Goal: Communication & Community: Answer question/provide support

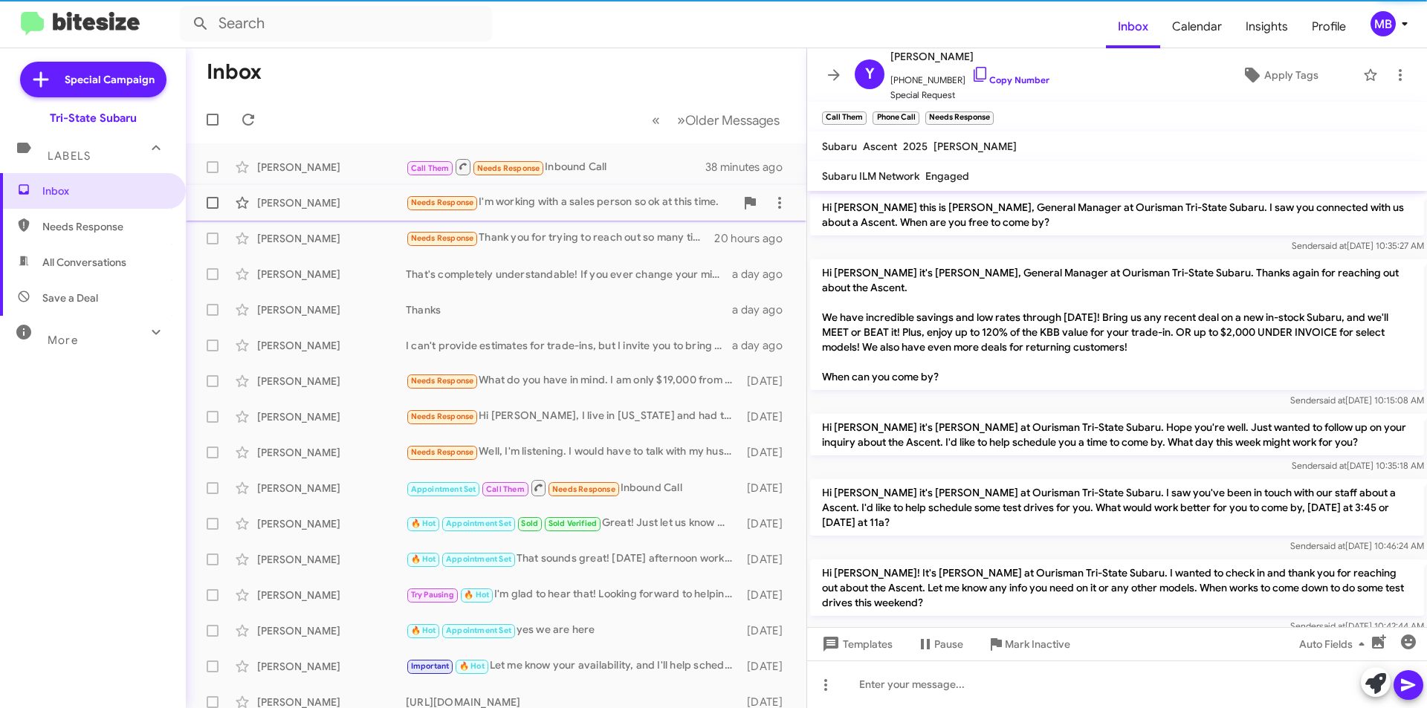
scroll to position [400, 0]
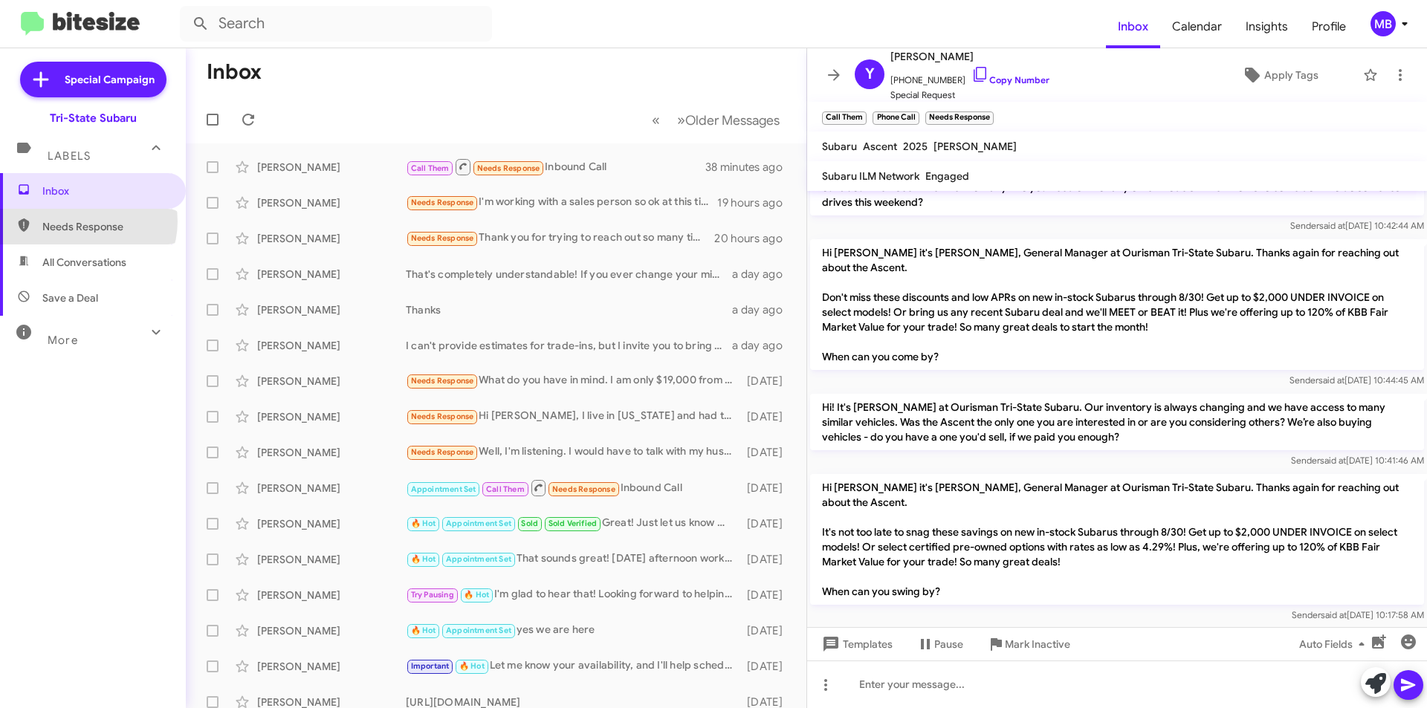
click at [85, 221] on span "Needs Response" at bounding box center [105, 226] width 126 height 15
type input "in:needs-response"
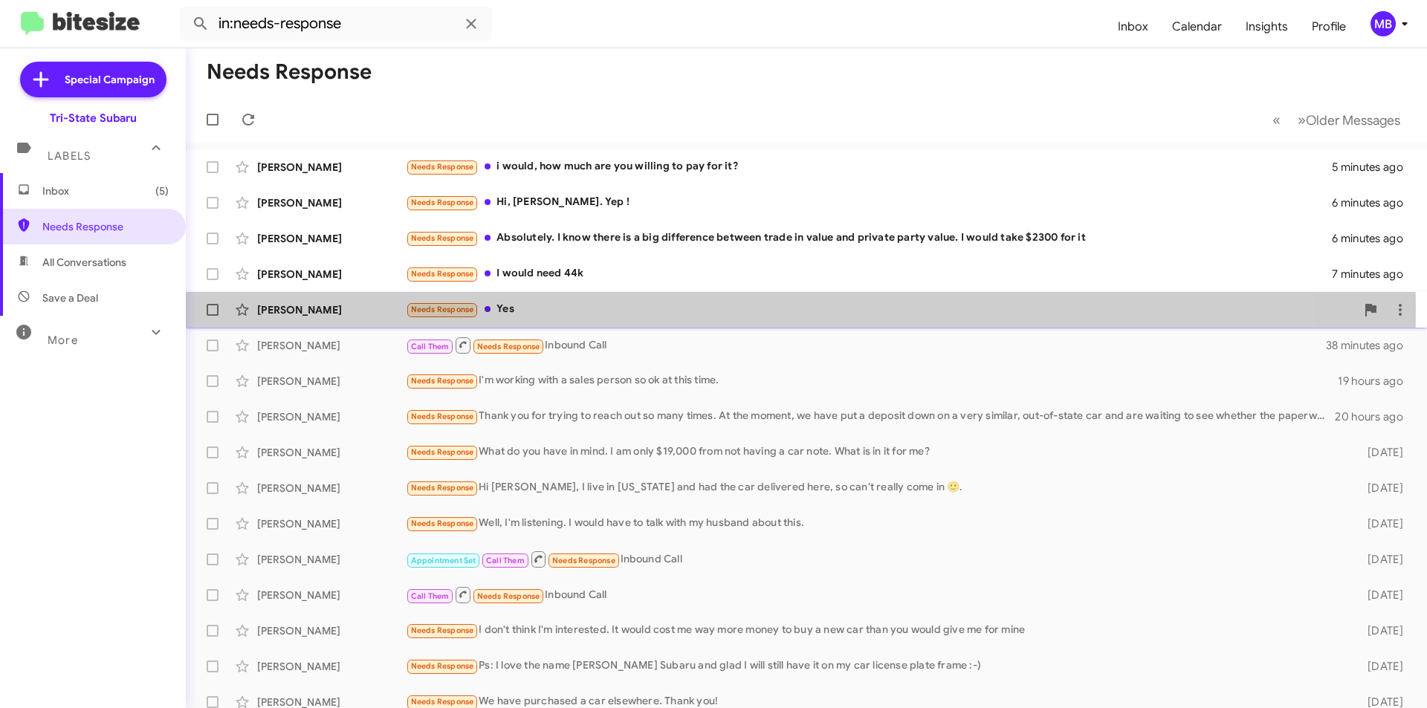
click at [328, 308] on div "[PERSON_NAME]" at bounding box center [331, 309] width 149 height 15
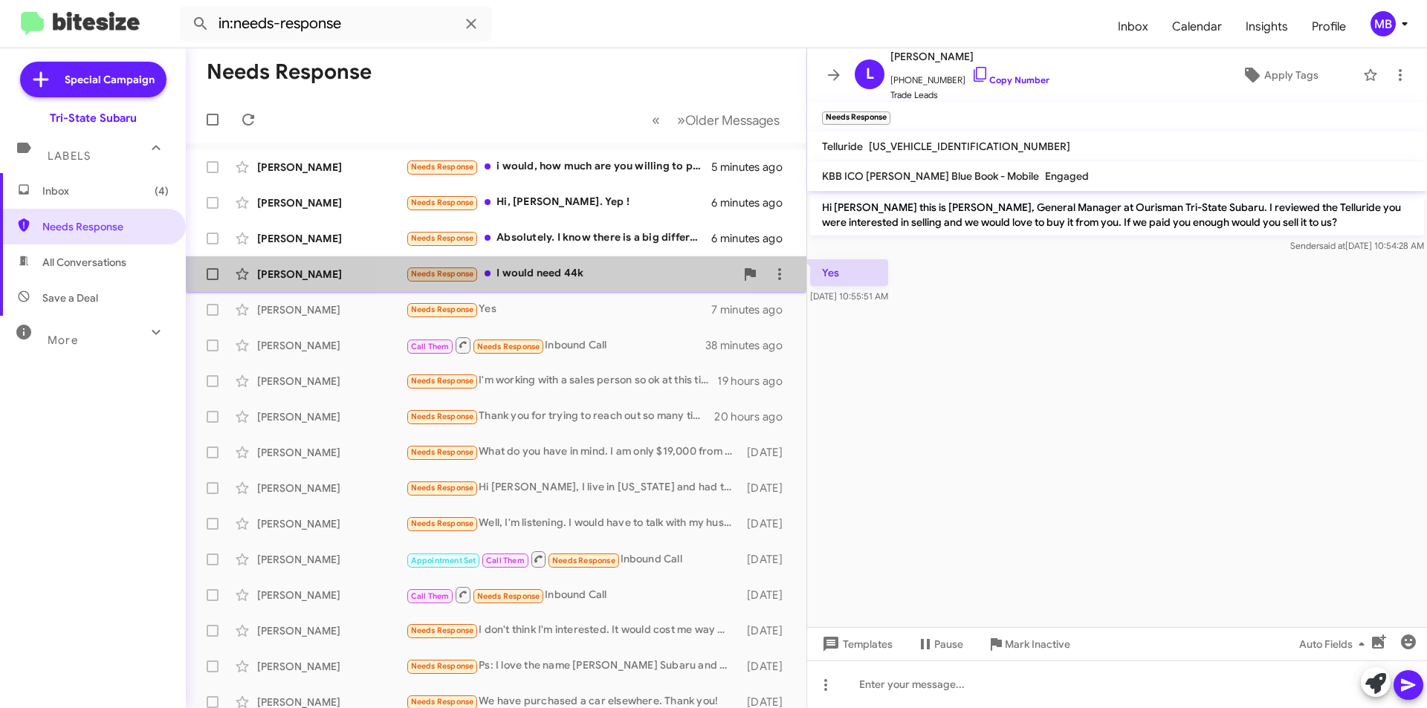
click at [580, 282] on div "Needs Response I would need 44k" at bounding box center [570, 273] width 329 height 17
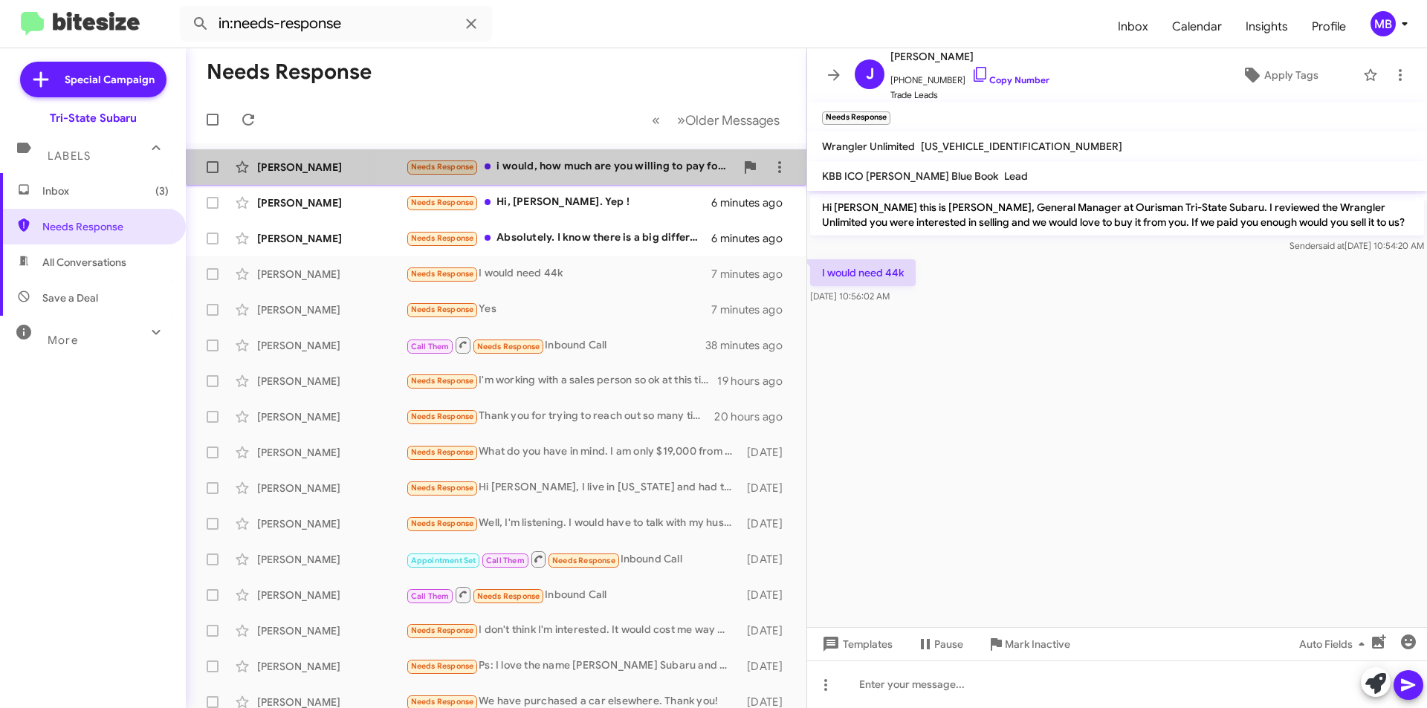
click at [526, 161] on div "Needs Response i would, how much are you willing to pay for it?" at bounding box center [570, 166] width 329 height 17
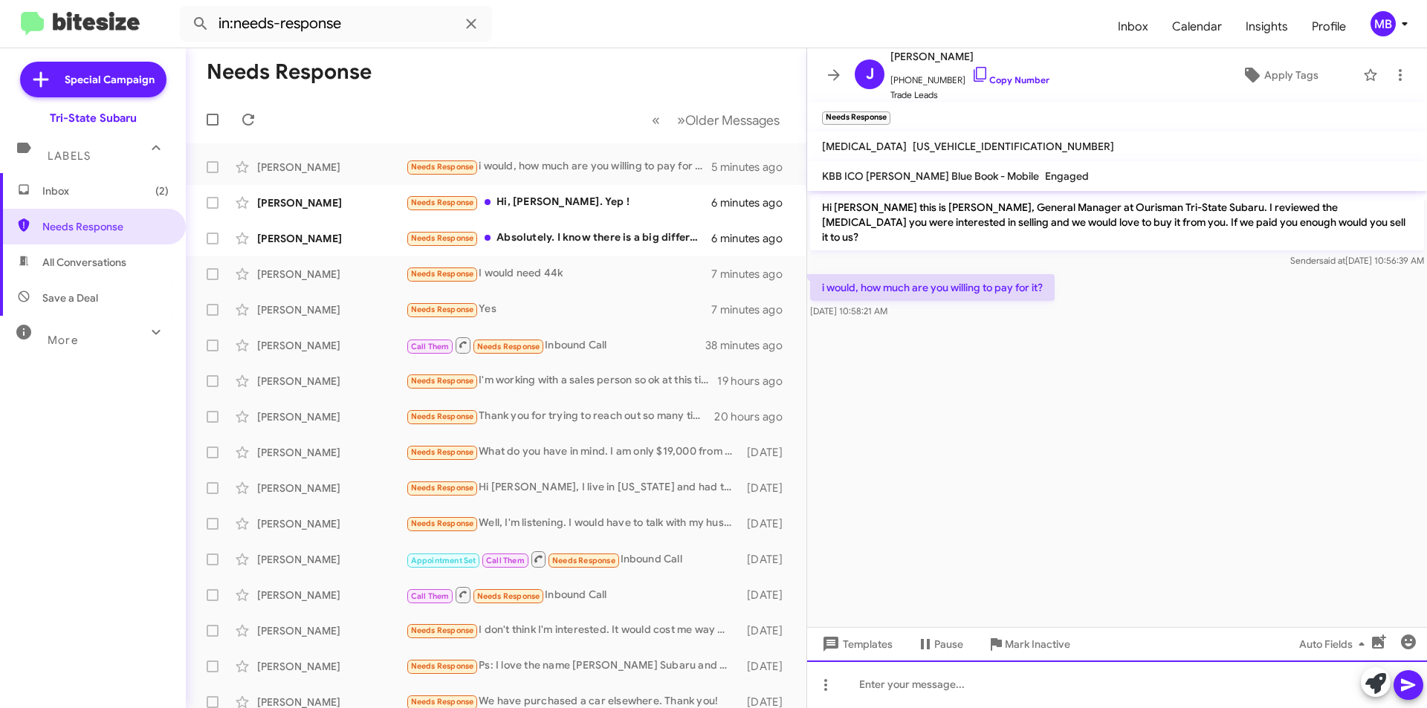
click at [1132, 684] on div at bounding box center [1117, 685] width 620 height 48
click at [1370, 687] on icon at bounding box center [1375, 683] width 21 height 21
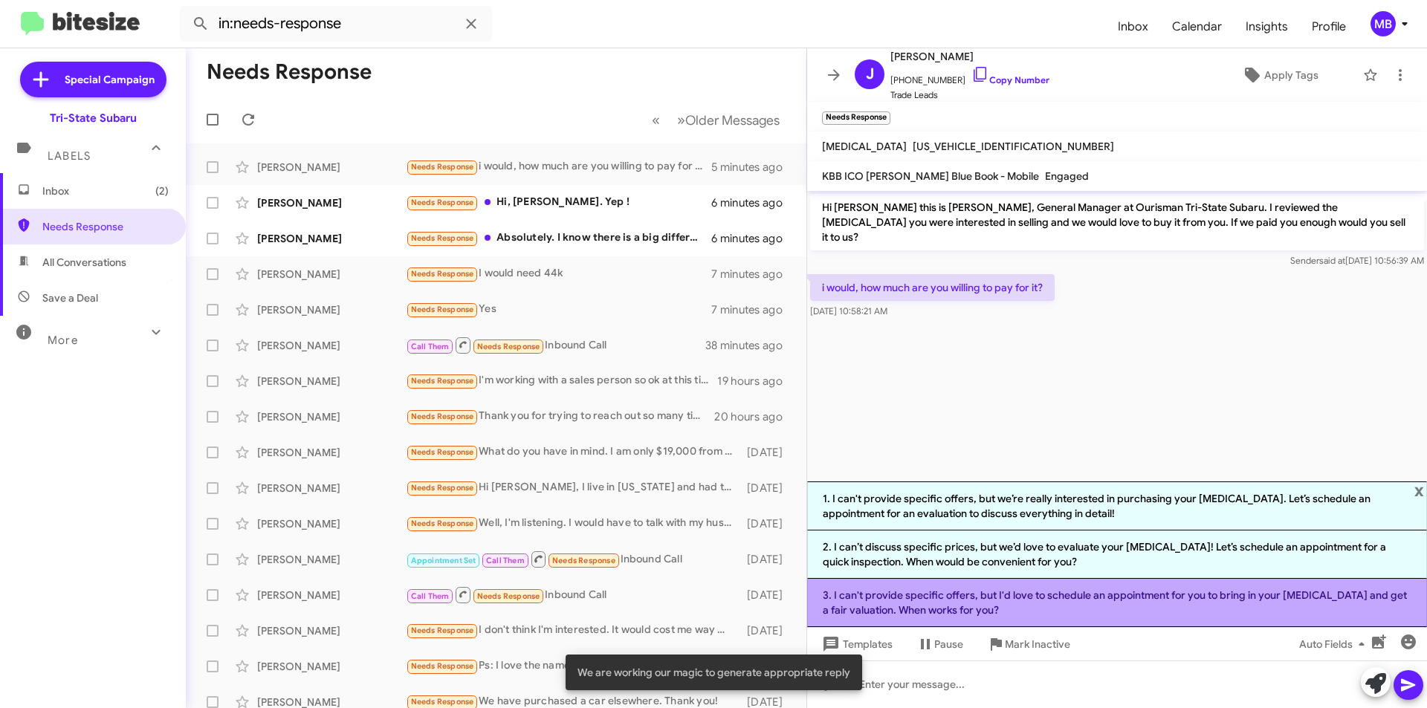
click at [1030, 596] on li "3. I can't provide specific offers, but I'd love to schedule an appointment for…" at bounding box center [1117, 603] width 620 height 48
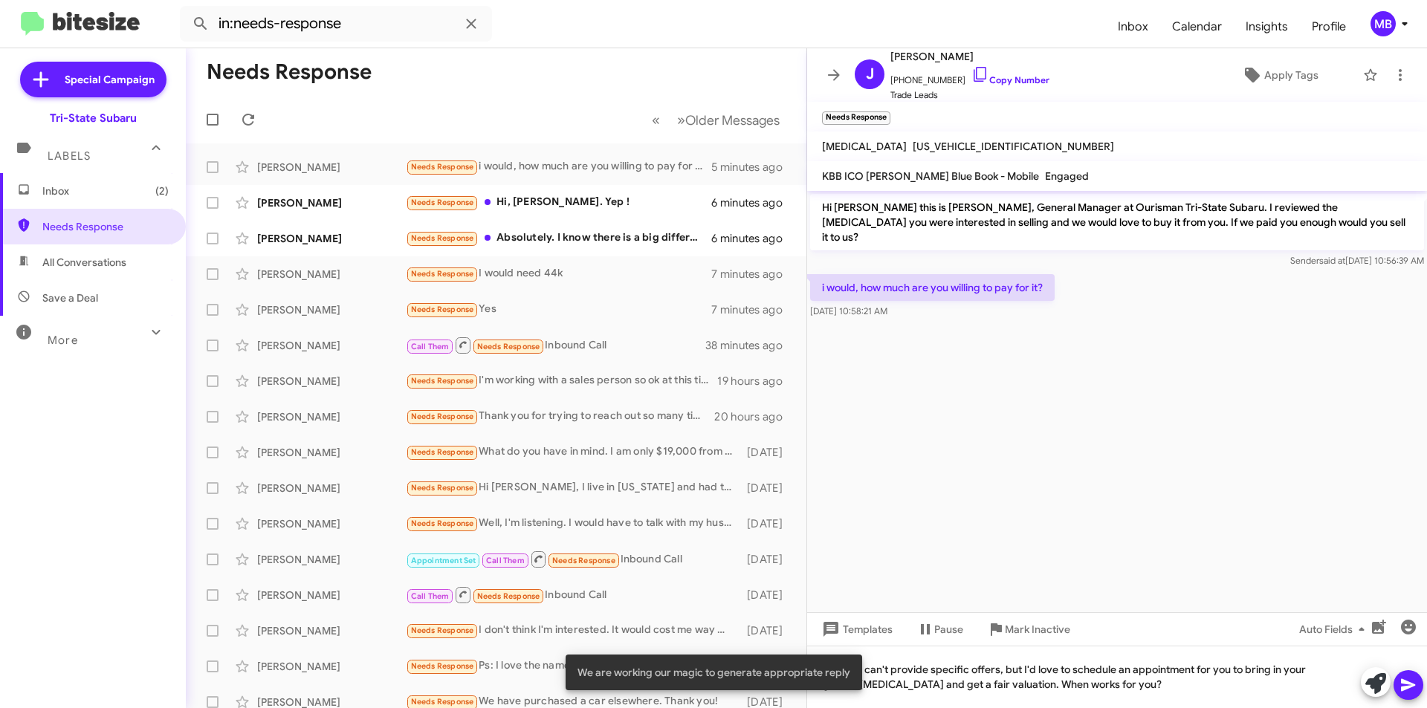
click at [1406, 688] on icon at bounding box center [1408, 685] width 14 height 13
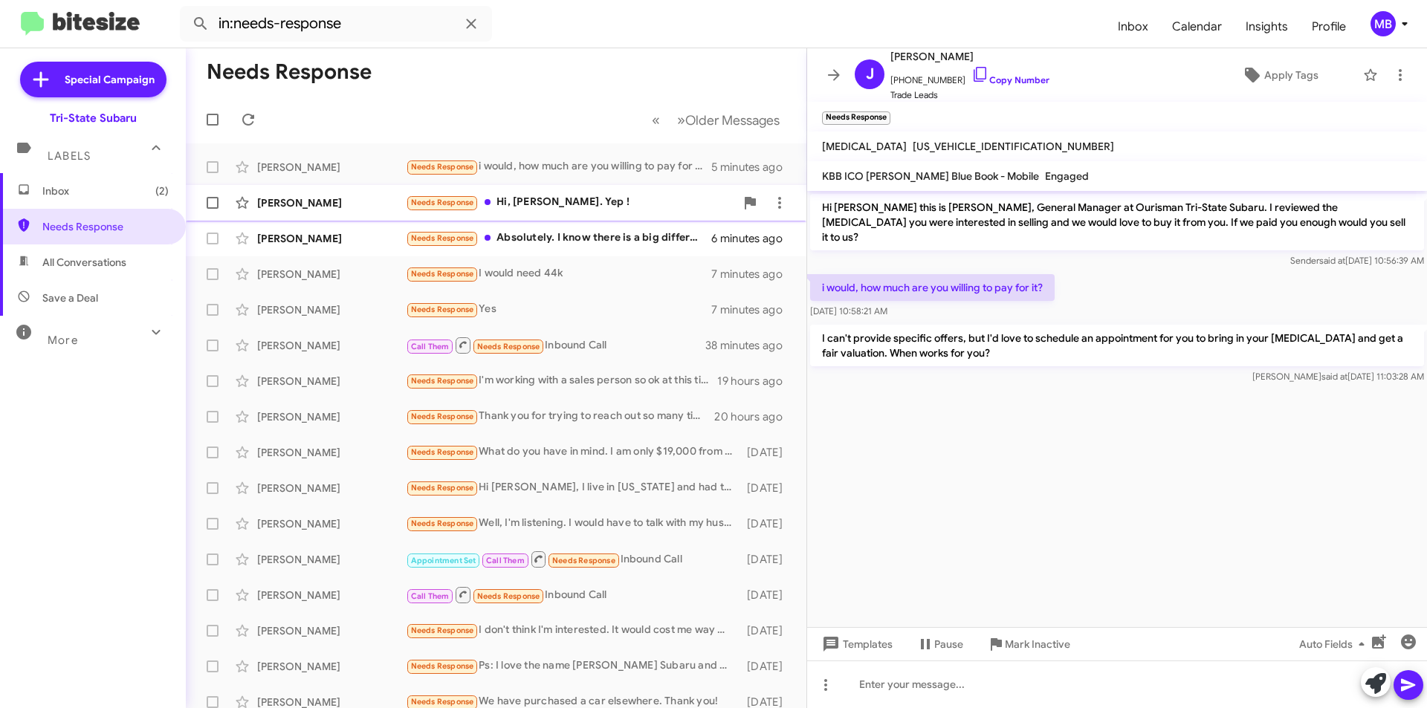
click at [599, 207] on div "Needs Response Hi, [PERSON_NAME]. Yep !" at bounding box center [570, 202] width 329 height 17
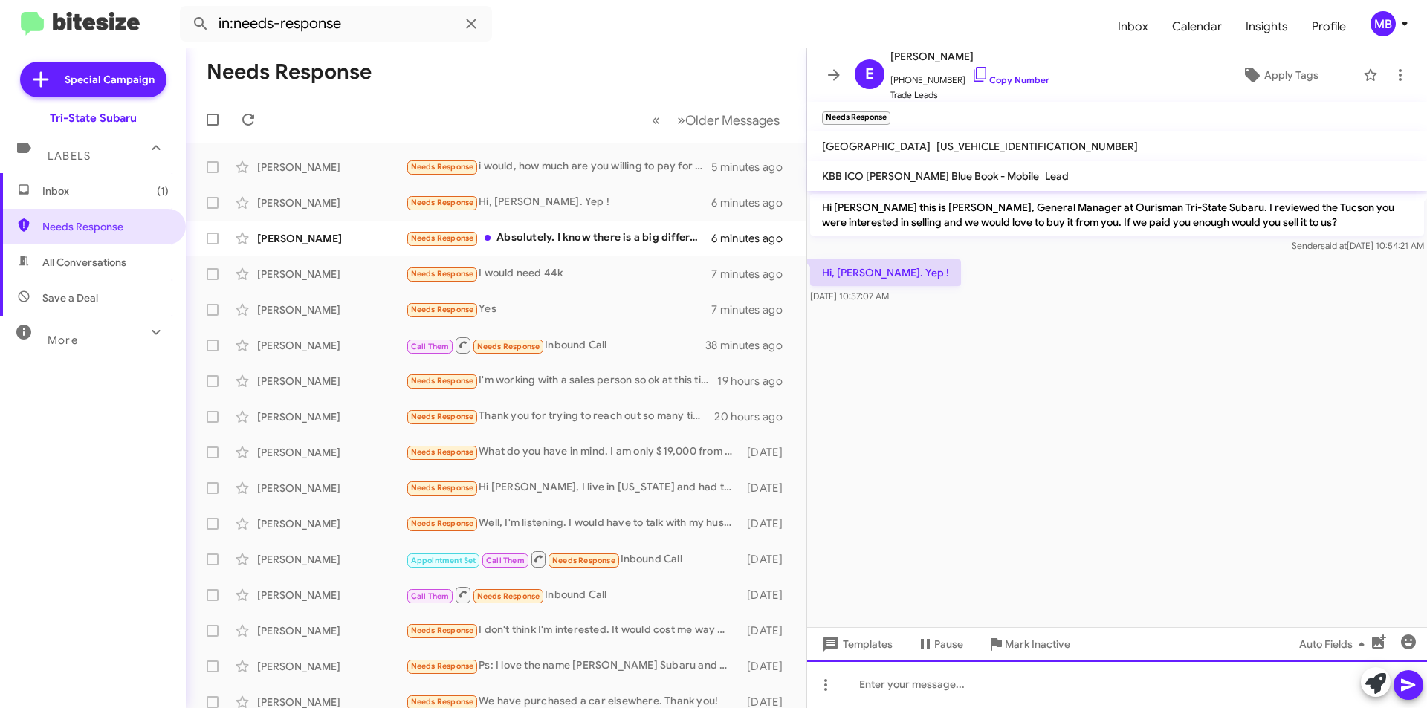
click at [1197, 675] on div at bounding box center [1117, 685] width 620 height 48
click at [1376, 686] on icon at bounding box center [1375, 683] width 21 height 21
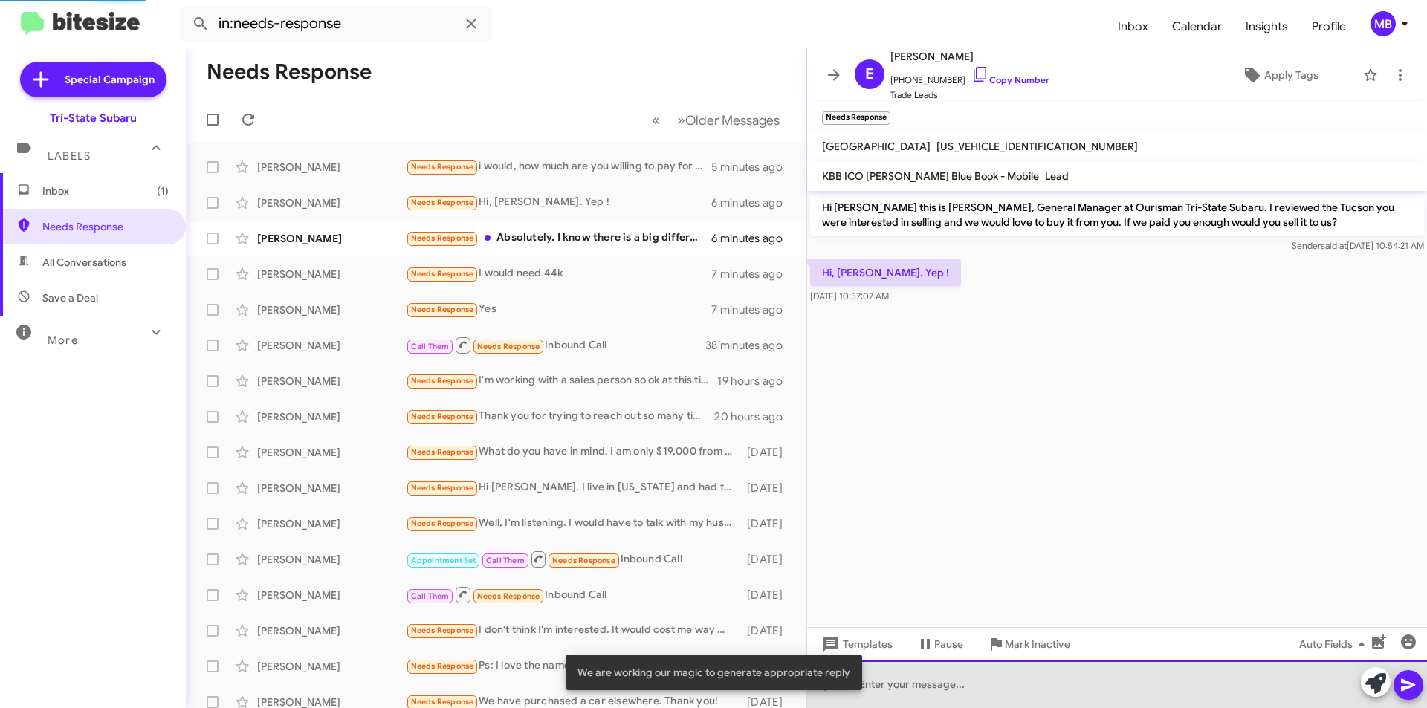
click at [1259, 676] on div at bounding box center [1117, 685] width 620 height 48
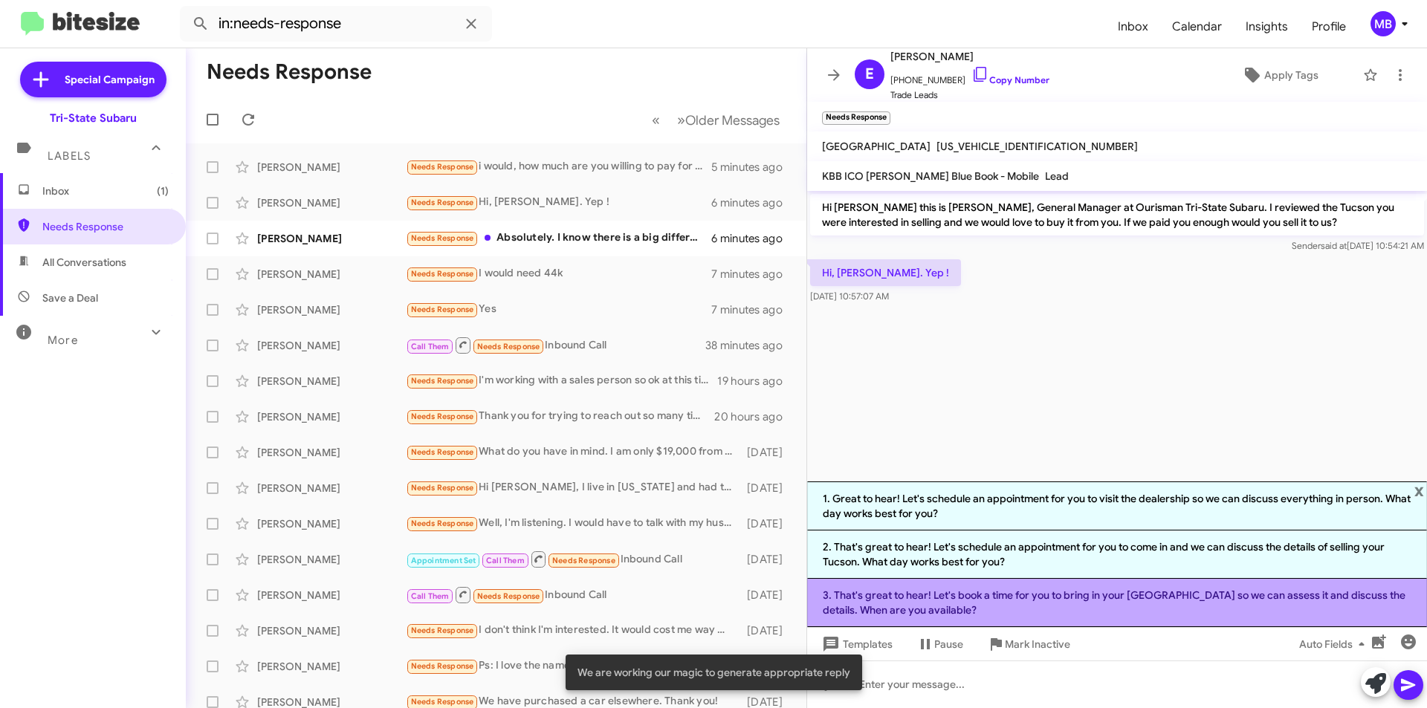
click at [1164, 601] on li "3. That's great to hear! Let's book a time for you to bring in your [GEOGRAPHIC…" at bounding box center [1117, 603] width 620 height 48
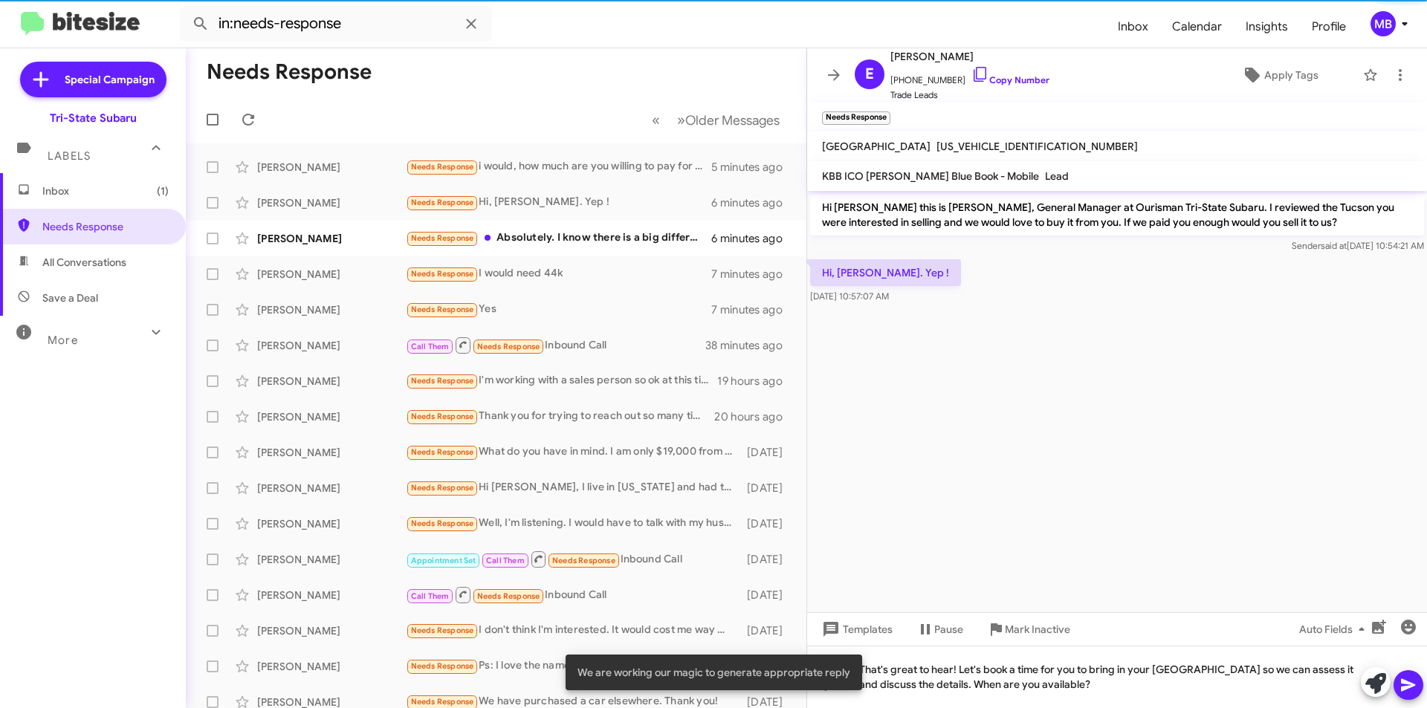
click at [1405, 682] on icon at bounding box center [1408, 685] width 14 height 13
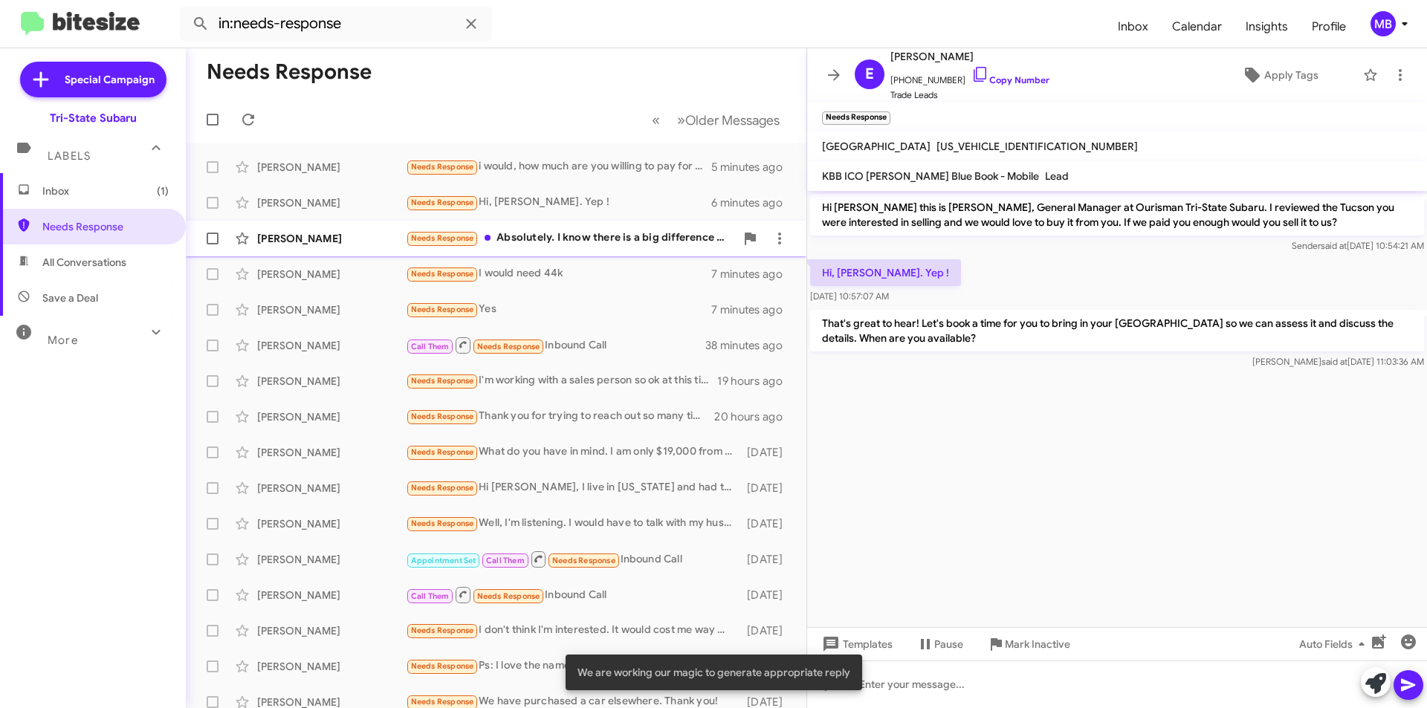
click at [665, 238] on div "Needs Response Absolutely. I know there is a big difference between trade in va…" at bounding box center [570, 238] width 329 height 17
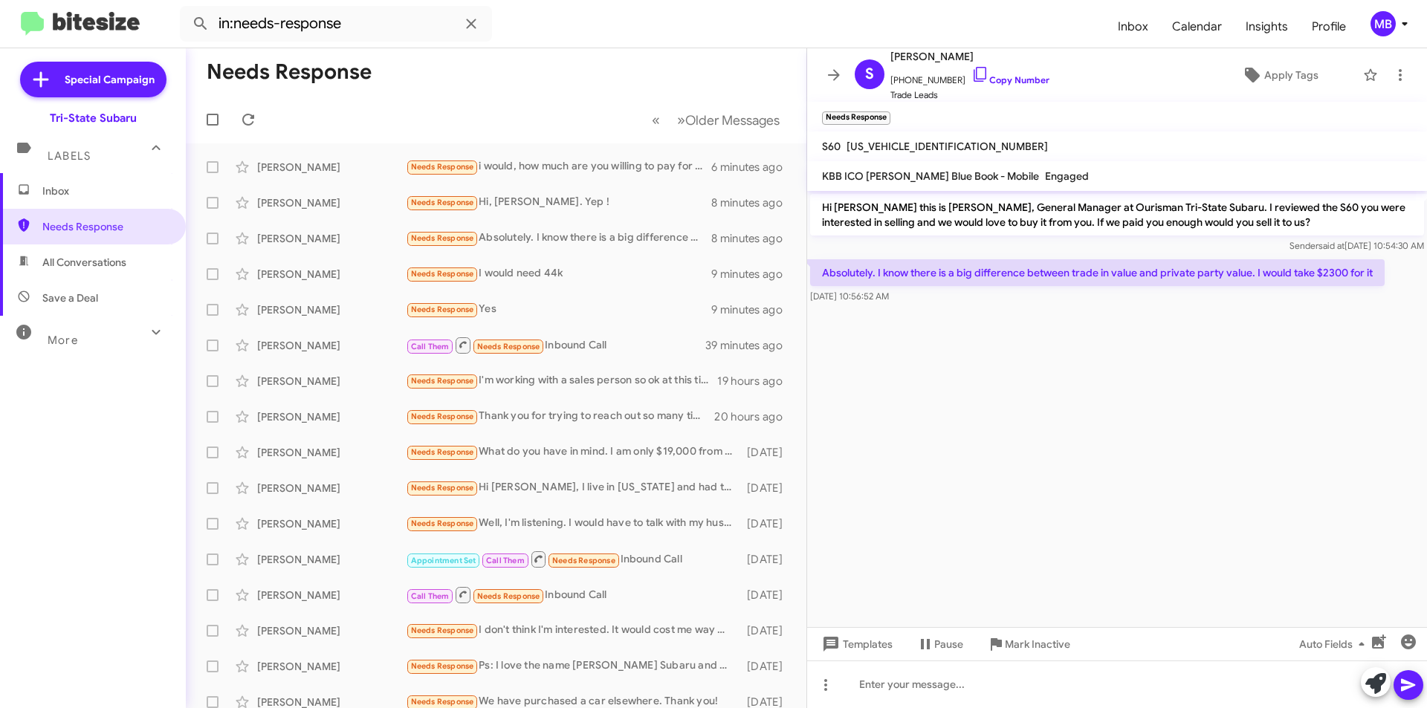
click at [105, 192] on span "Inbox" at bounding box center [105, 191] width 126 height 15
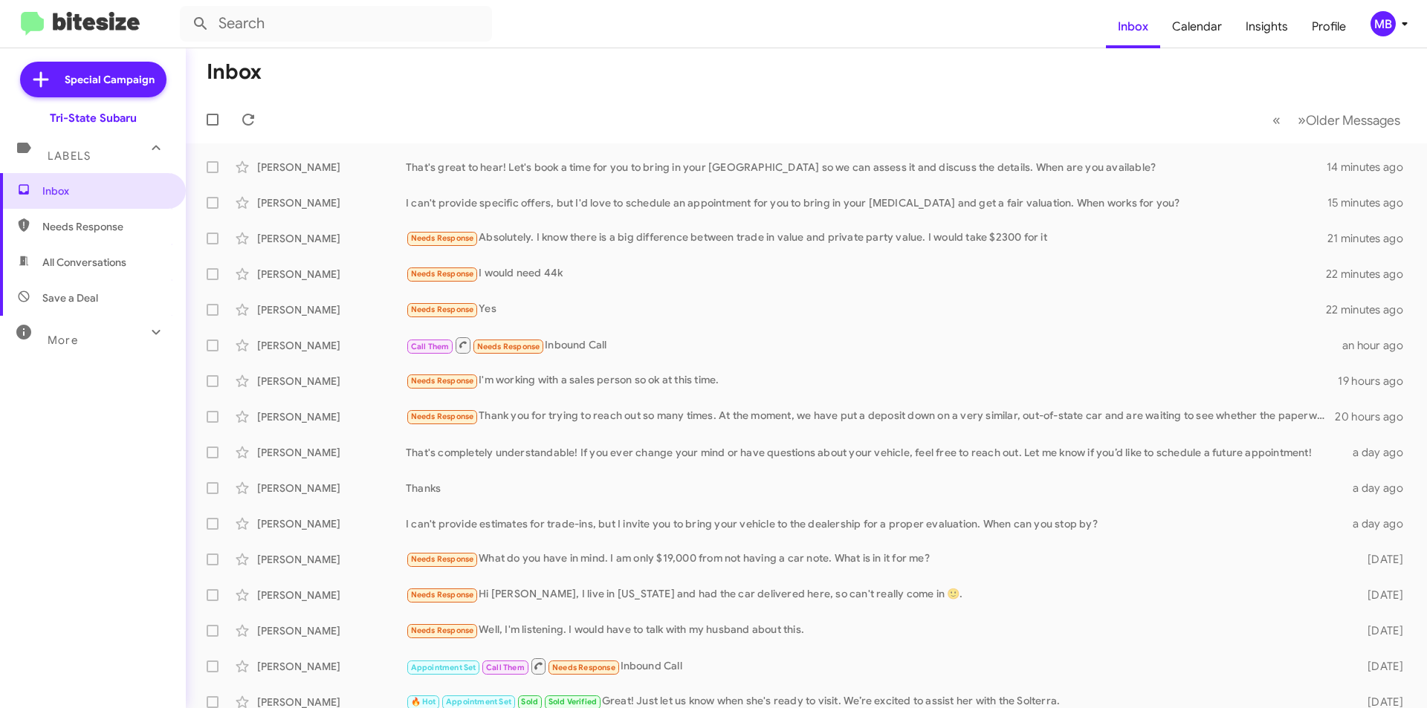
click at [232, 127] on div at bounding box center [216, 120] width 36 height 30
click at [241, 120] on icon at bounding box center [248, 120] width 18 height 18
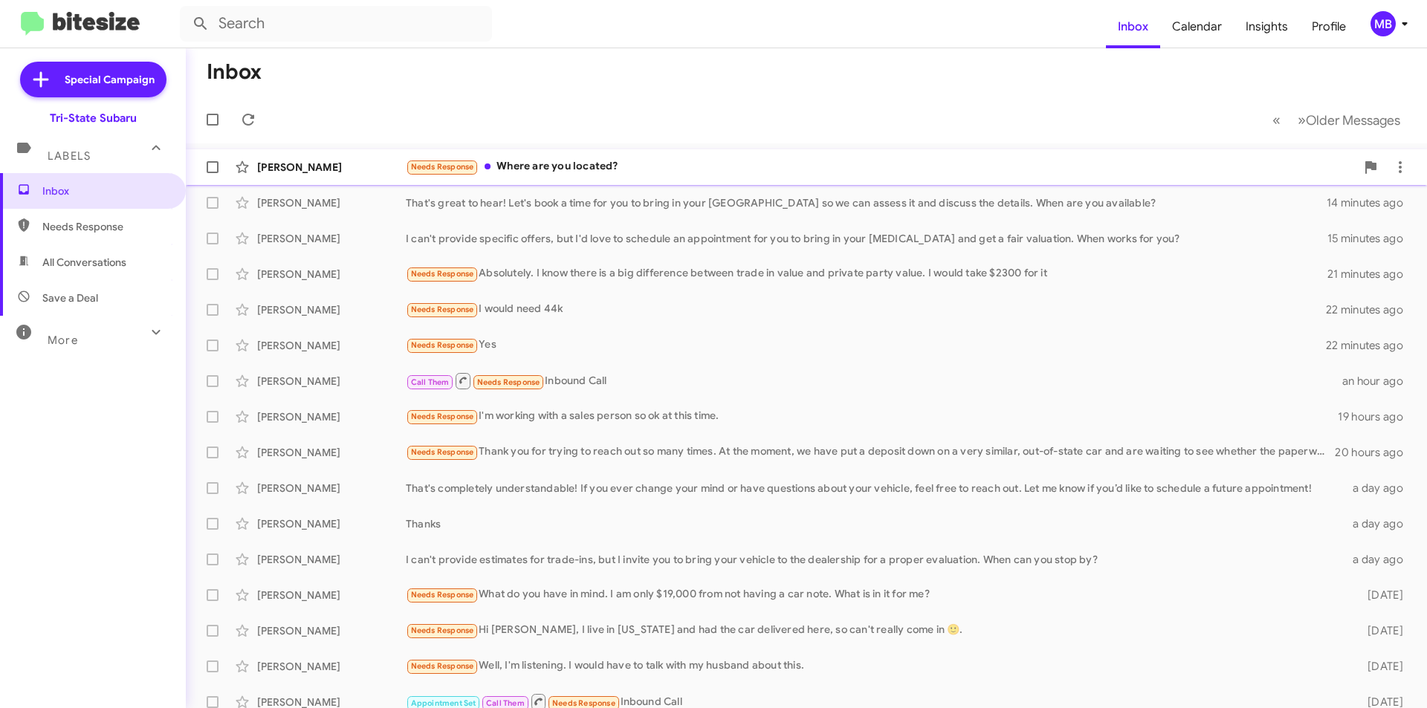
click at [571, 166] on div "Needs Response Where are you located?" at bounding box center [881, 166] width 950 height 17
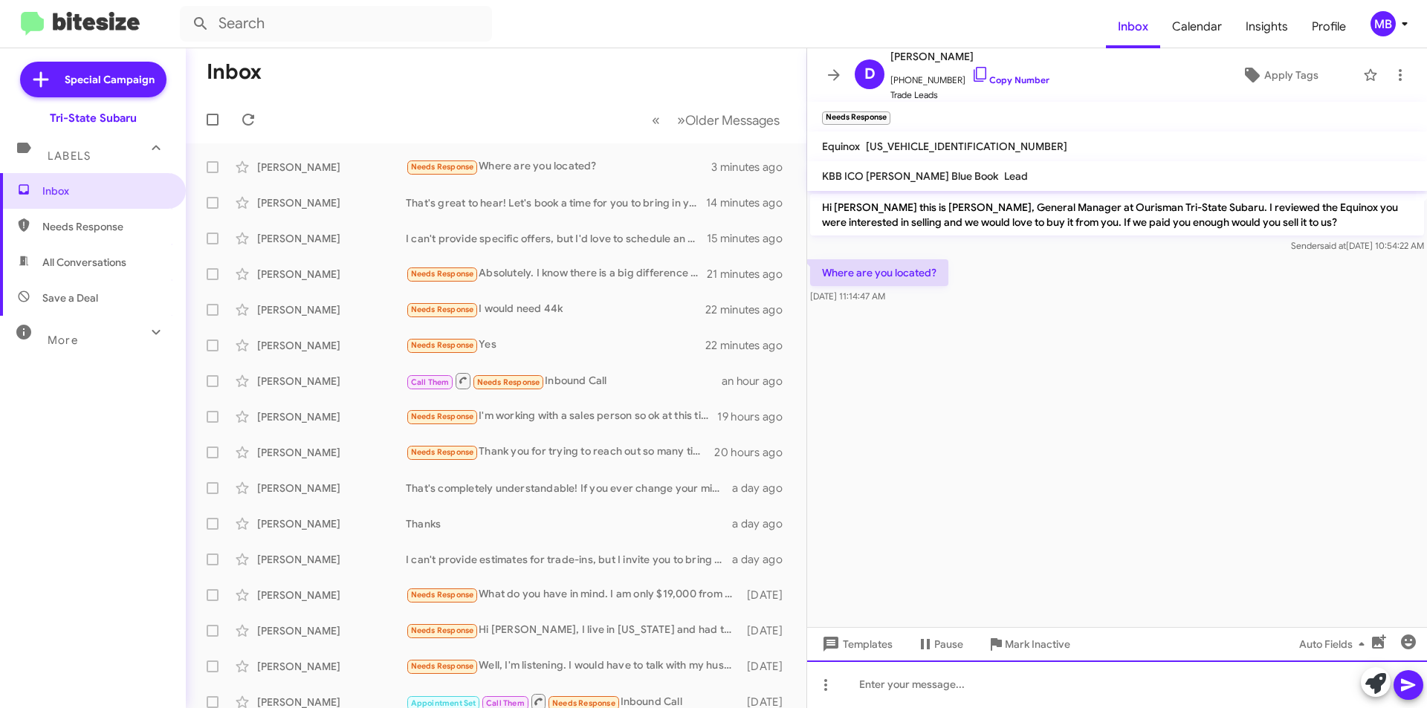
click at [978, 705] on div at bounding box center [1117, 685] width 620 height 48
click at [958, 686] on div "[STREET_ADDRESS] e19711" at bounding box center [1117, 685] width 620 height 48
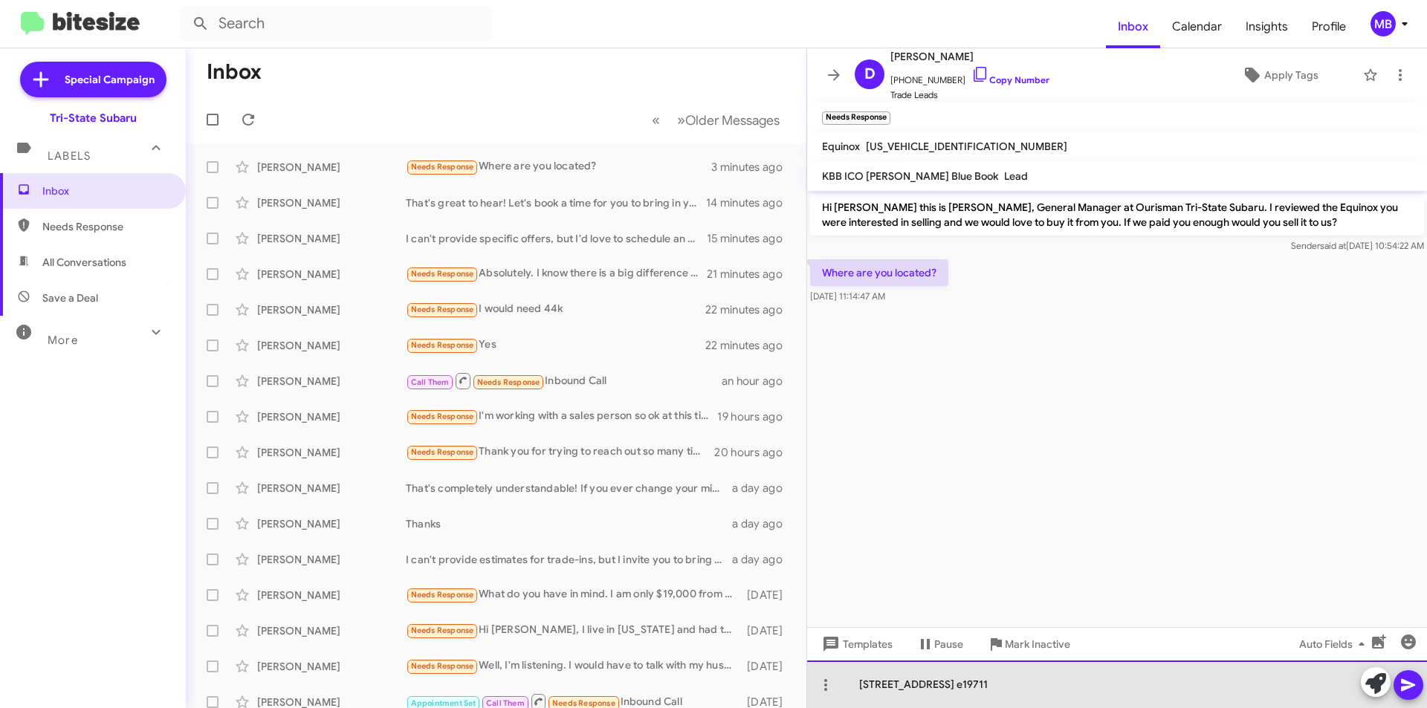
click at [996, 684] on div "[STREET_ADDRESS] e19711" at bounding box center [1117, 685] width 620 height 48
drag, startPoint x: 1008, startPoint y: 684, endPoint x: 999, endPoint y: 684, distance: 8.2
click at [999, 684] on div "[STREET_ADDRESS] e19711" at bounding box center [1117, 685] width 620 height 48
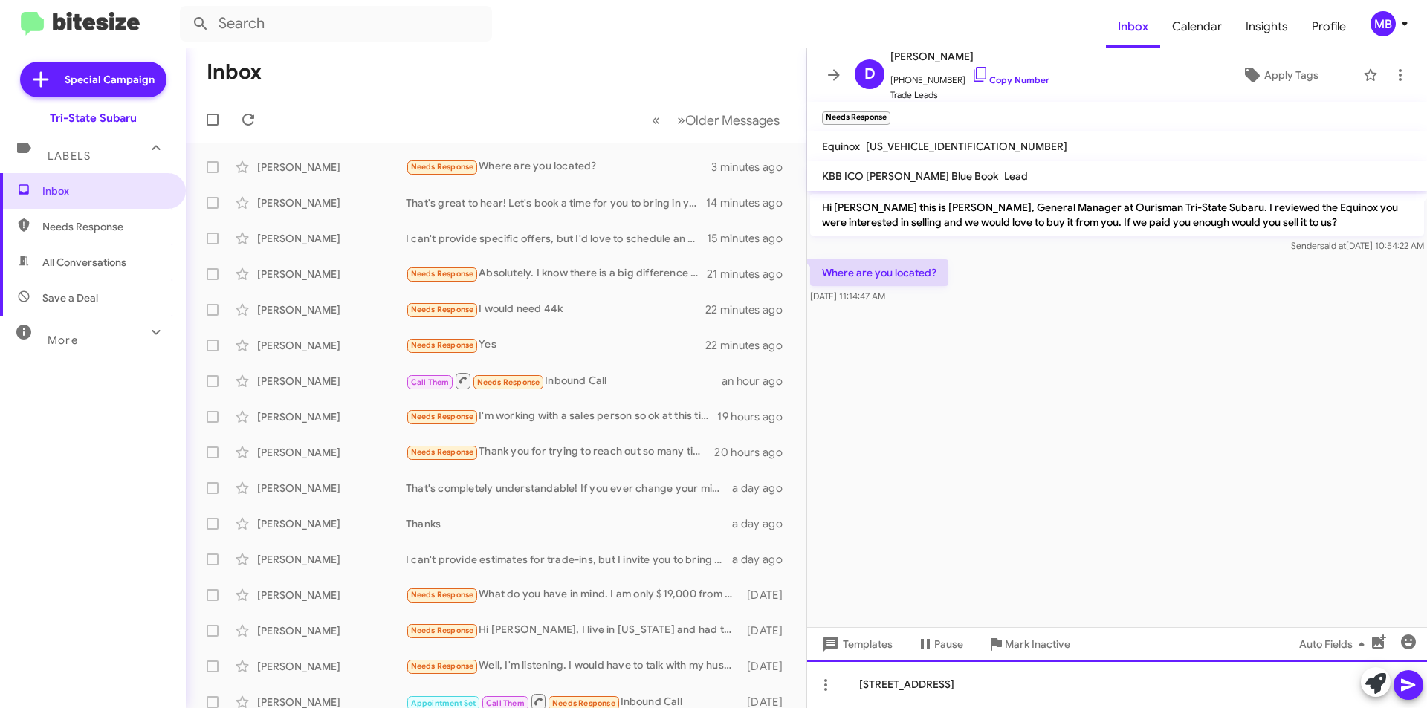
click at [1013, 686] on div "[STREET_ADDRESS]" at bounding box center [1117, 685] width 620 height 48
click at [1414, 687] on icon at bounding box center [1408, 685] width 18 height 18
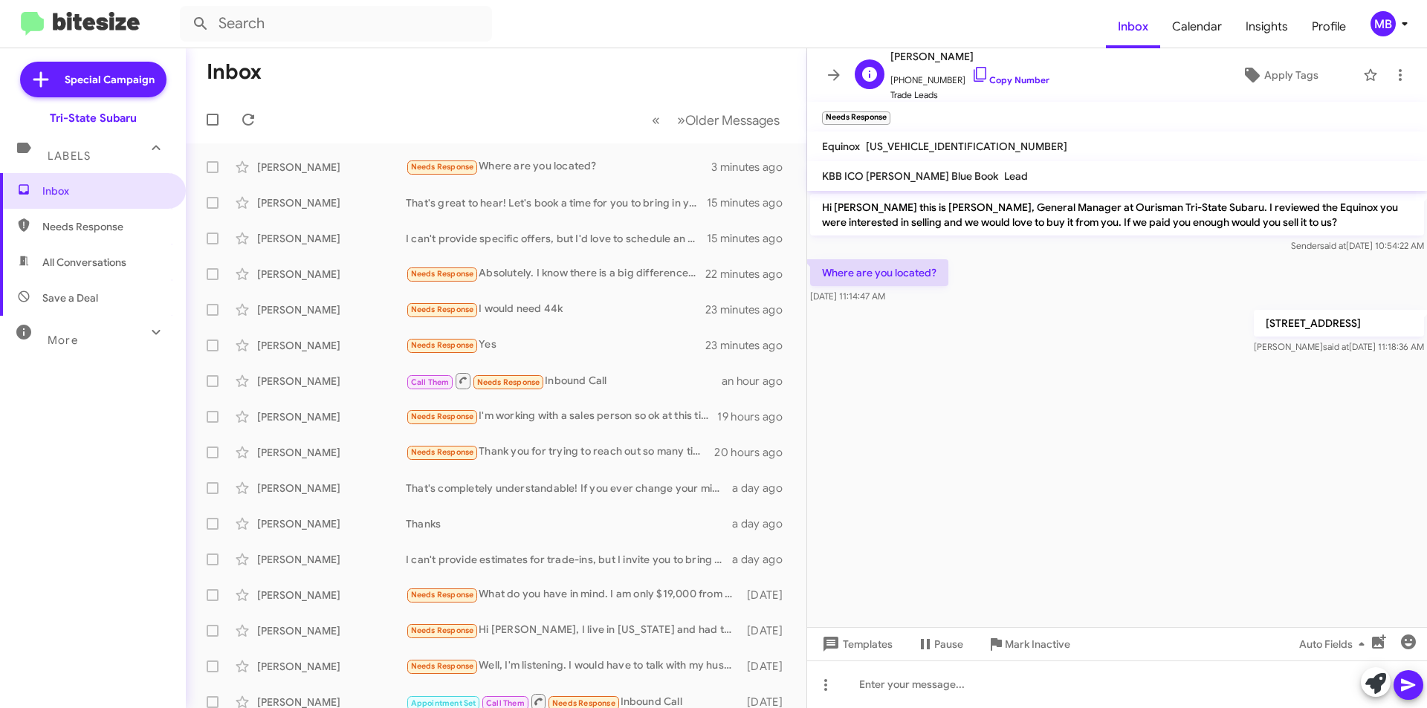
click at [1010, 68] on span "[PHONE_NUMBER] Copy Number" at bounding box center [969, 76] width 159 height 22
click at [1002, 74] on span "[PHONE_NUMBER] Copy Number" at bounding box center [969, 76] width 159 height 22
click at [1014, 71] on span "[PHONE_NUMBER] Copy Number" at bounding box center [969, 76] width 159 height 22
click at [1007, 83] on link "Copy Number" at bounding box center [1010, 79] width 78 height 11
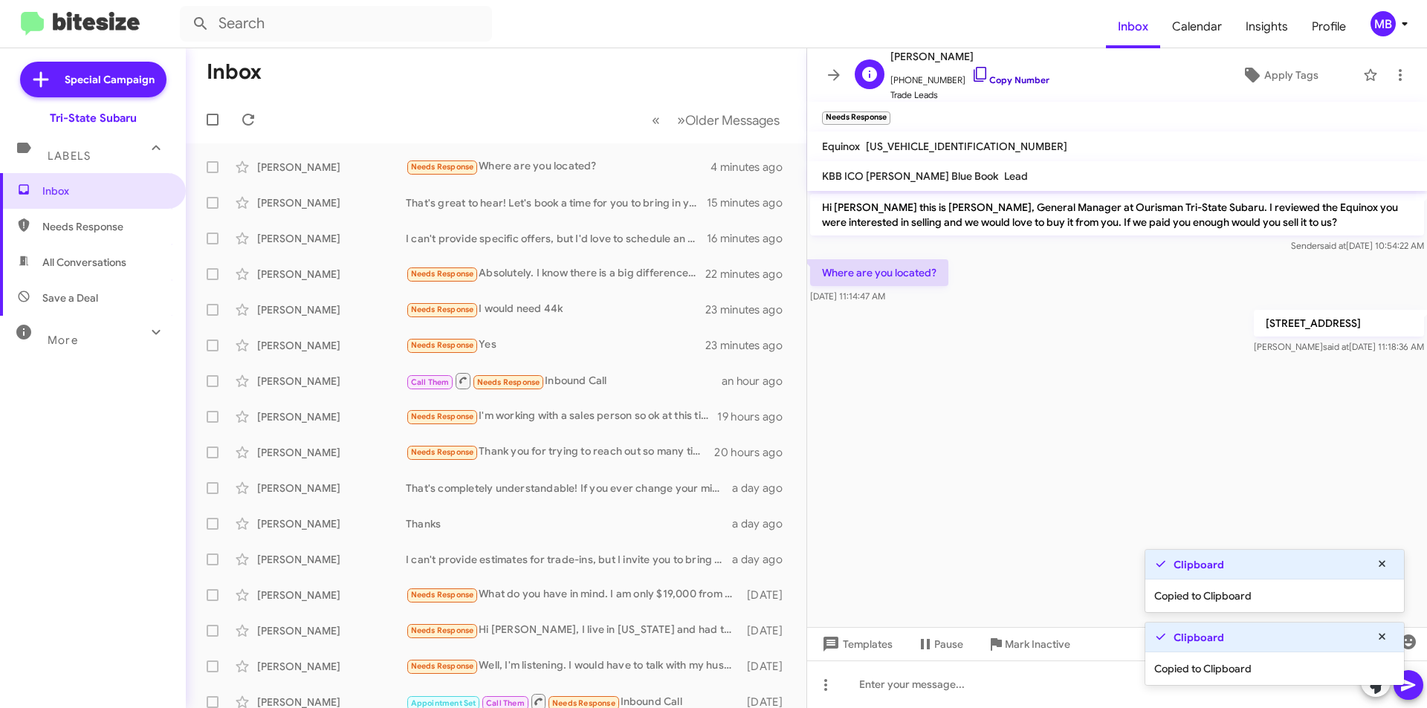
click at [992, 80] on link "Copy Number" at bounding box center [1010, 79] width 78 height 11
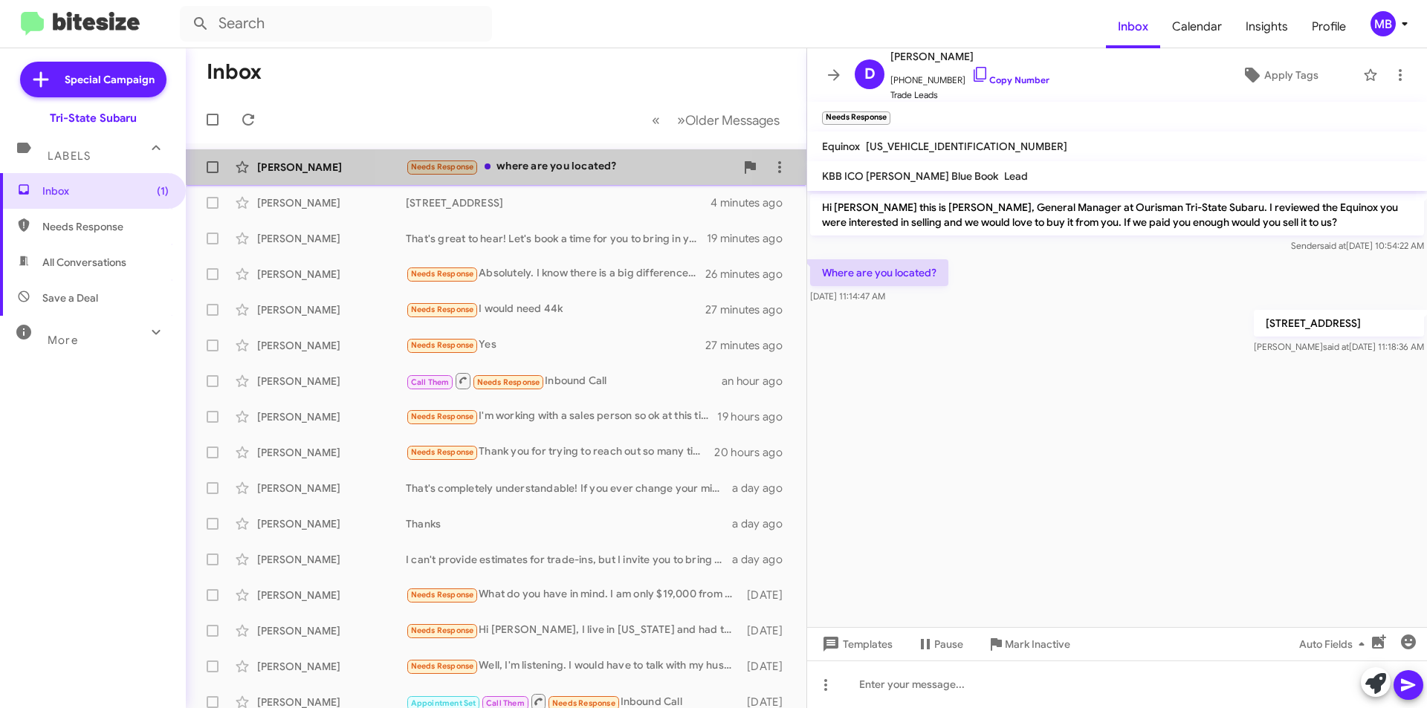
click at [536, 160] on div "Needs Response where are you located?" at bounding box center [570, 166] width 329 height 17
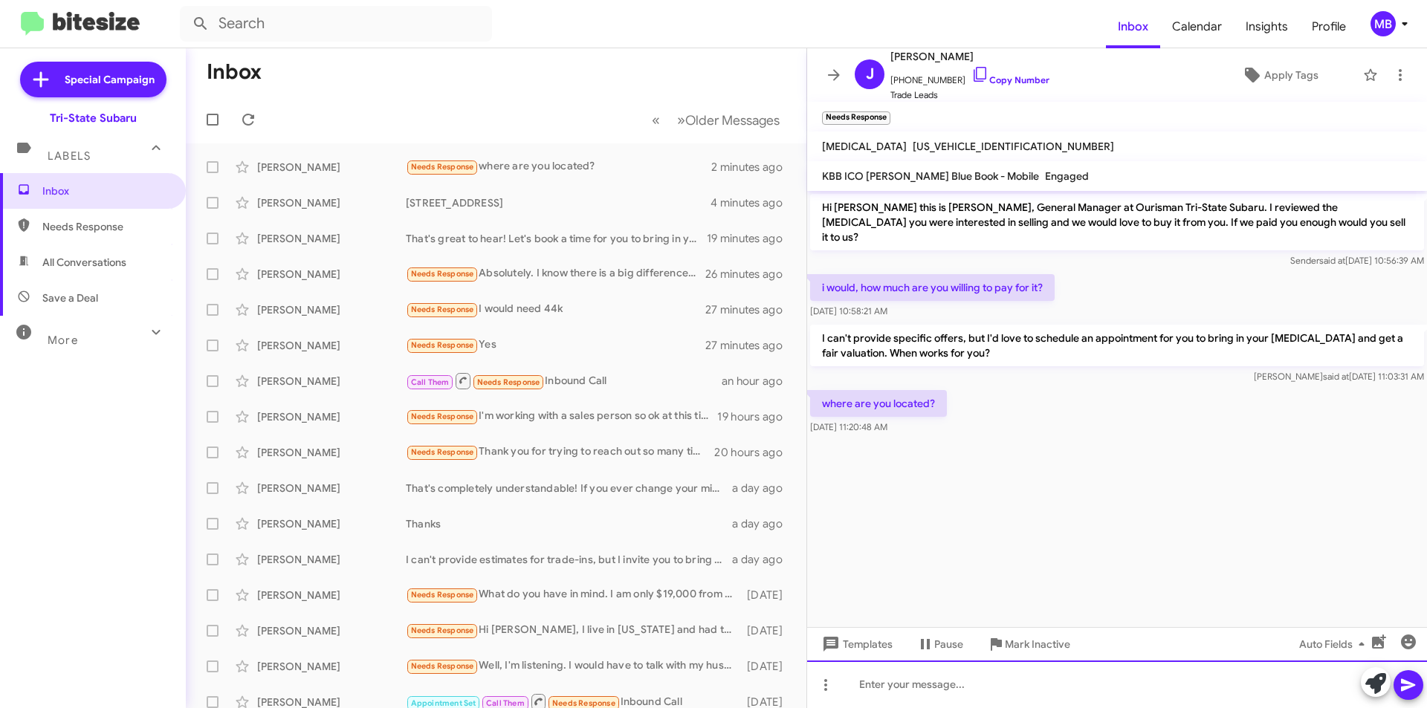
click at [945, 680] on div at bounding box center [1117, 685] width 620 height 48
click at [996, 683] on div "[STREET_ADDRESS]" at bounding box center [1117, 685] width 620 height 48
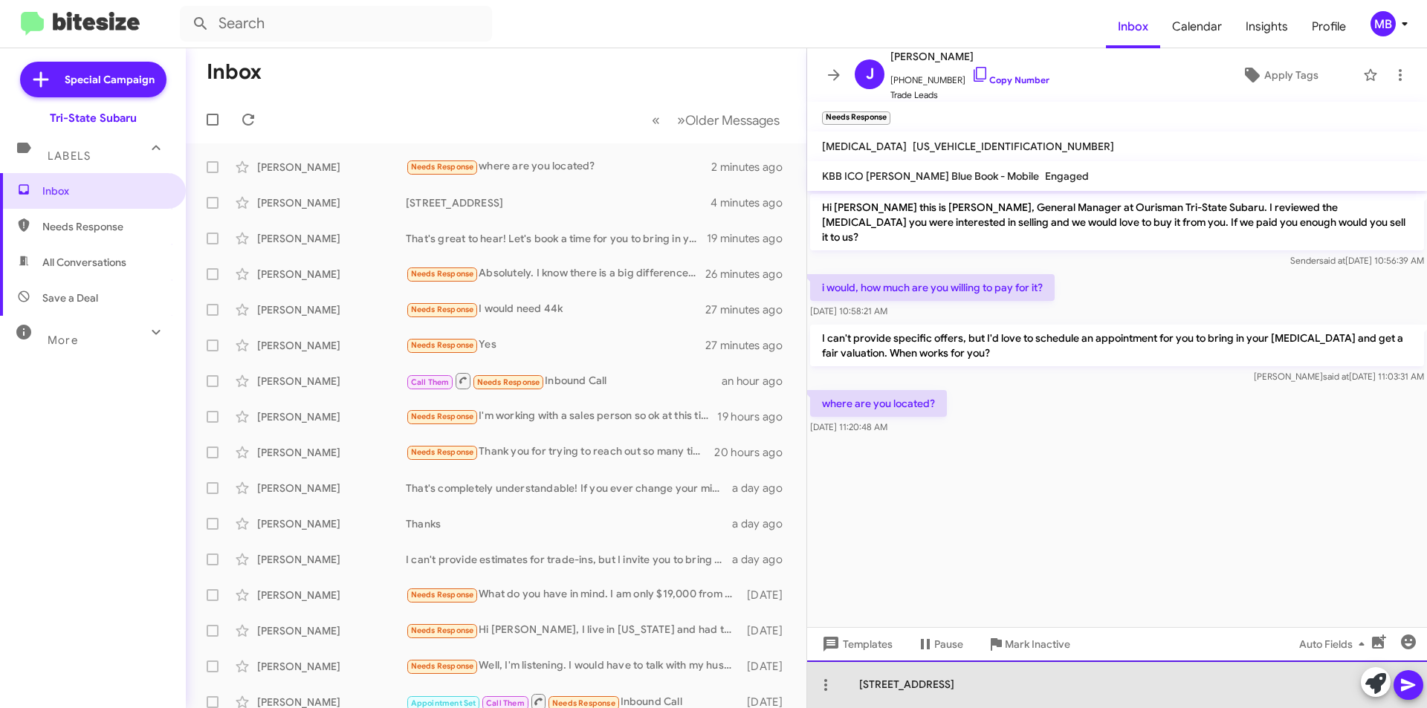
drag, startPoint x: 1005, startPoint y: 684, endPoint x: 1122, endPoint y: 695, distance: 117.1
click at [996, 684] on div "[STREET_ADDRESS]" at bounding box center [1117, 685] width 620 height 48
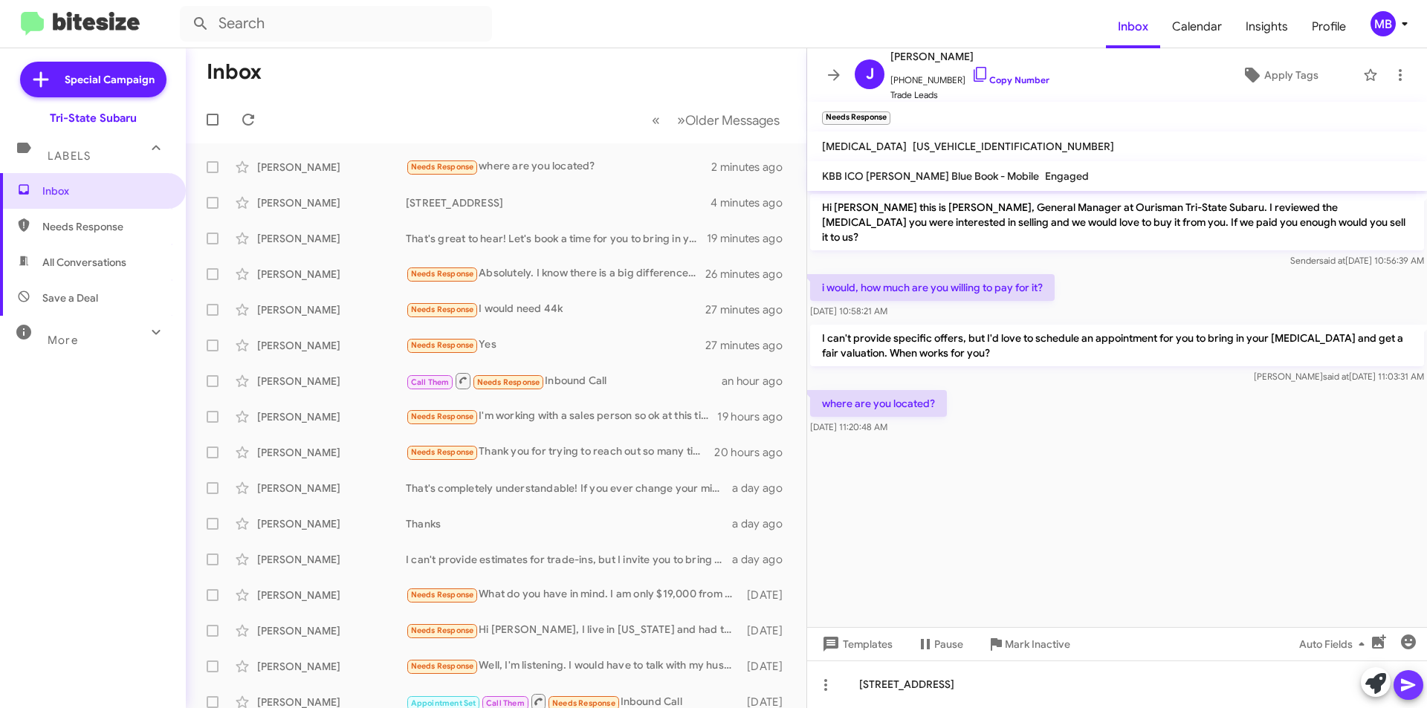
click at [1408, 684] on icon at bounding box center [1408, 685] width 14 height 13
click at [1011, 75] on link "Copy Number" at bounding box center [1010, 79] width 78 height 11
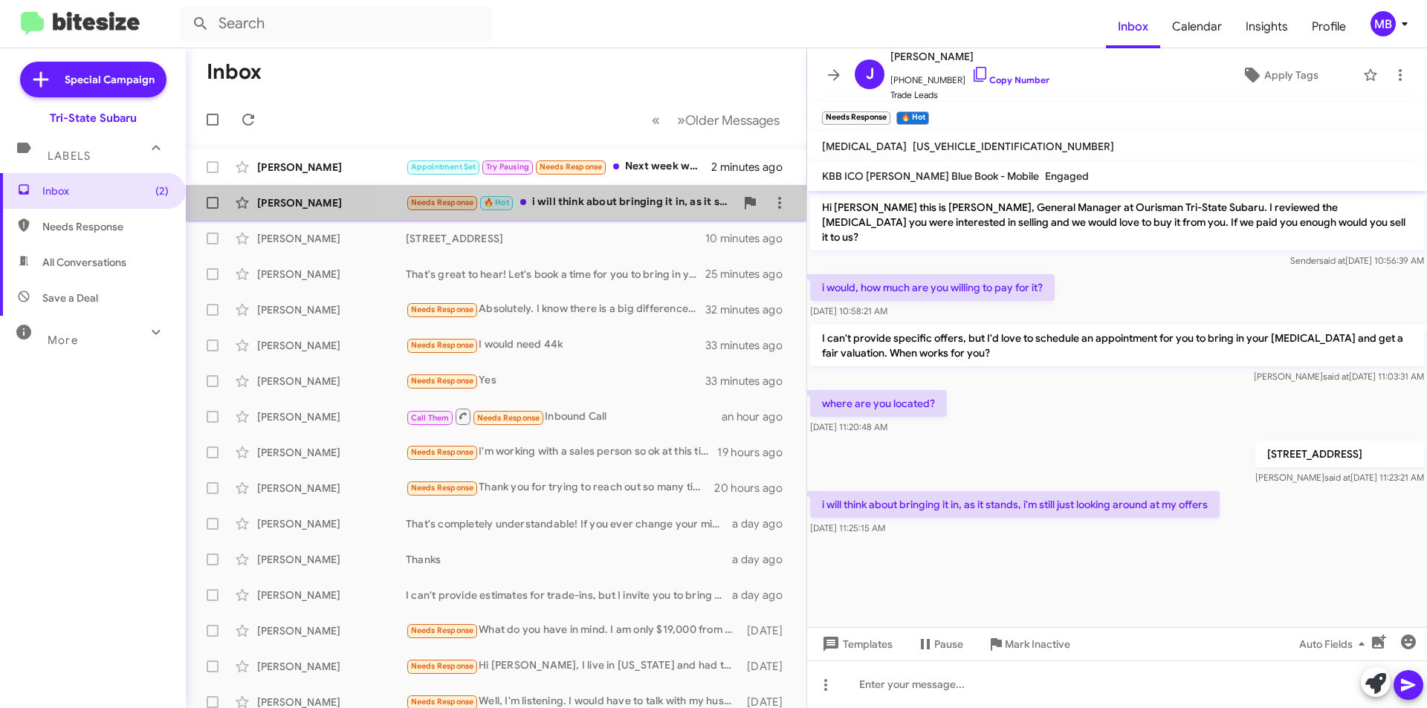
click at [610, 208] on div "Needs Response 🔥 Hot i will think about bringing it in, as it stands, i'm still…" at bounding box center [570, 202] width 329 height 17
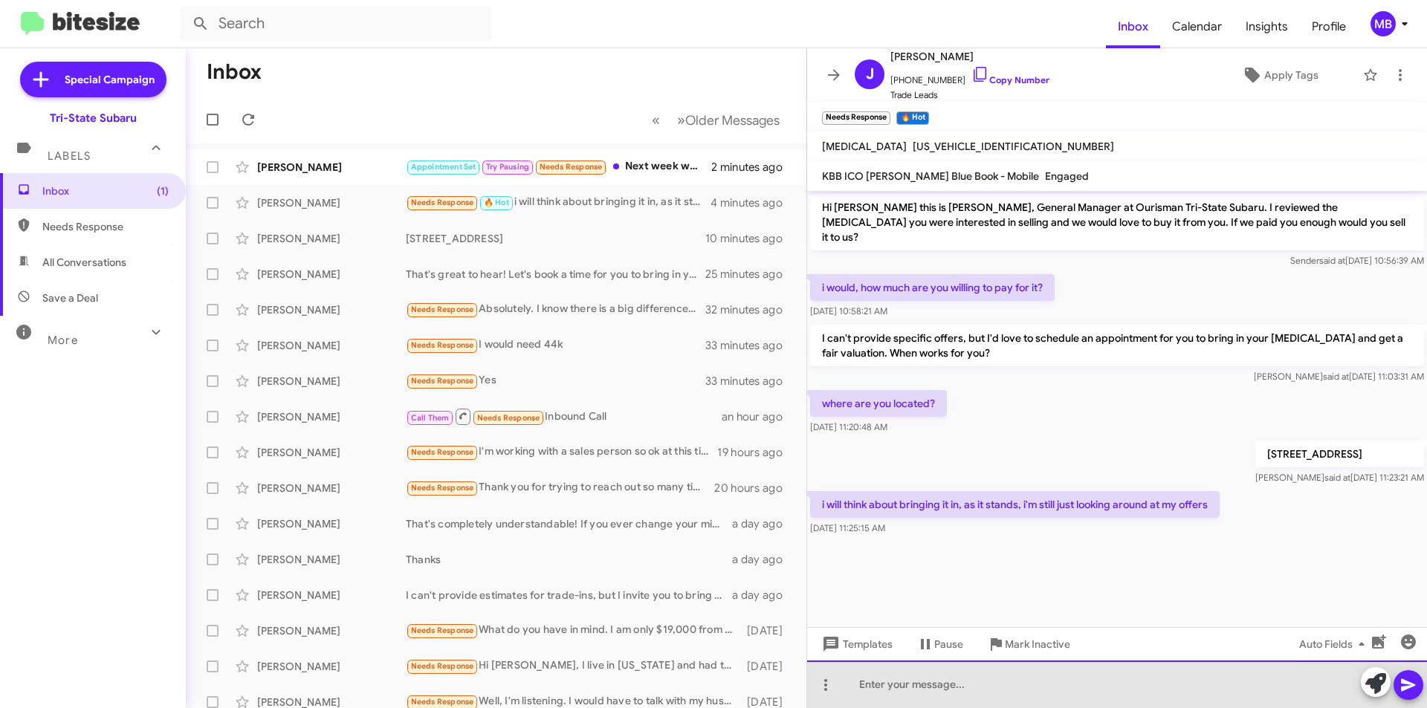
click at [984, 685] on div at bounding box center [1117, 685] width 620 height 48
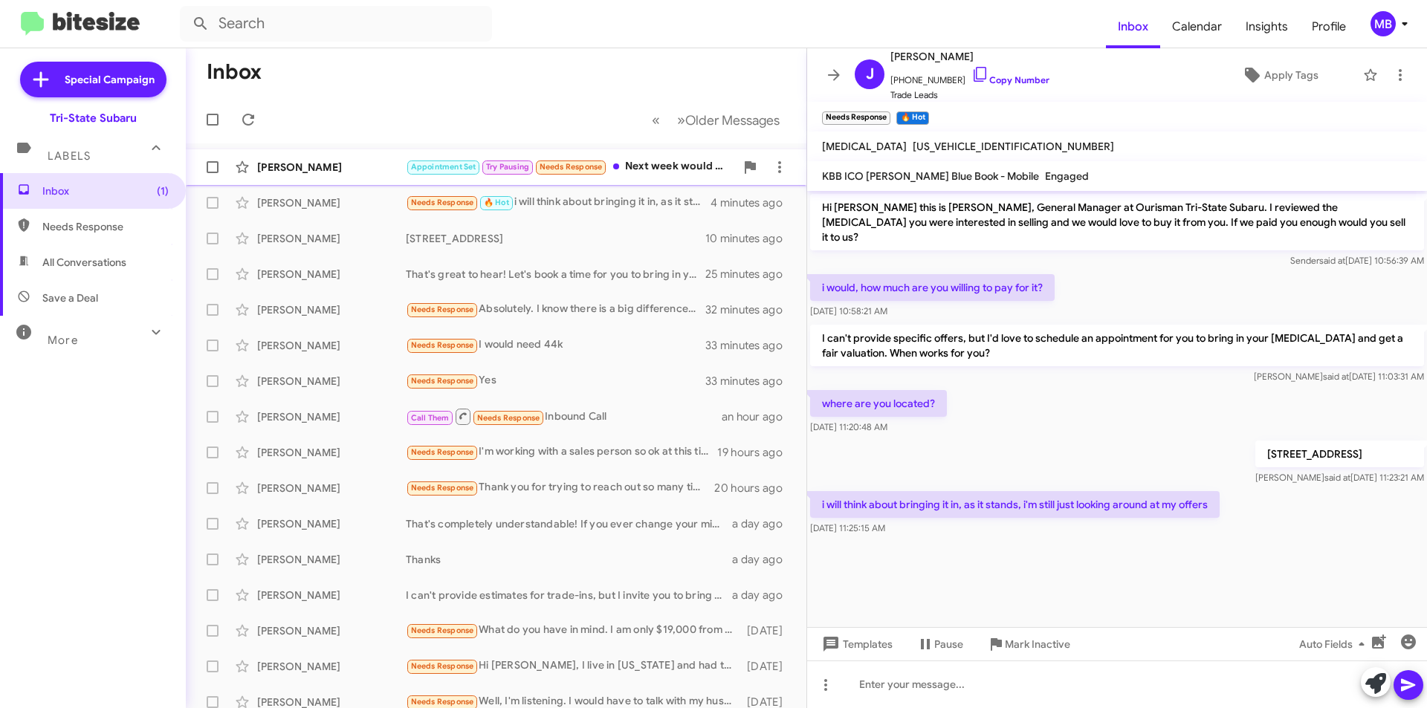
click at [655, 167] on div "Appointment Set Try Pausing Needs Response Next week would be better, thanks" at bounding box center [570, 166] width 329 height 17
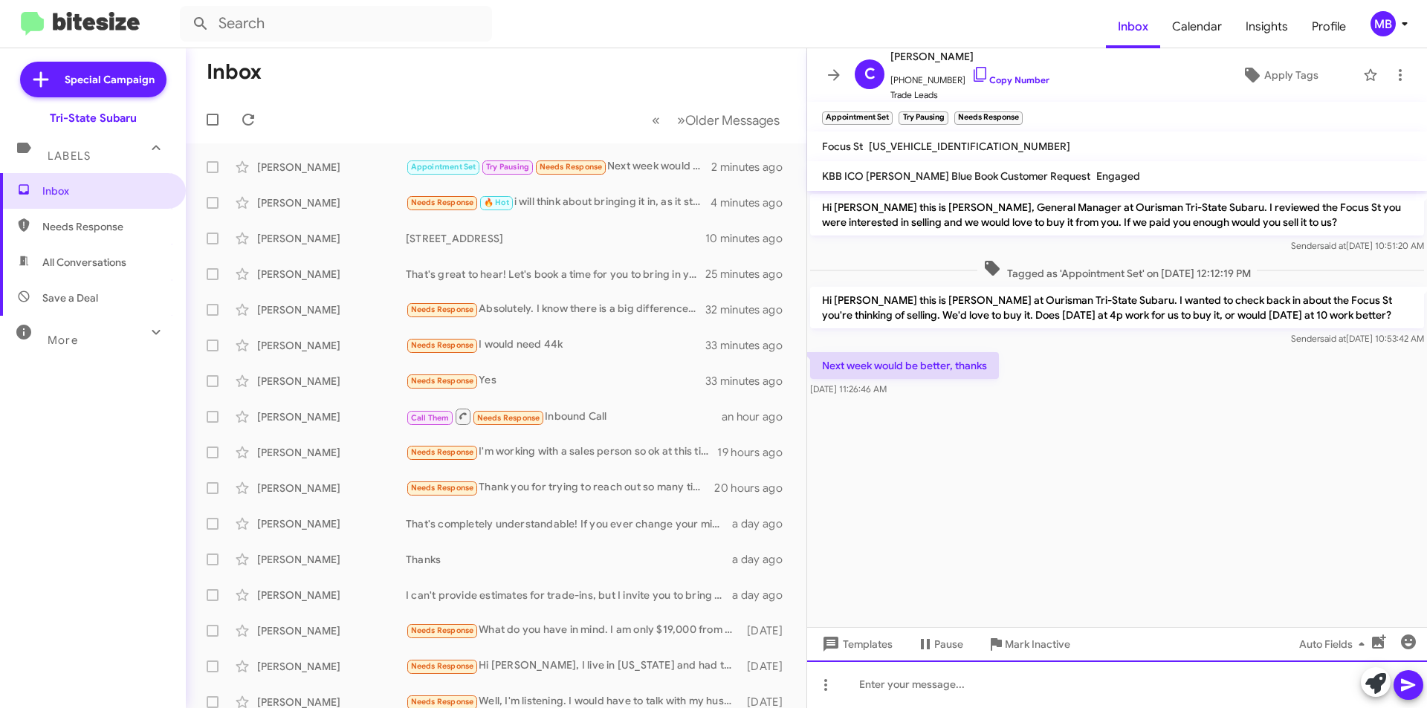
click at [932, 685] on div at bounding box center [1117, 685] width 620 height 48
click at [1363, 687] on button at bounding box center [1375, 682] width 30 height 30
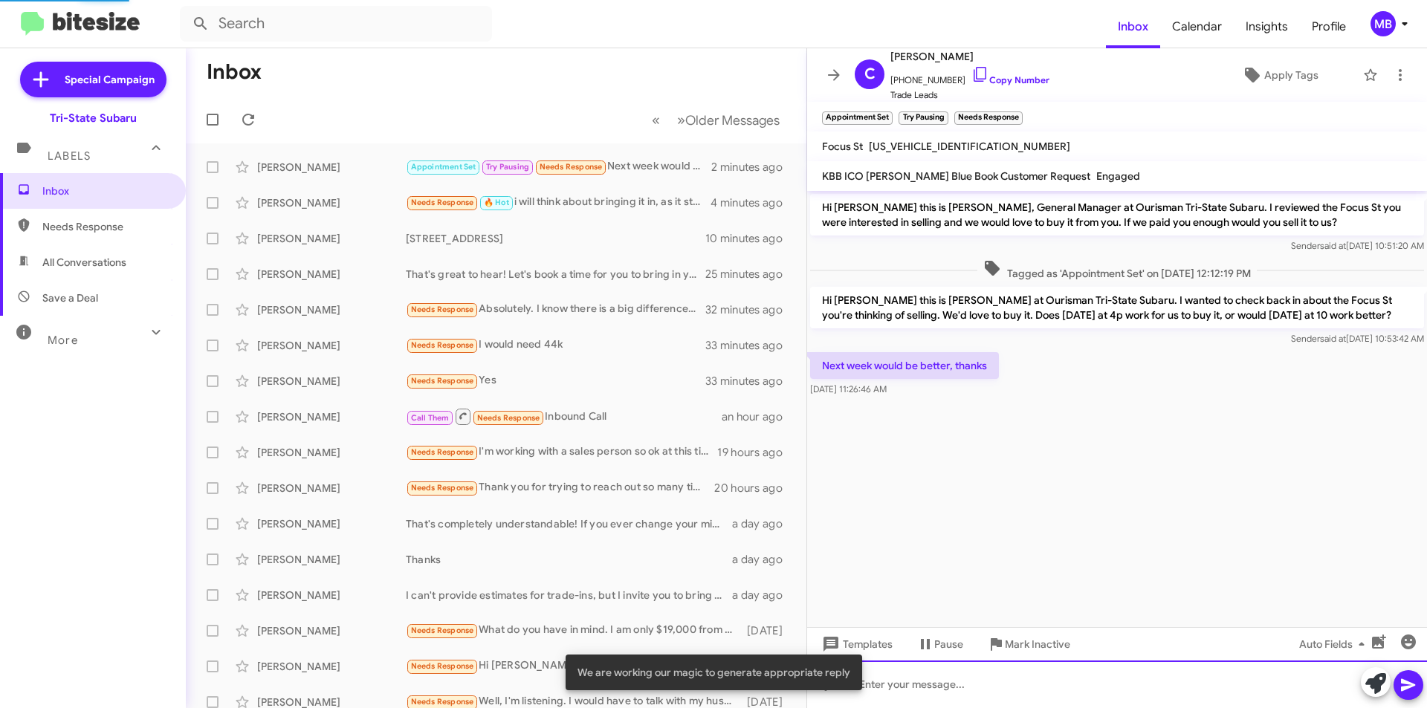
click at [1239, 693] on div at bounding box center [1117, 685] width 620 height 48
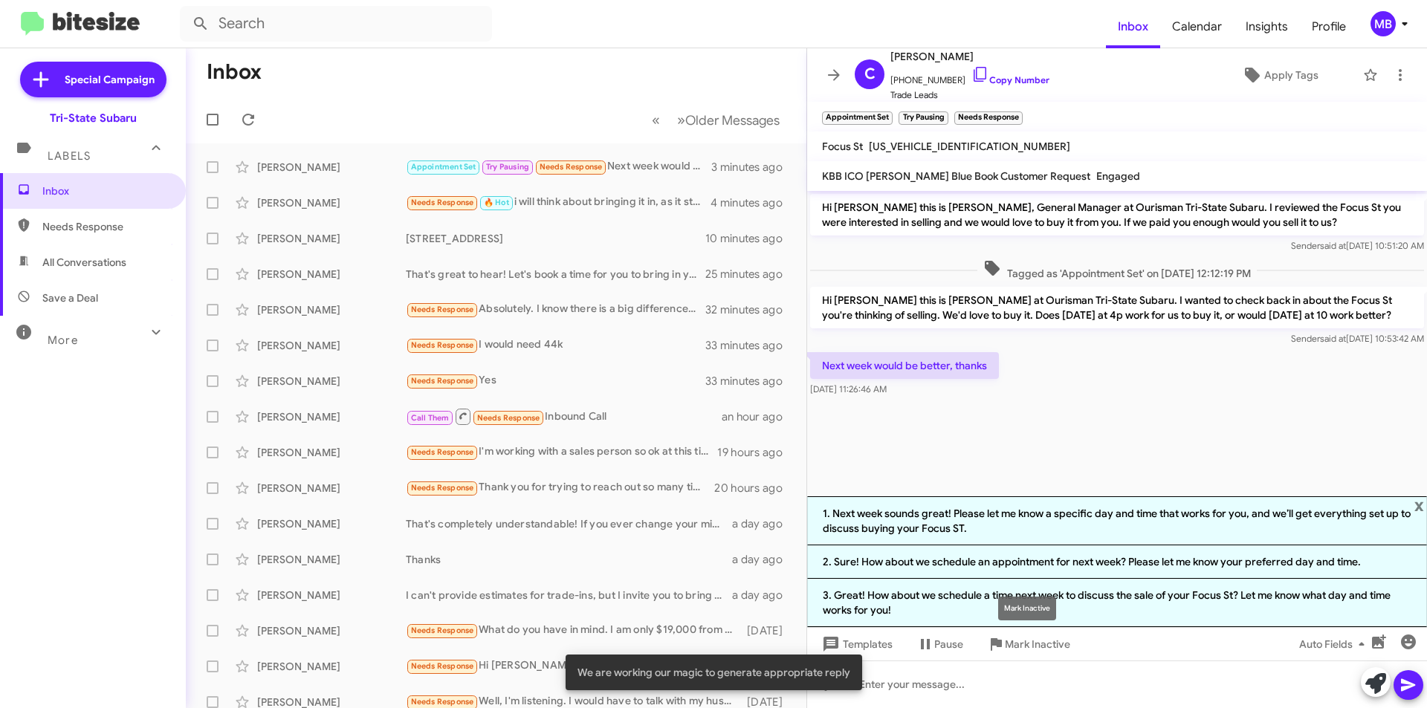
click at [1011, 610] on div "Mark Inactive" at bounding box center [1027, 609] width 58 height 24
click at [1219, 591] on li "3. Great! How about we schedule a time next week to discuss the sale of your Fo…" at bounding box center [1117, 603] width 620 height 48
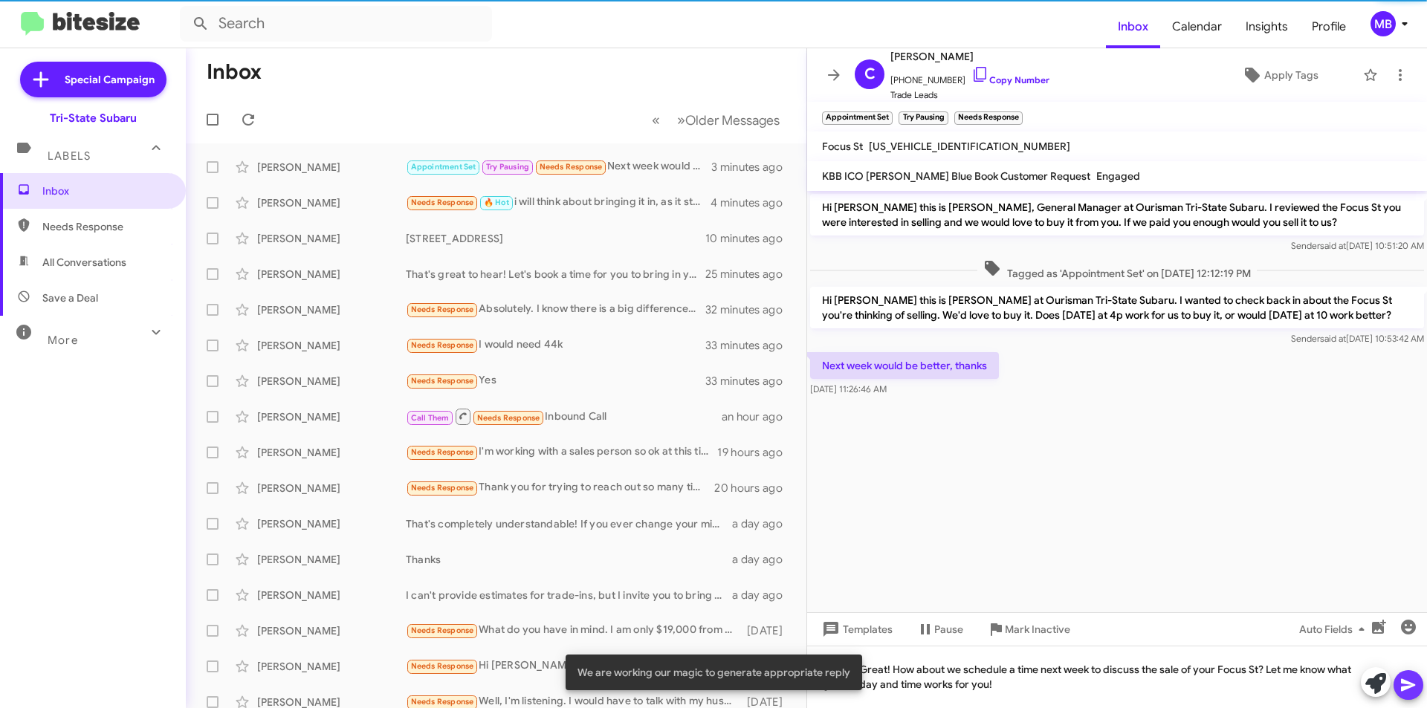
click at [1412, 688] on icon at bounding box center [1408, 685] width 18 height 18
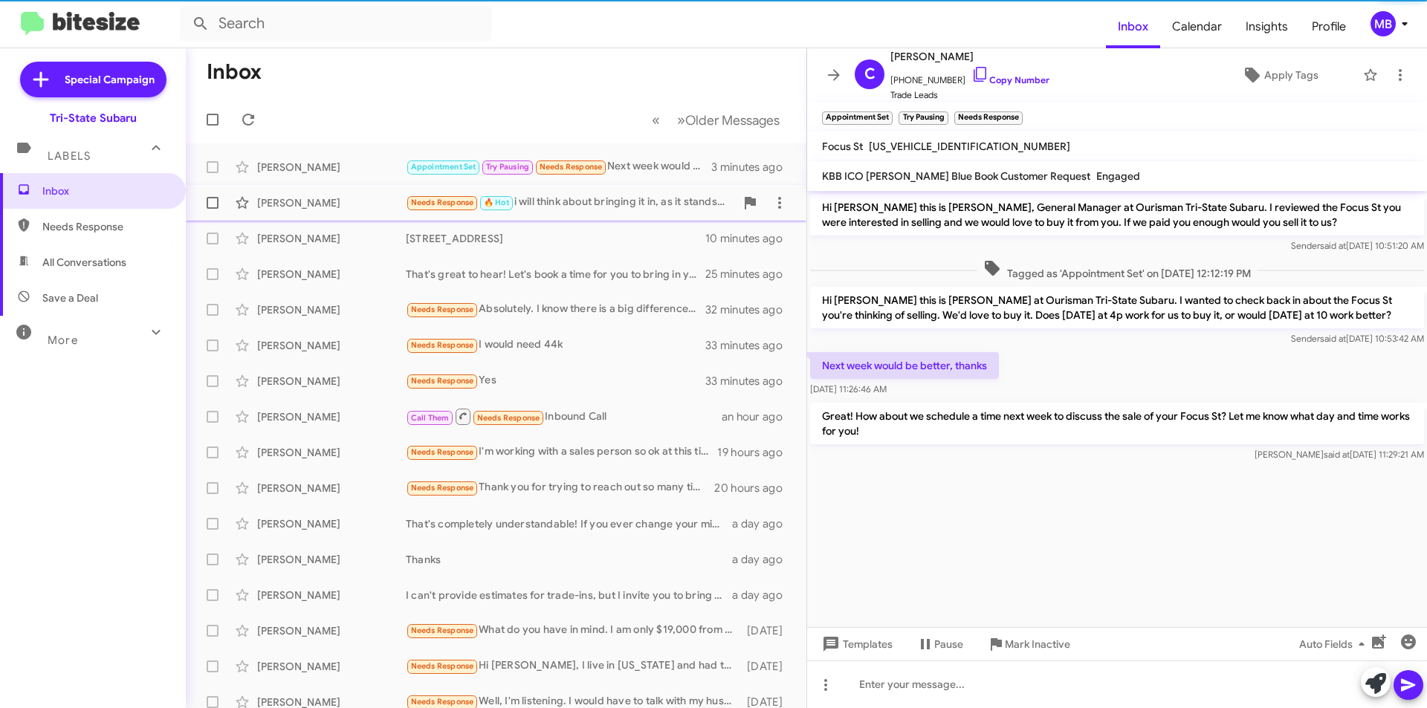
click at [562, 210] on div "Needs Response 🔥 Hot i will think about bringing it in, as it stands, i'm still…" at bounding box center [570, 202] width 329 height 17
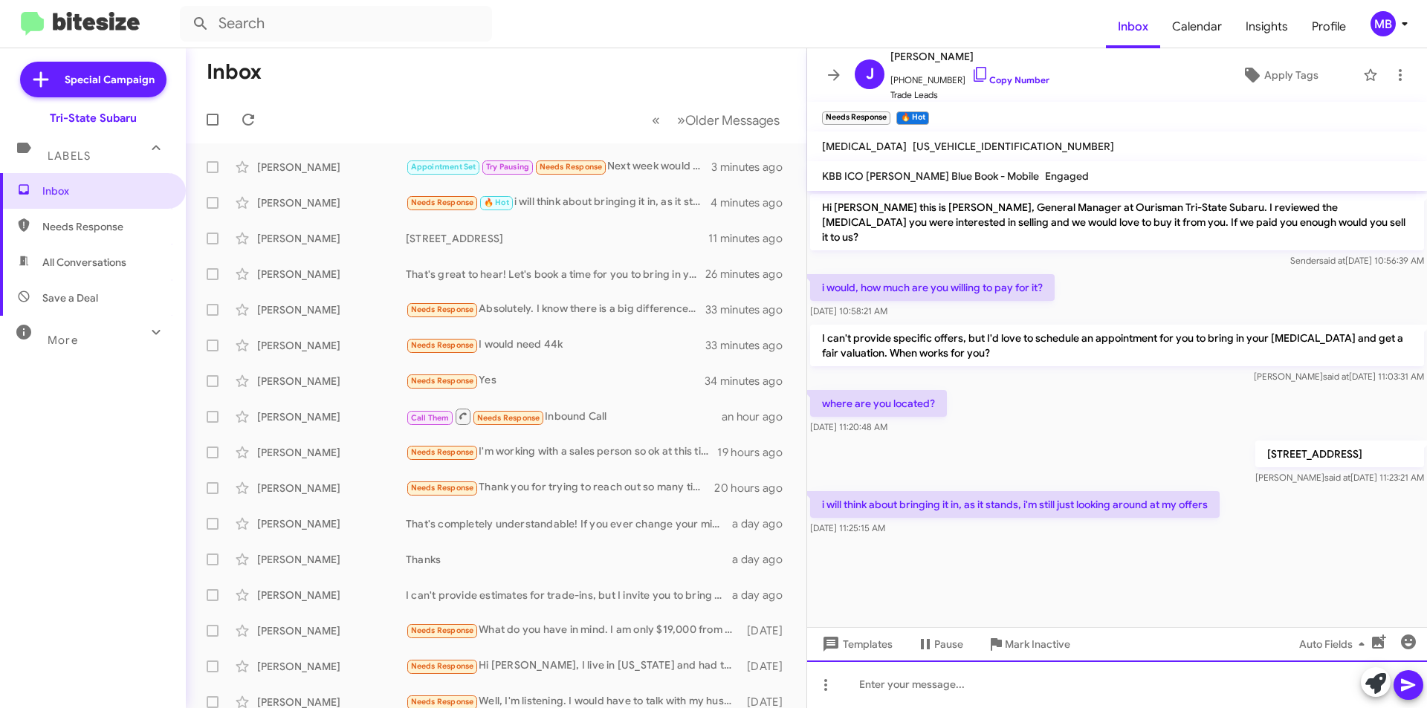
click at [981, 681] on div at bounding box center [1117, 685] width 620 height 48
click at [1364, 687] on button at bounding box center [1375, 682] width 30 height 30
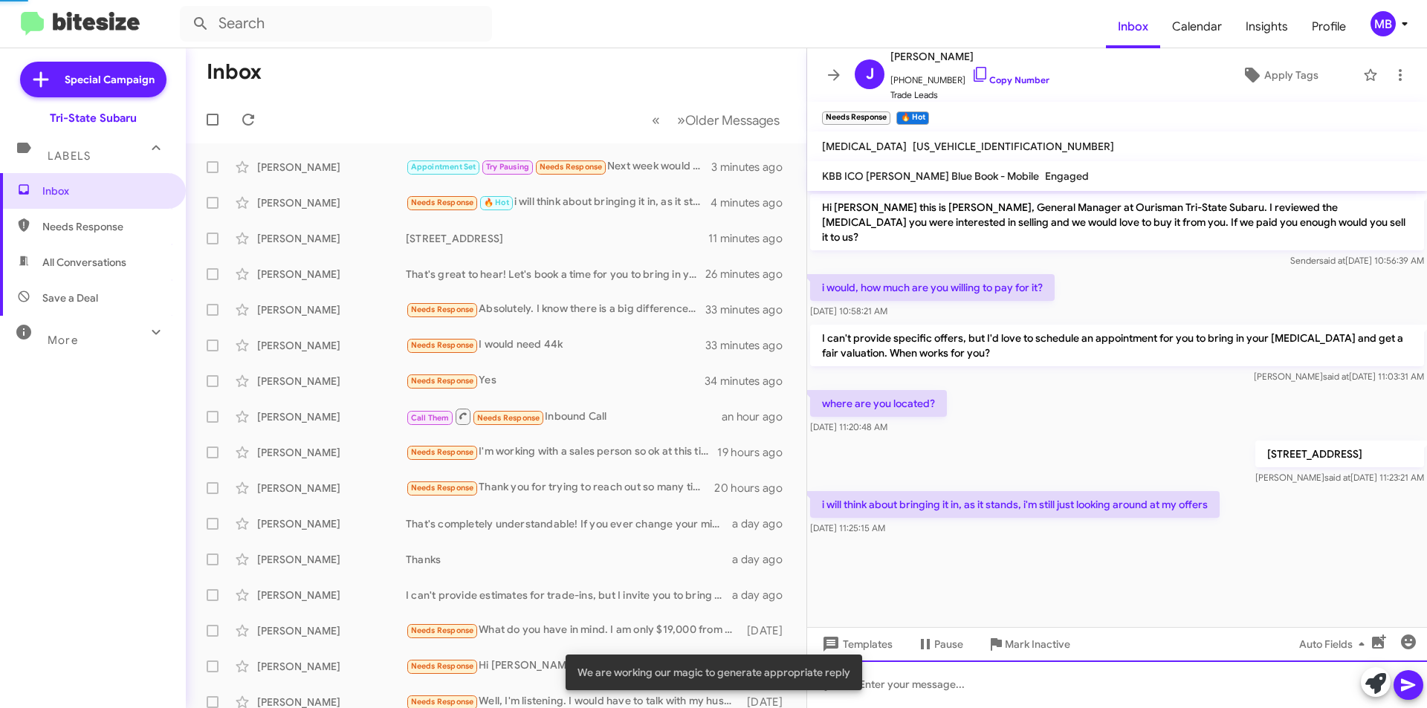
click at [1233, 687] on div at bounding box center [1117, 685] width 620 height 48
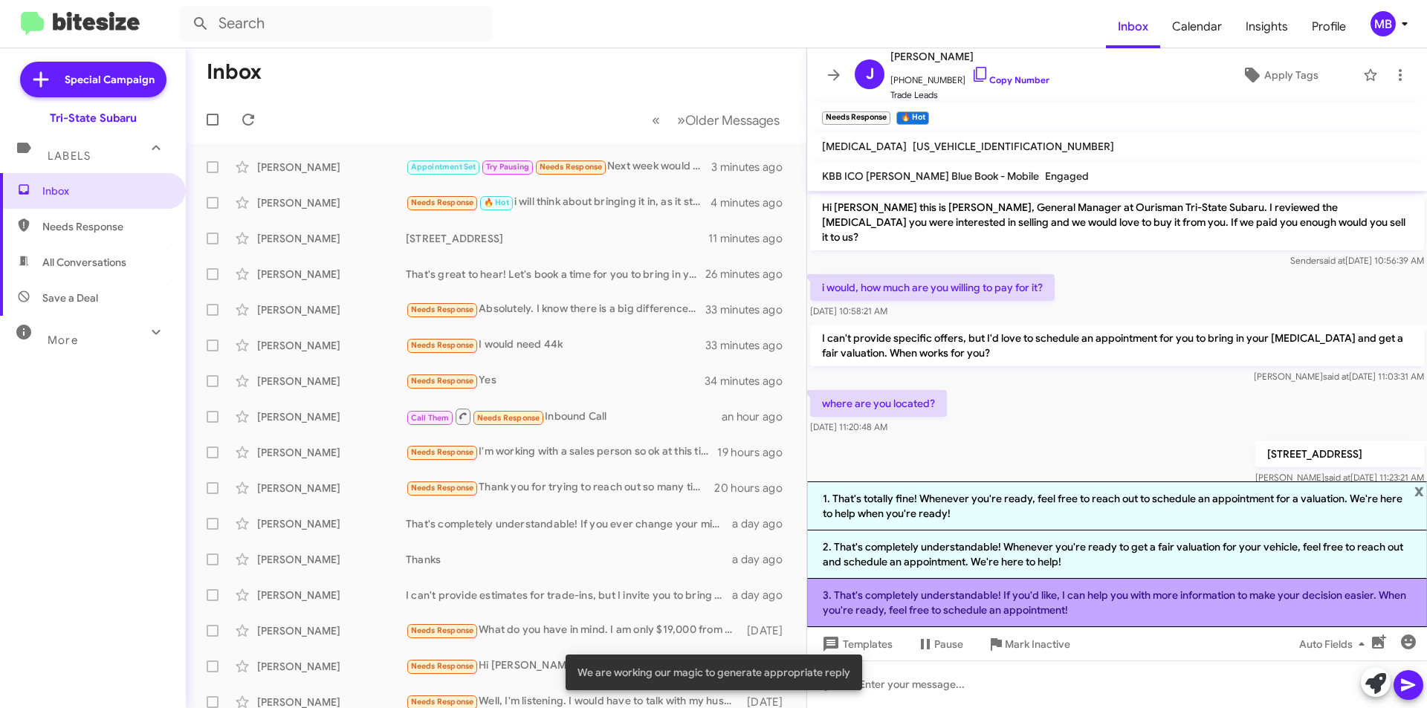
click at [926, 607] on li "3. That's completely understandable! If you'd like, I can help you with more in…" at bounding box center [1117, 603] width 620 height 48
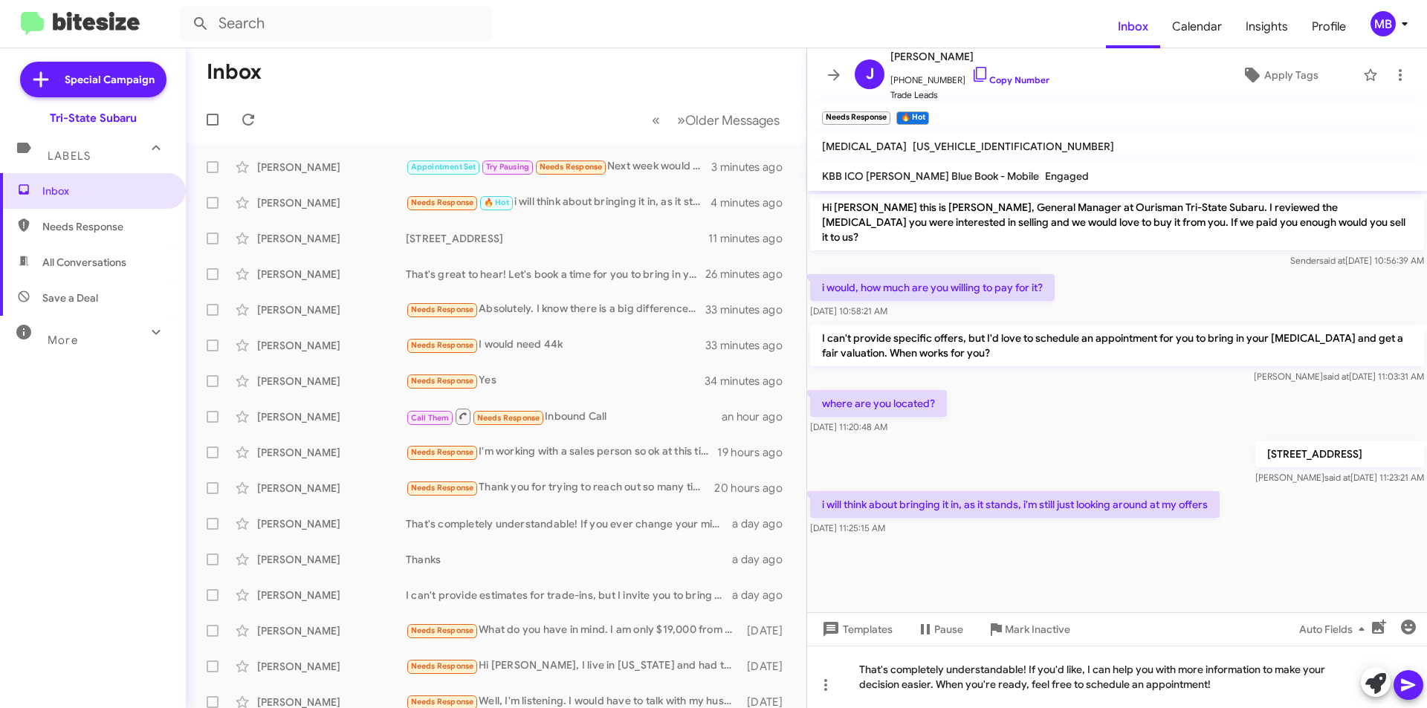
click at [1410, 684] on icon at bounding box center [1408, 685] width 14 height 13
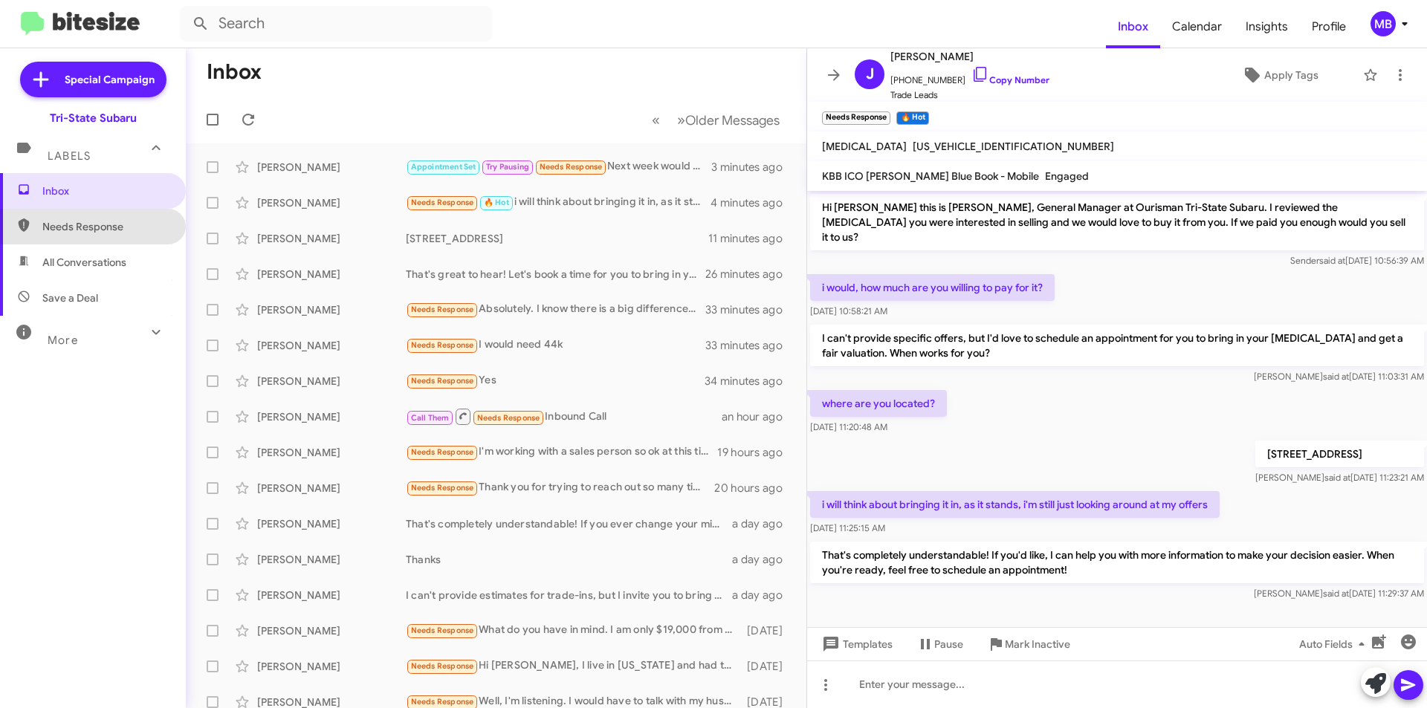
click at [94, 229] on span "Needs Response" at bounding box center [105, 226] width 126 height 15
type input "in:needs-response"
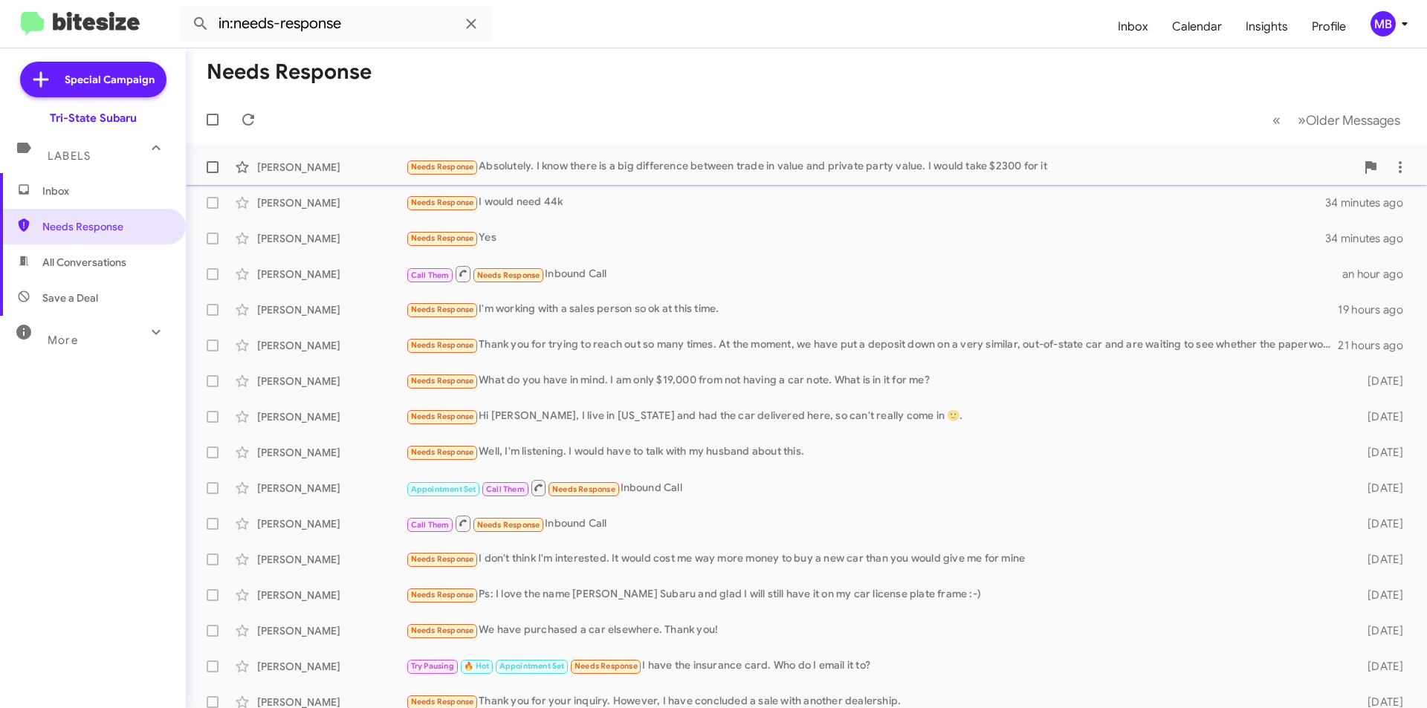
click at [502, 167] on div "Needs Response Absolutely. I know there is a big difference between trade in va…" at bounding box center [881, 166] width 950 height 17
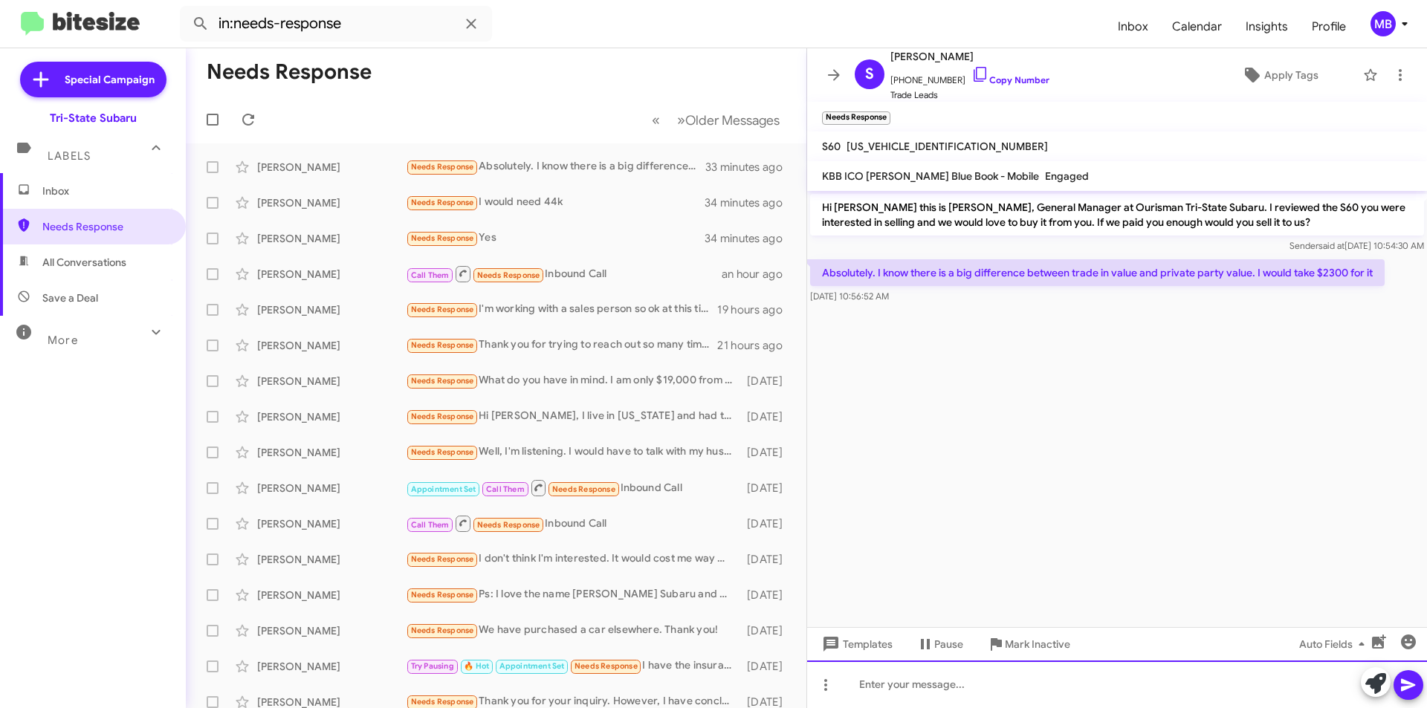
click at [1099, 686] on div at bounding box center [1117, 685] width 620 height 48
click at [1360, 686] on button at bounding box center [1375, 682] width 30 height 30
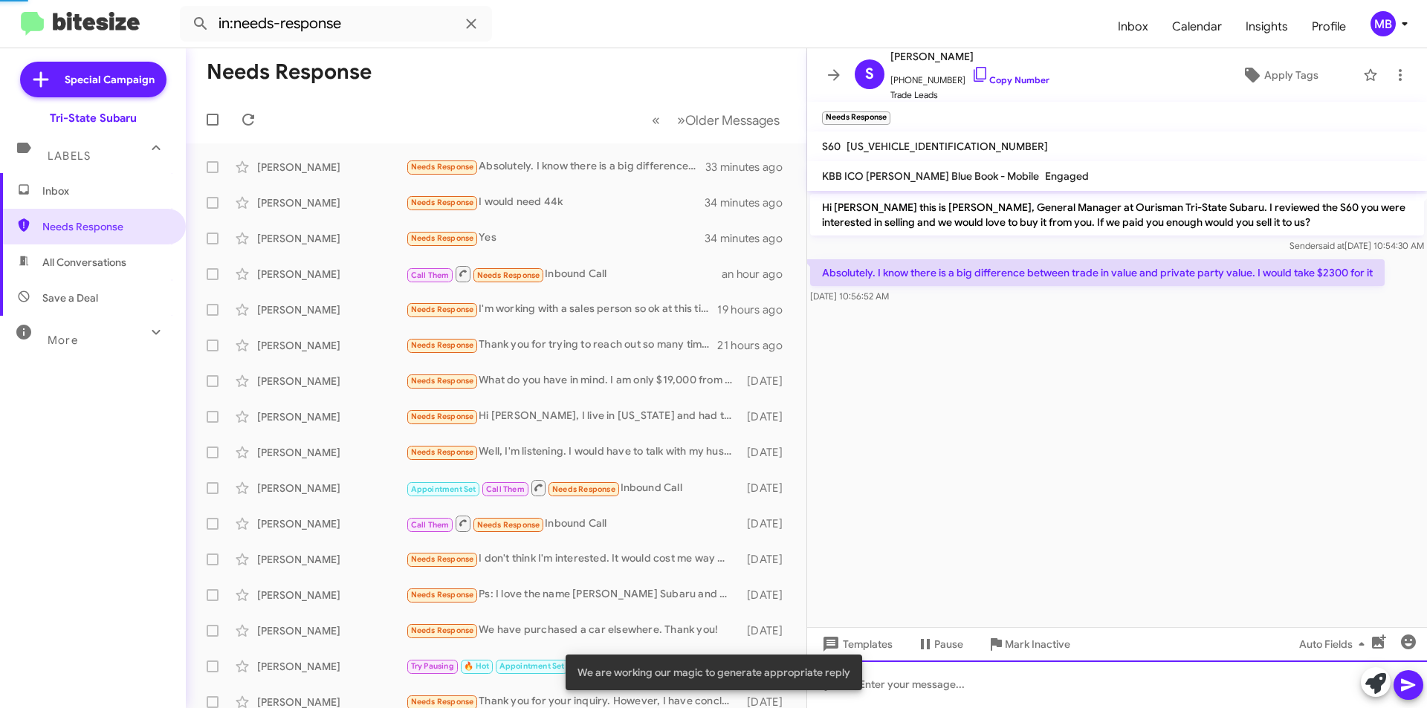
click at [1259, 684] on div at bounding box center [1117, 685] width 620 height 48
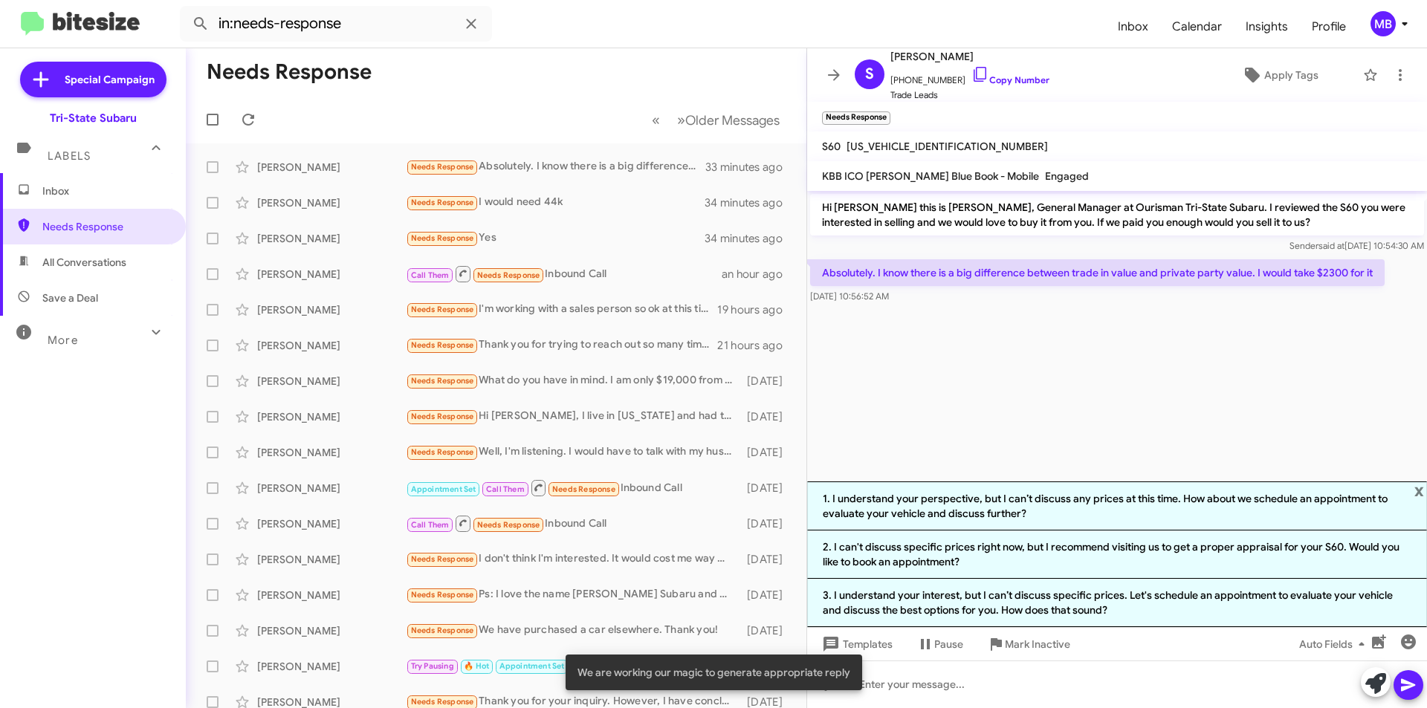
drag, startPoint x: 946, startPoint y: 610, endPoint x: 1141, endPoint y: 638, distance: 197.4
click at [946, 607] on li "3. I understand your interest, but I can’t discuss specific prices. Let's sched…" at bounding box center [1117, 603] width 620 height 48
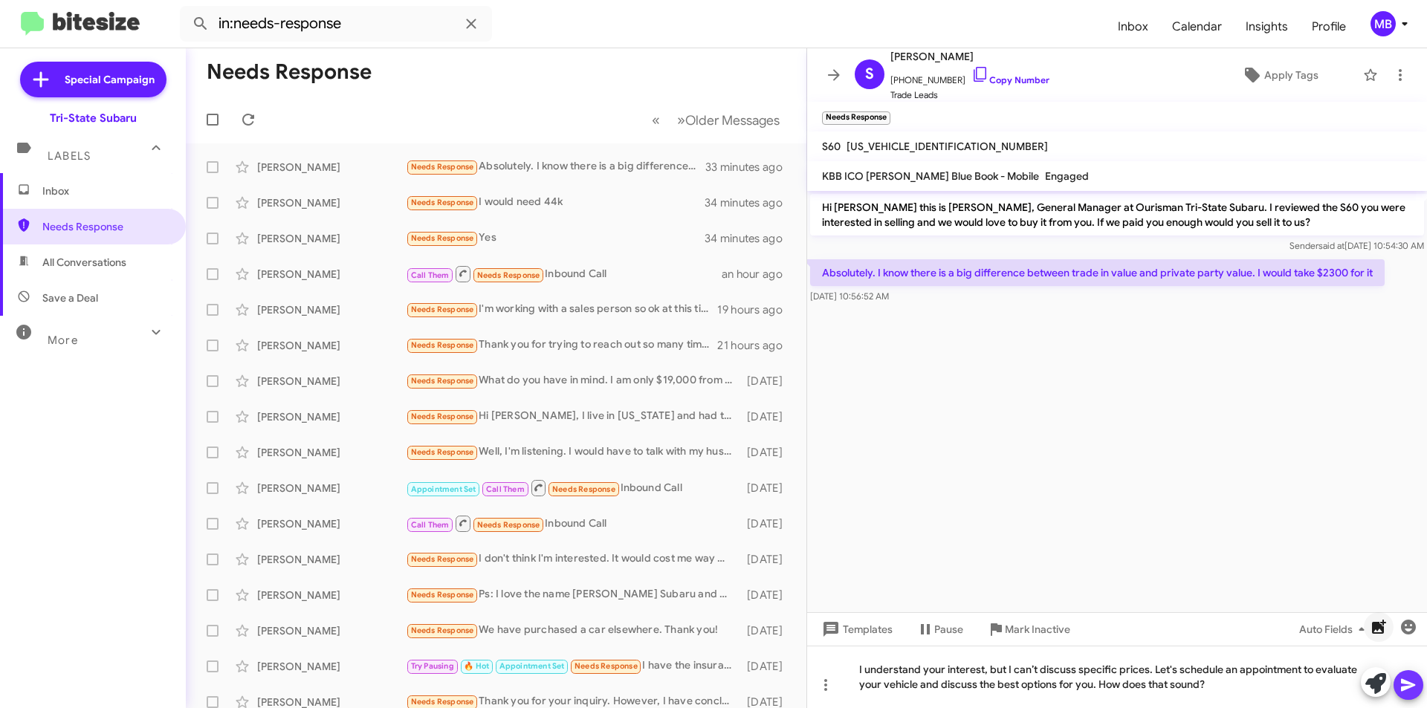
drag, startPoint x: 1409, startPoint y: 683, endPoint x: 1371, endPoint y: 648, distance: 52.1
click at [1407, 684] on icon at bounding box center [1408, 685] width 14 height 13
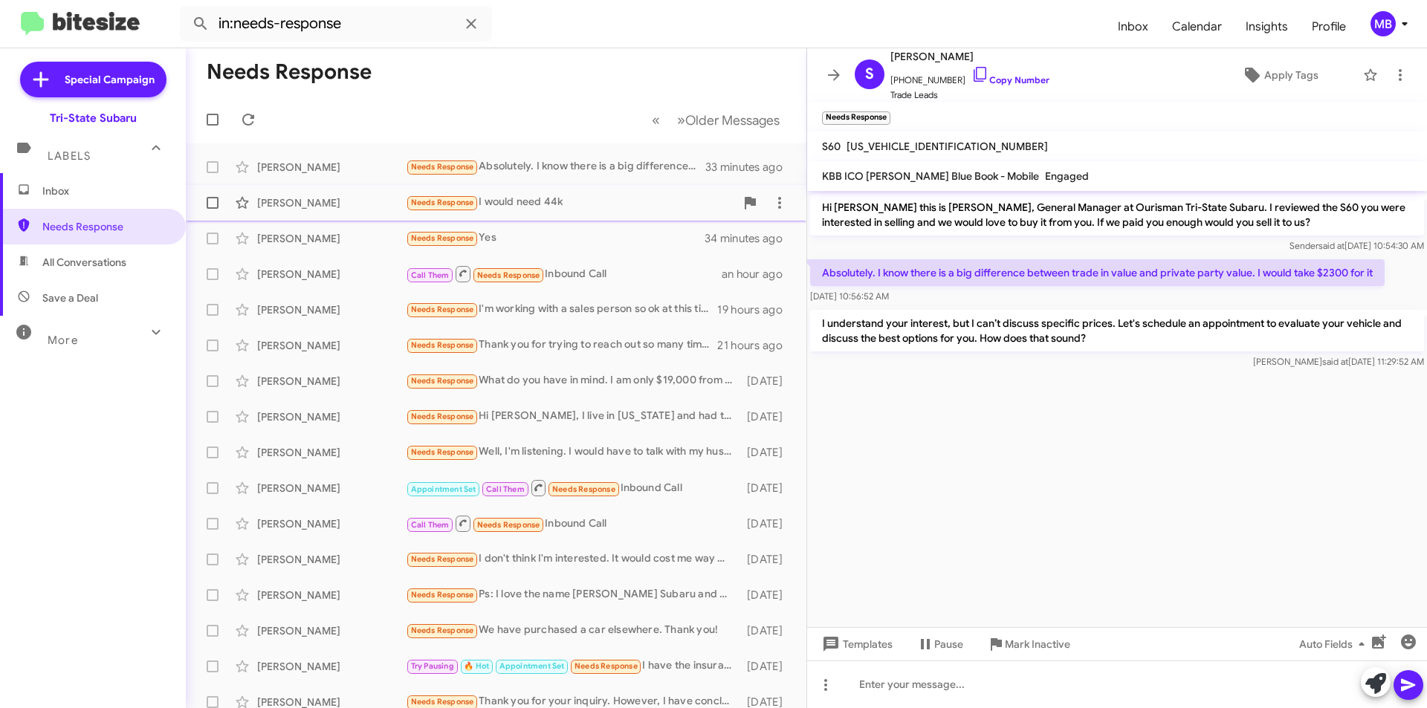
click at [635, 206] on div "Needs Response I would need 44k" at bounding box center [570, 202] width 329 height 17
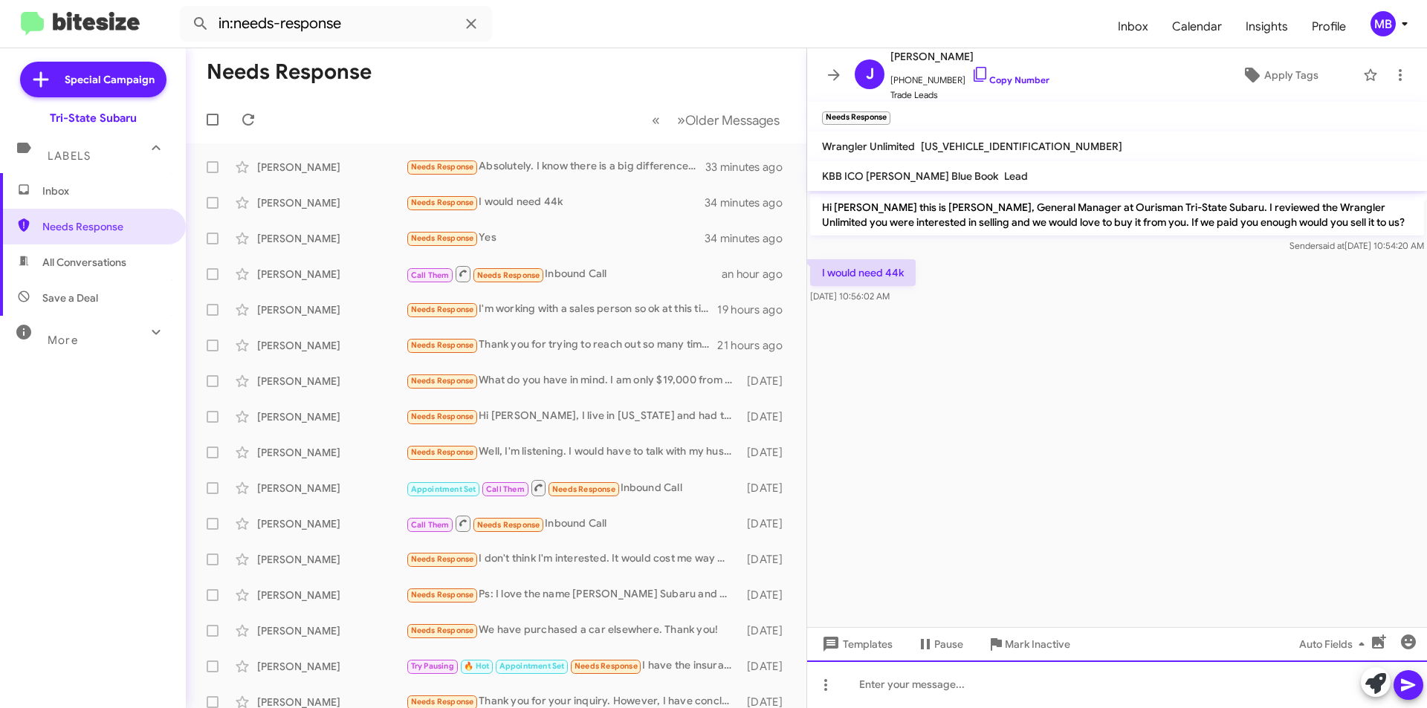
click at [1086, 676] on div at bounding box center [1117, 685] width 620 height 48
click at [1369, 684] on icon at bounding box center [1375, 683] width 21 height 21
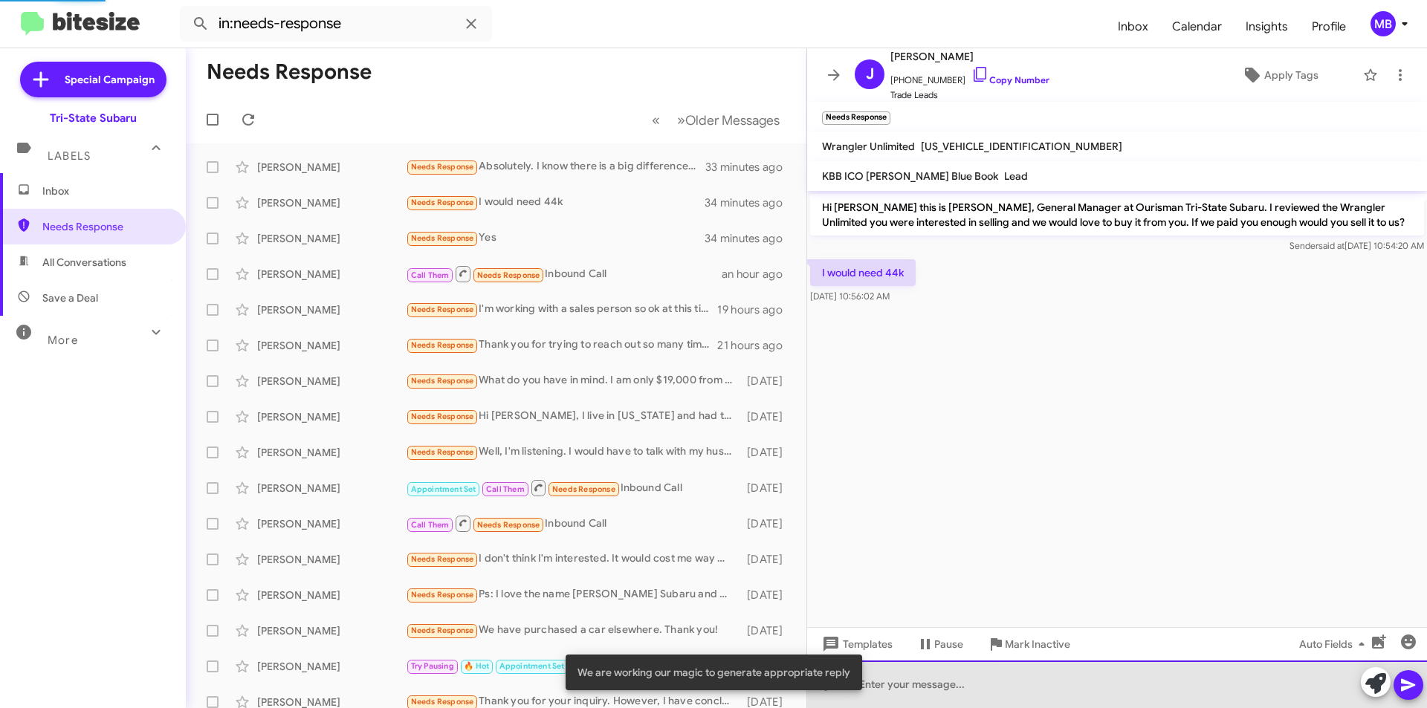
click at [1268, 685] on div at bounding box center [1117, 685] width 620 height 48
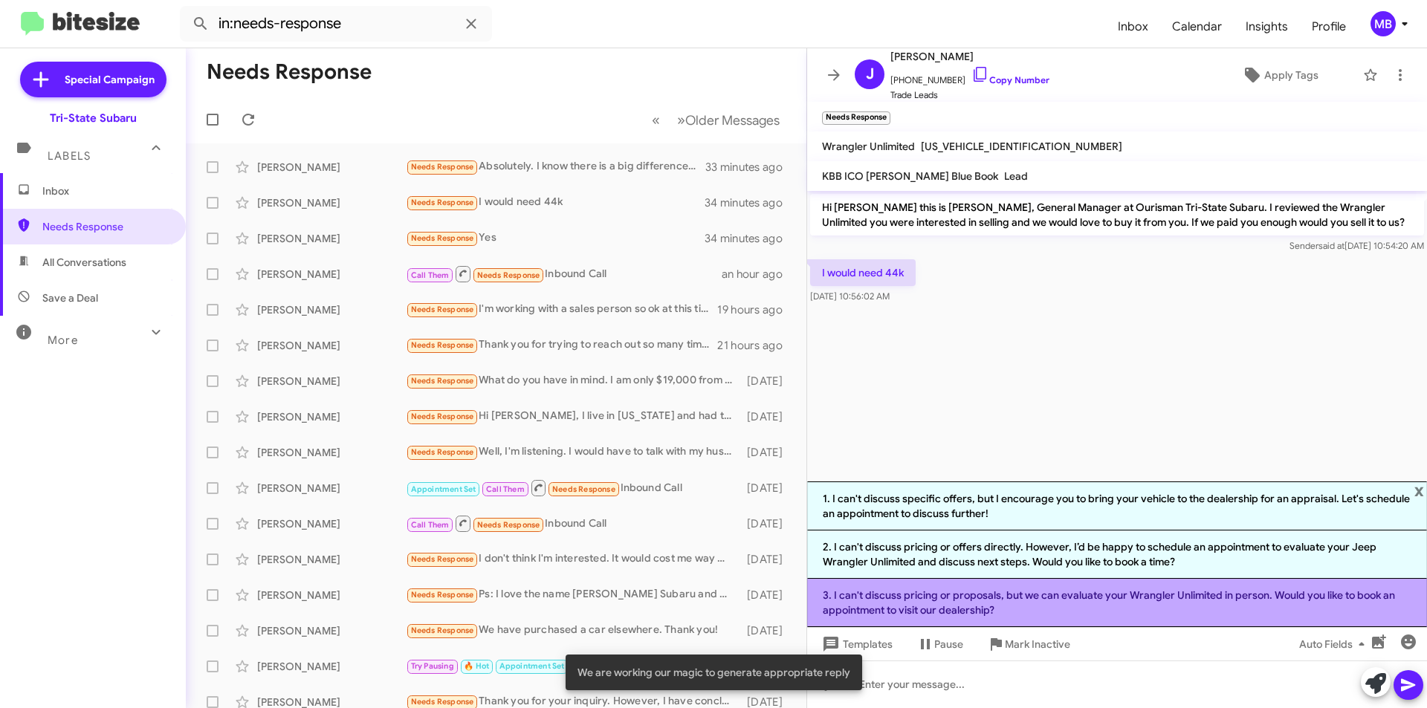
click at [993, 598] on li "3. I can't discuss pricing or proposals, but we can evaluate your Wrangler Unli…" at bounding box center [1117, 603] width 620 height 48
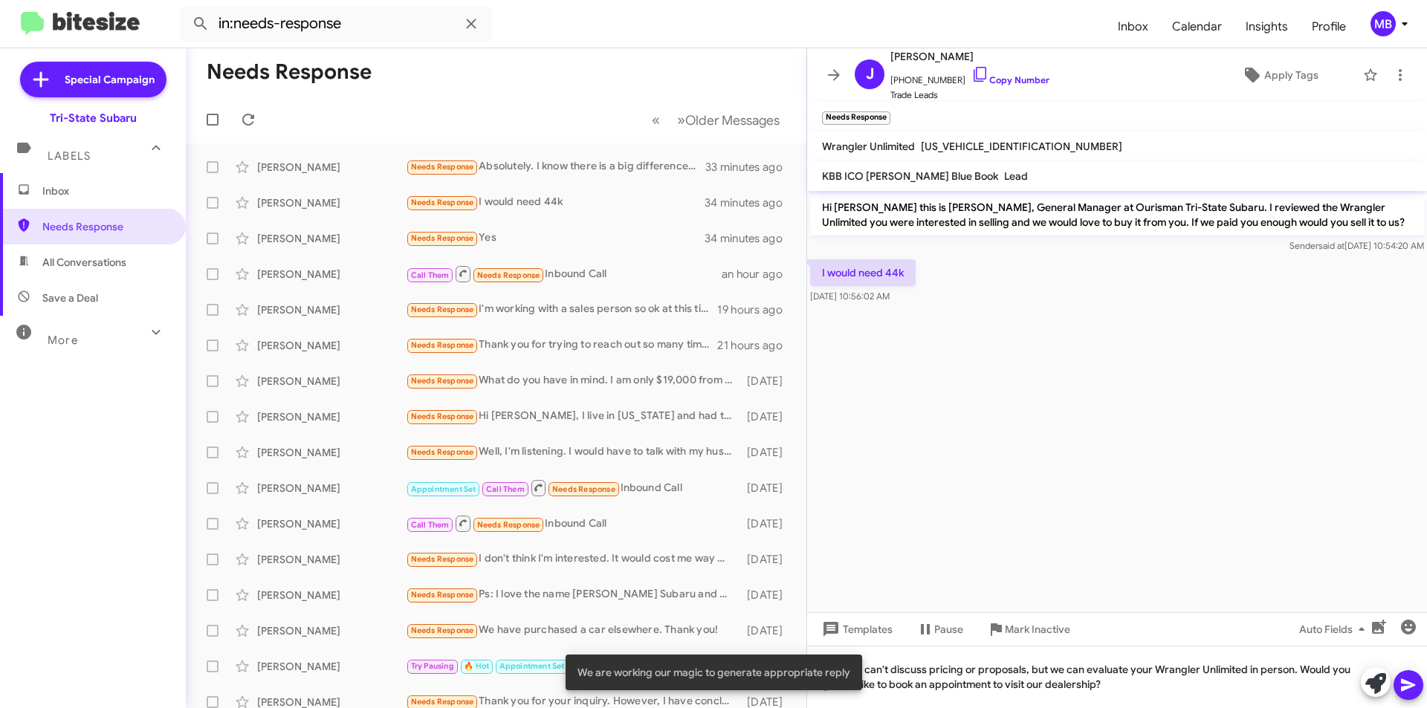
click at [1395, 681] on button at bounding box center [1408, 685] width 30 height 30
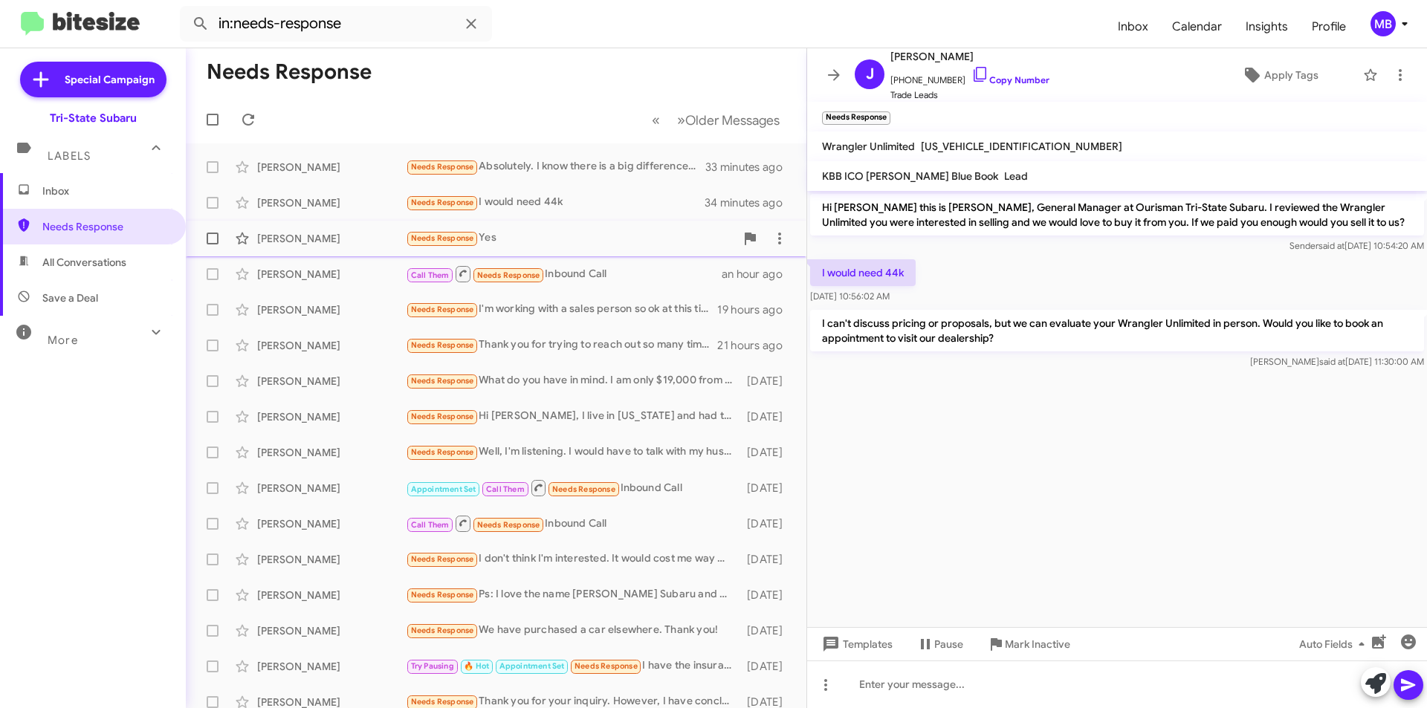
click at [371, 233] on div "[PERSON_NAME]" at bounding box center [331, 238] width 149 height 15
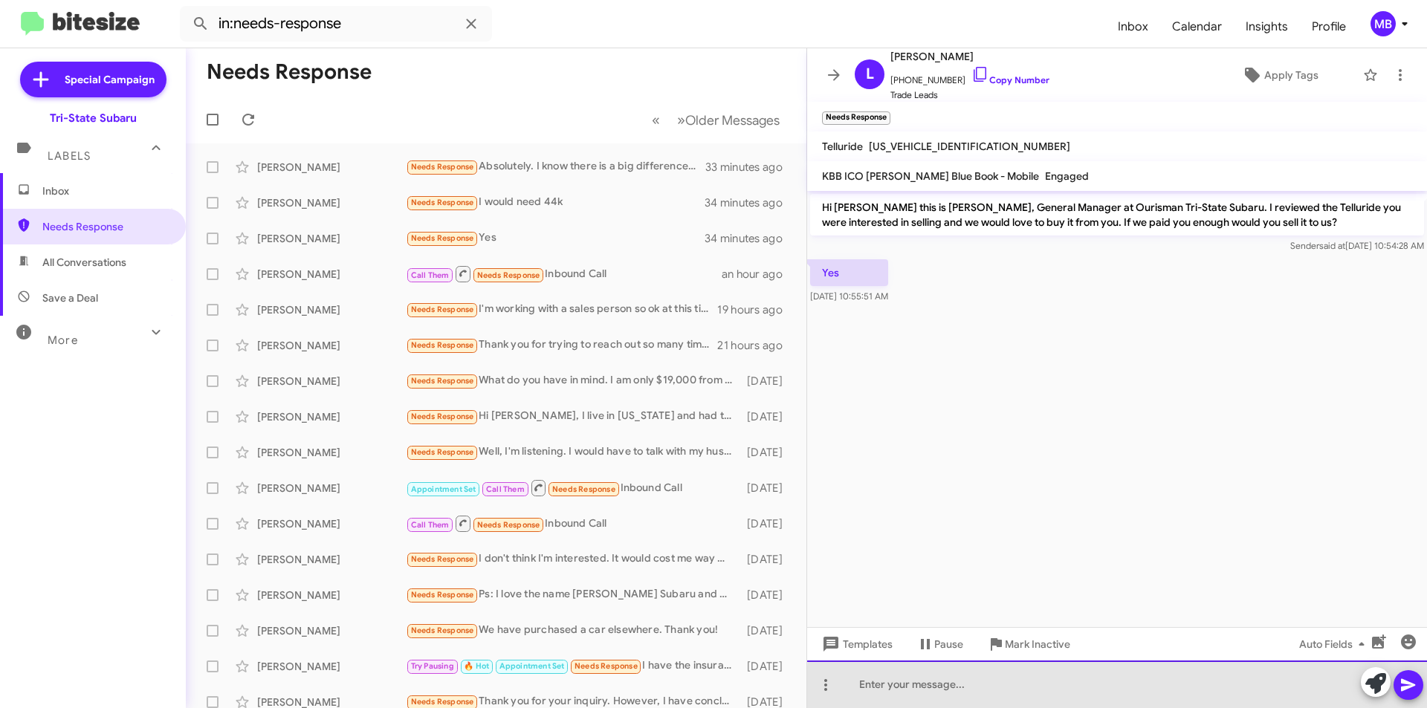
drag, startPoint x: 1186, startPoint y: 689, endPoint x: 1302, endPoint y: 684, distance: 116.8
click at [1186, 688] on div at bounding box center [1117, 685] width 620 height 48
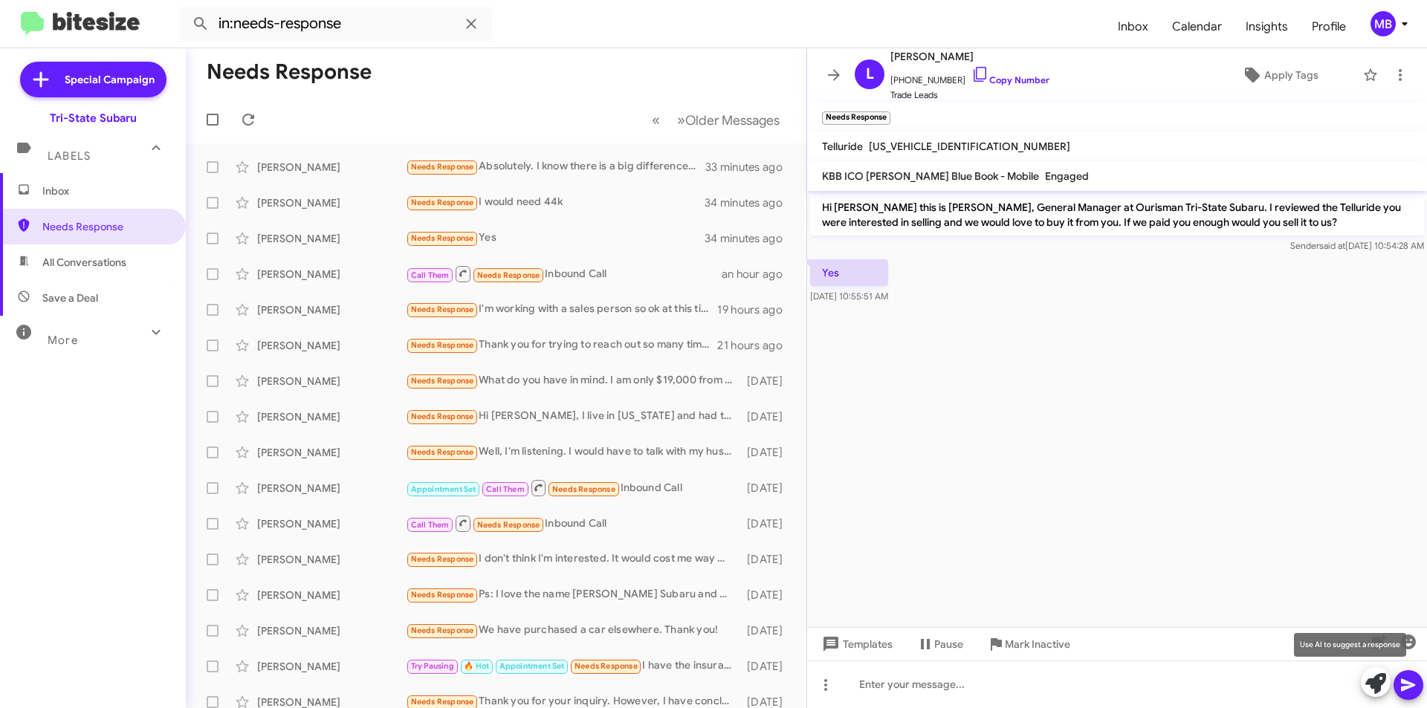
click at [1372, 681] on icon at bounding box center [1375, 683] width 21 height 21
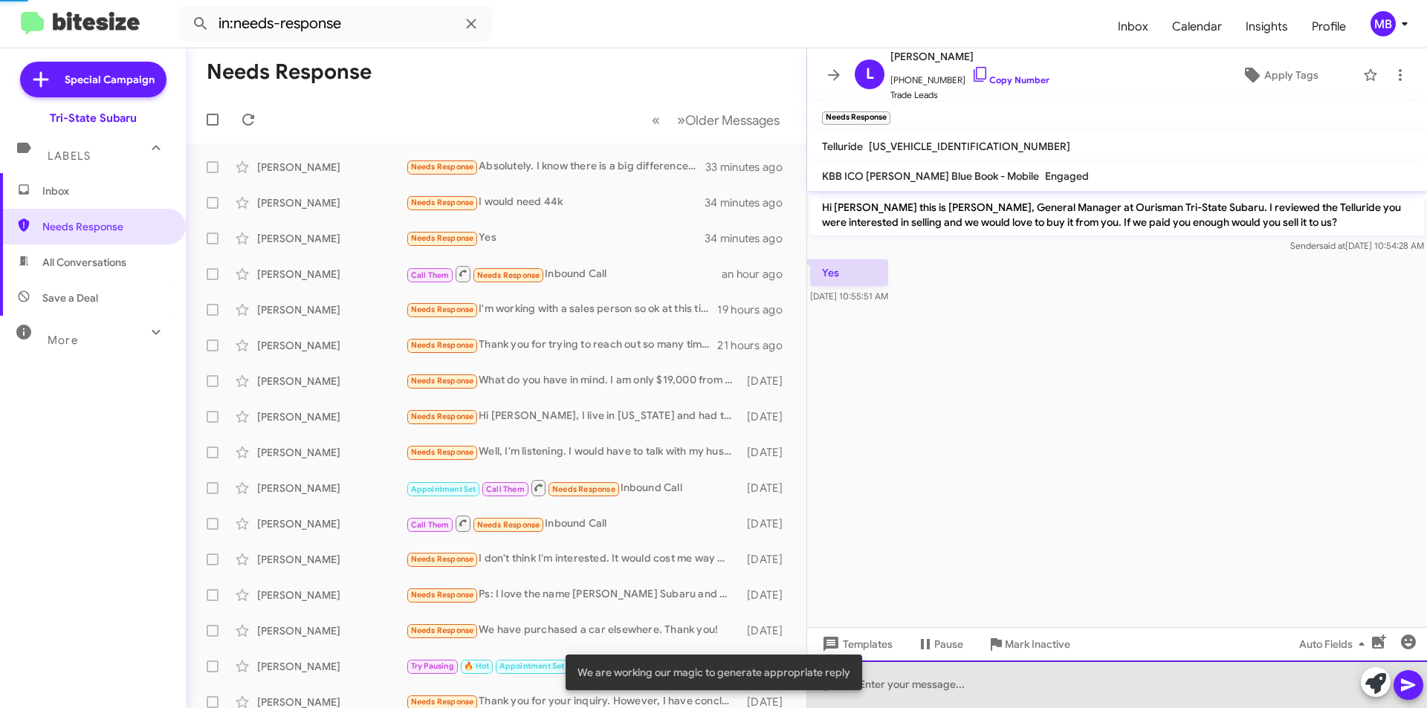
click at [1280, 678] on div at bounding box center [1117, 685] width 620 height 48
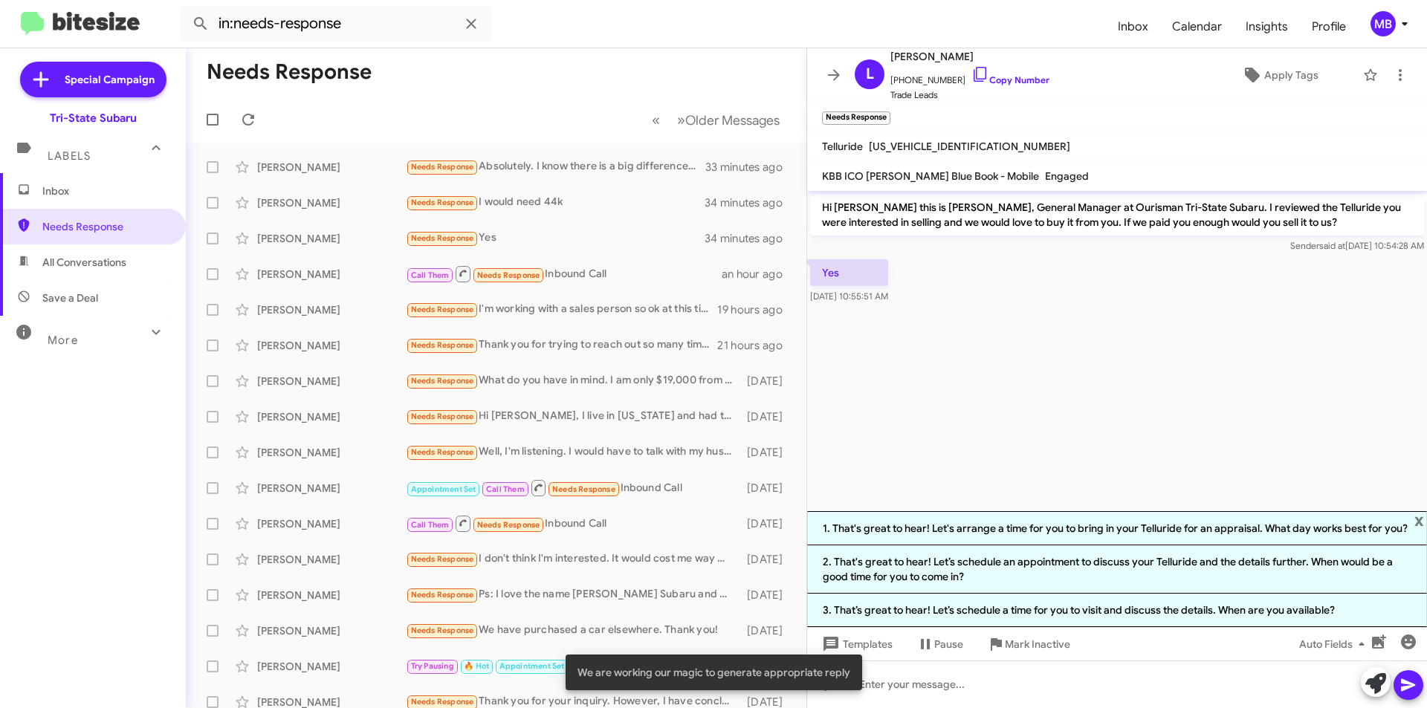
drag, startPoint x: 1034, startPoint y: 574, endPoint x: 1184, endPoint y: 609, distance: 154.3
click at [1034, 573] on li "2. That's great to hear! Let’s schedule an appointment to discuss your Tellurid…" at bounding box center [1117, 569] width 620 height 48
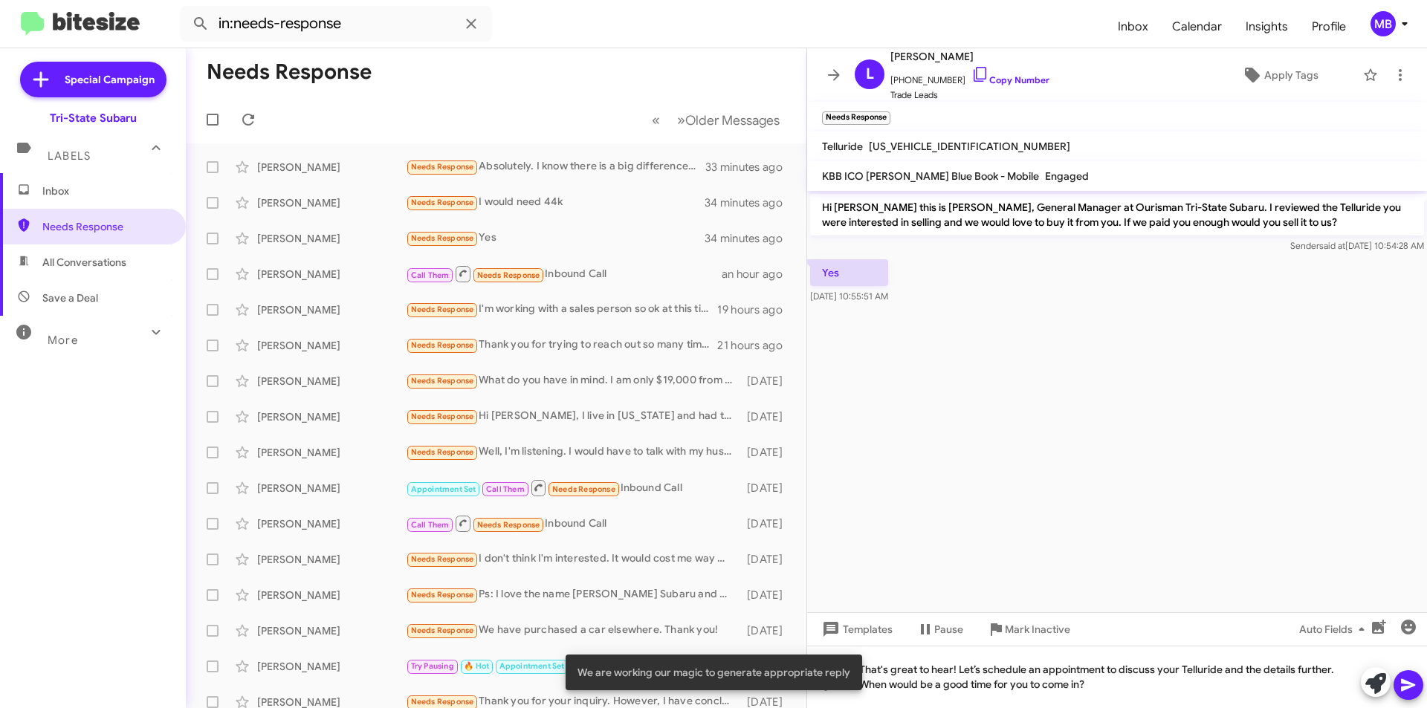
click at [1409, 679] on icon at bounding box center [1408, 685] width 18 height 18
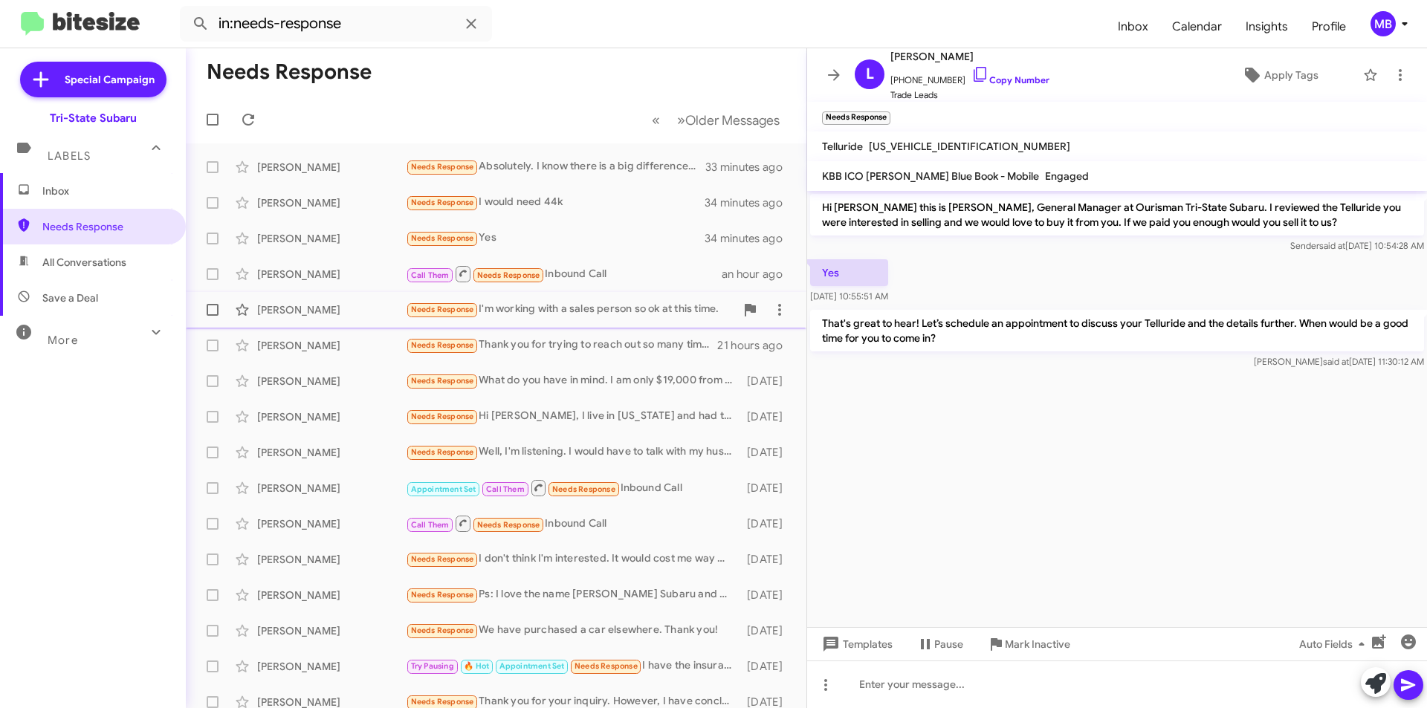
click at [358, 306] on div "[PERSON_NAME]" at bounding box center [331, 309] width 149 height 15
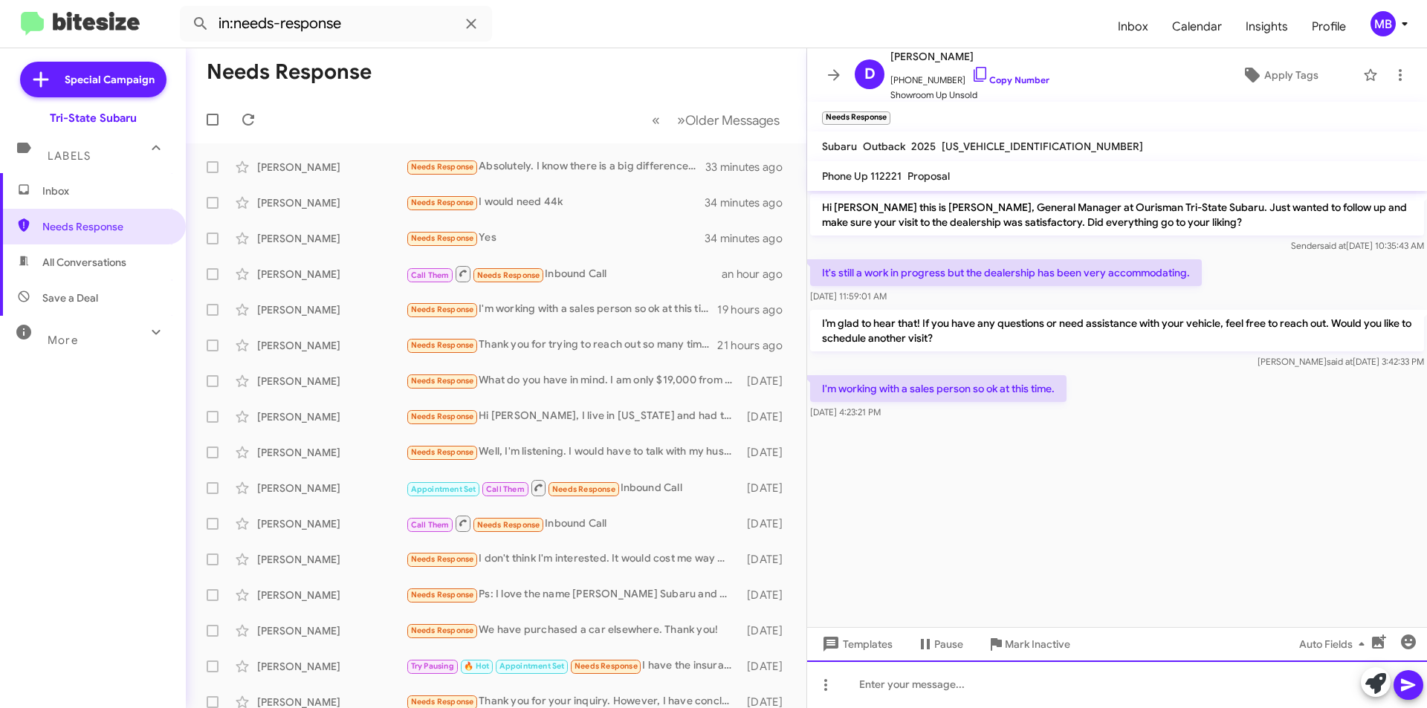
drag, startPoint x: 1236, startPoint y: 677, endPoint x: 1324, endPoint y: 685, distance: 88.1
click at [1238, 675] on div at bounding box center [1117, 685] width 620 height 48
click at [1372, 687] on icon at bounding box center [1375, 683] width 21 height 21
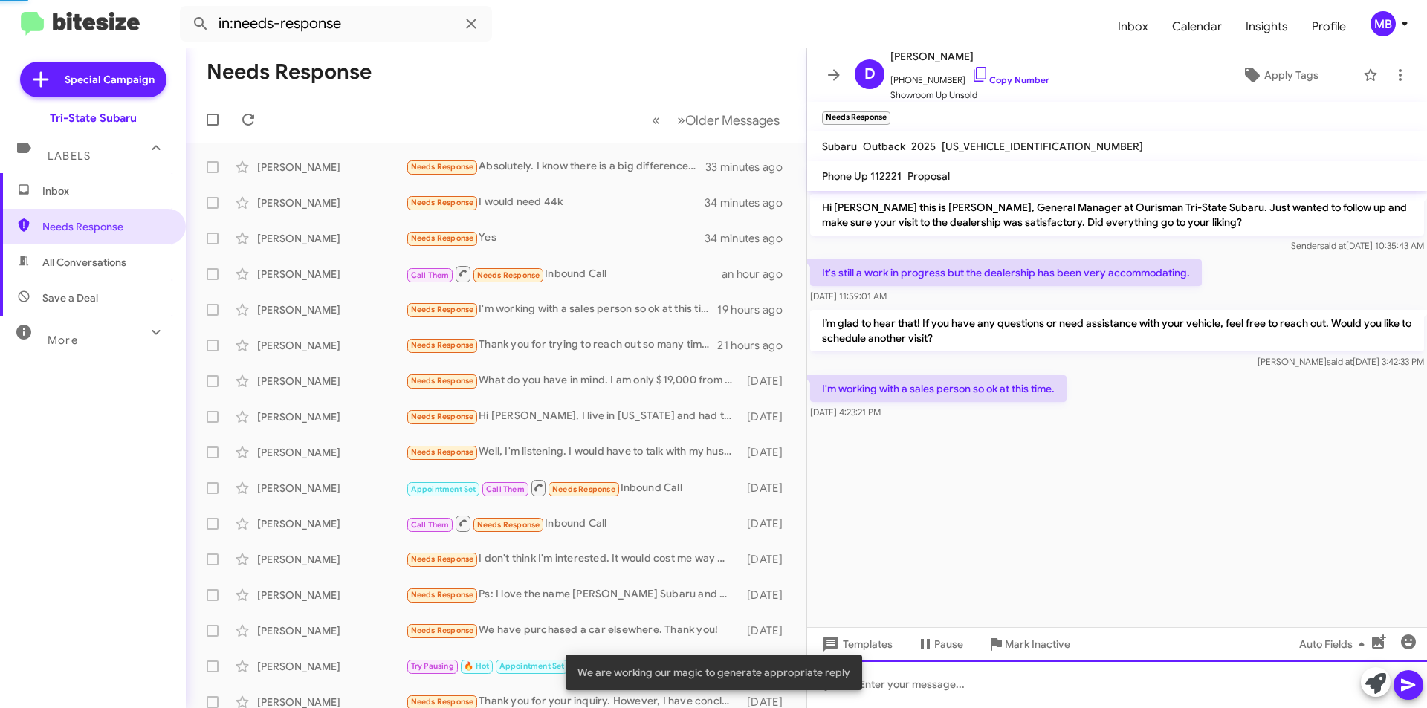
click at [1287, 681] on div at bounding box center [1117, 685] width 620 height 48
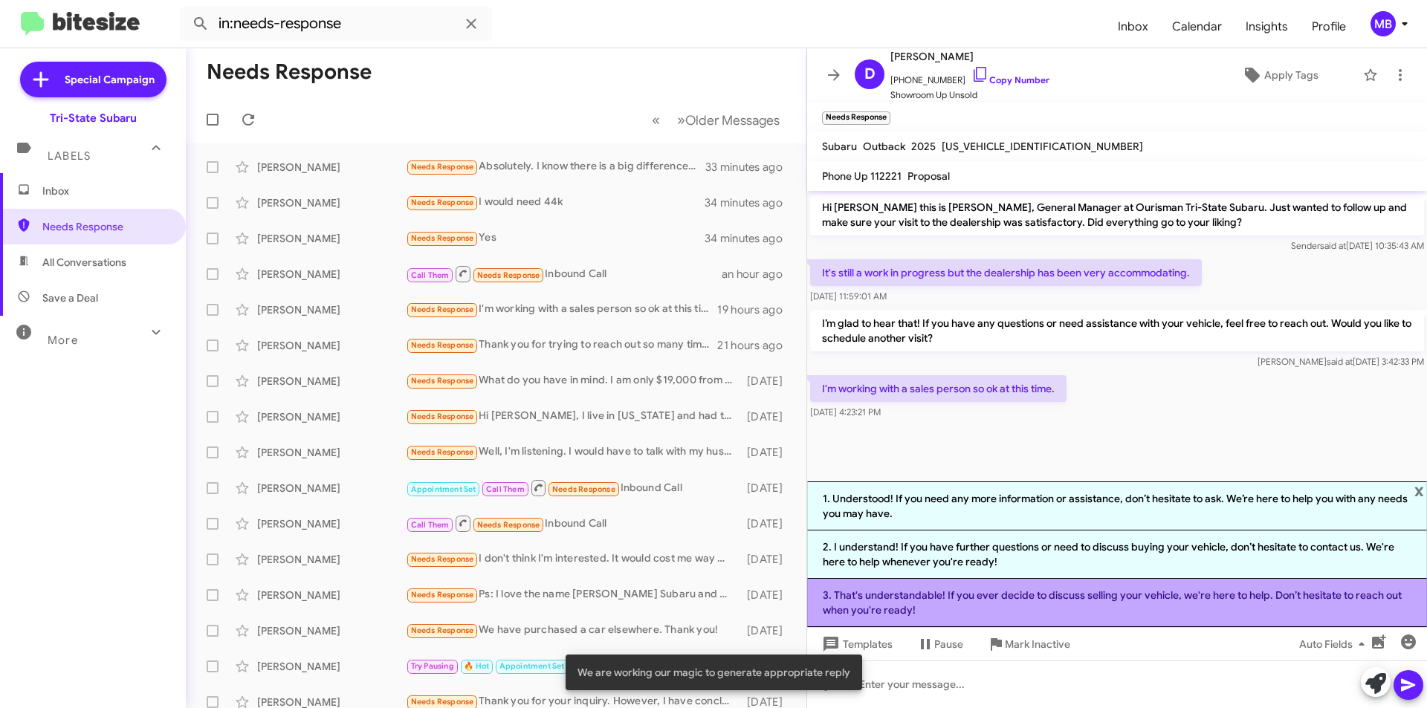
click at [1091, 606] on li "3. That's understandable! If you ever decide to discuss selling your vehicle, w…" at bounding box center [1117, 603] width 620 height 48
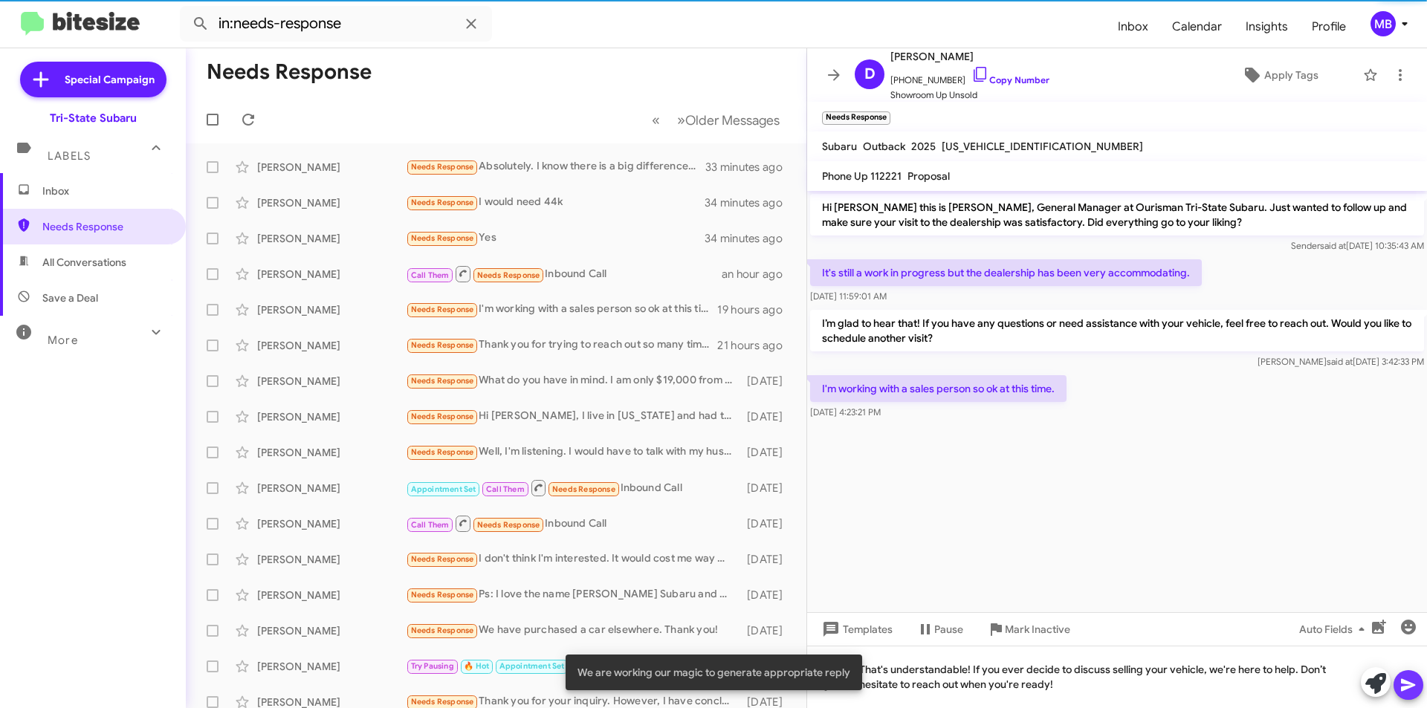
click at [1402, 687] on icon at bounding box center [1408, 685] width 14 height 13
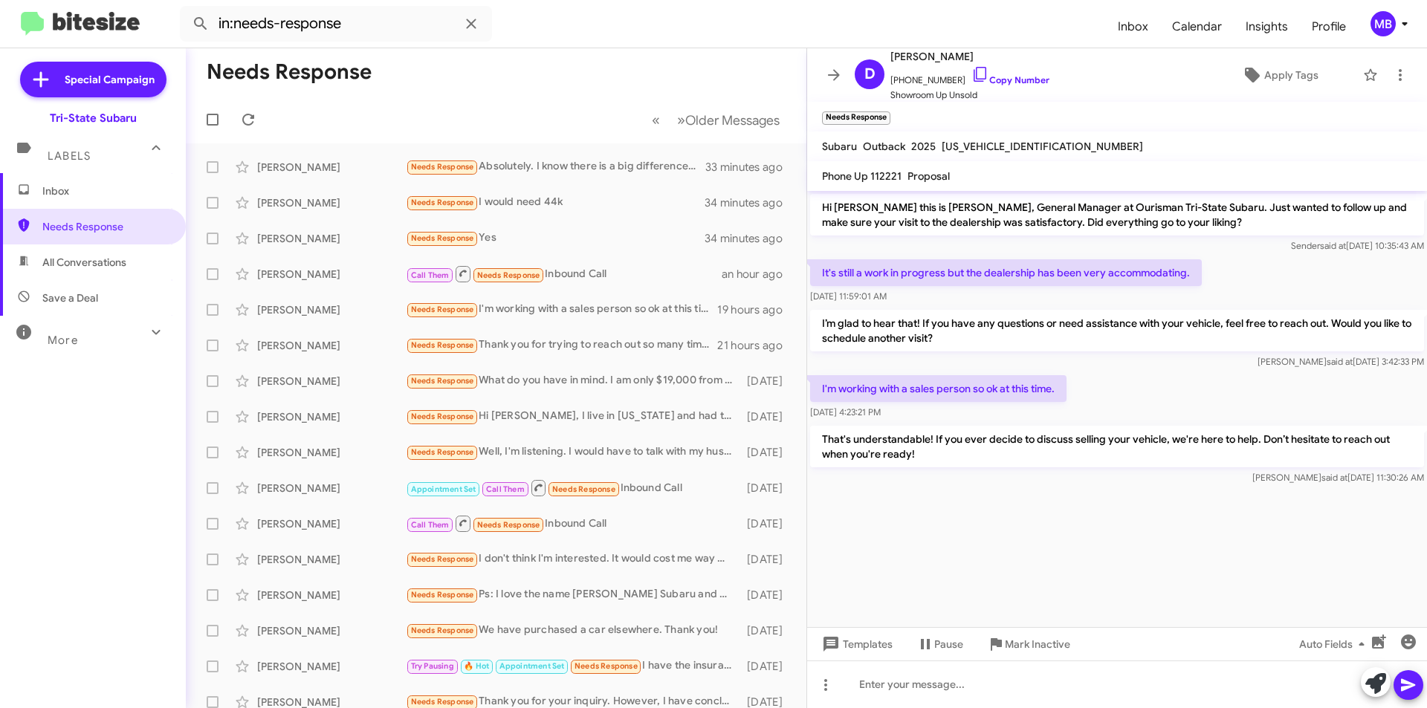
click at [100, 190] on span "Inbox" at bounding box center [105, 191] width 126 height 15
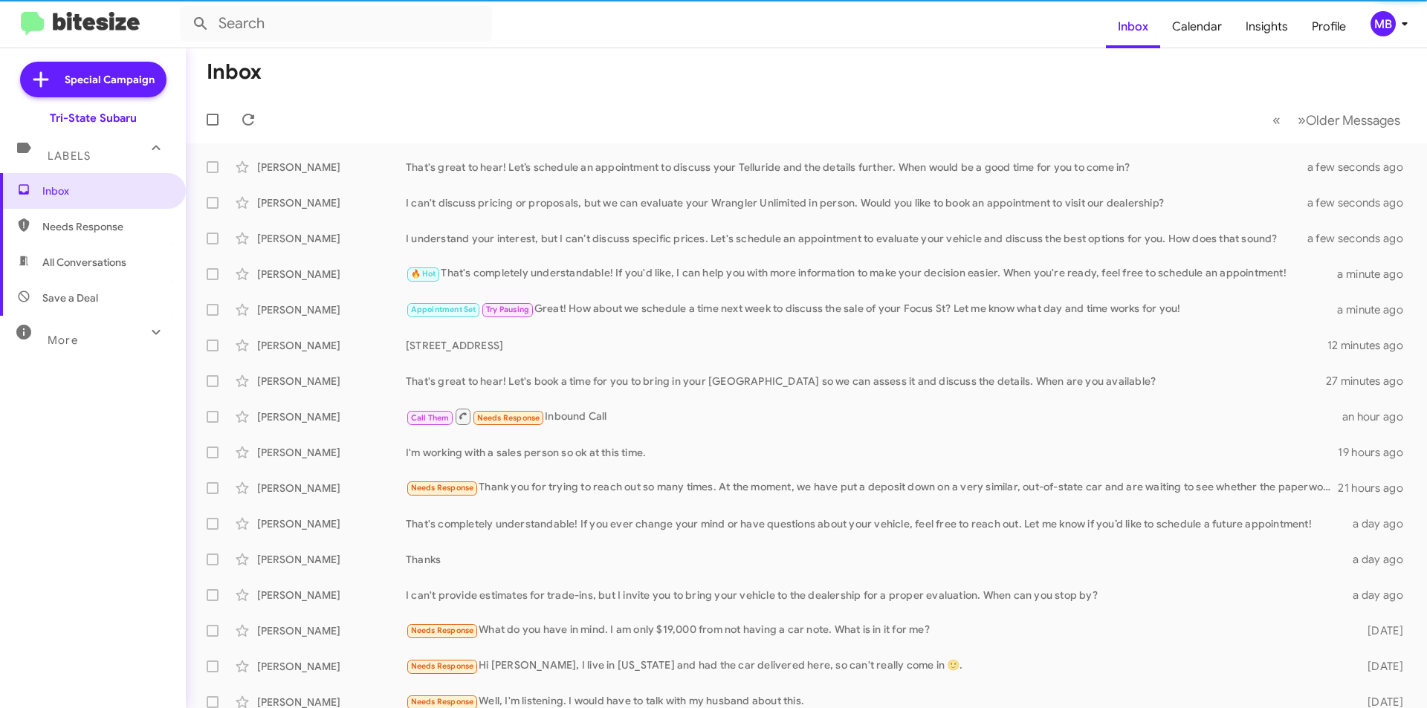
click at [133, 259] on span "All Conversations" at bounding box center [93, 262] width 186 height 36
type input "in:all-conversations"
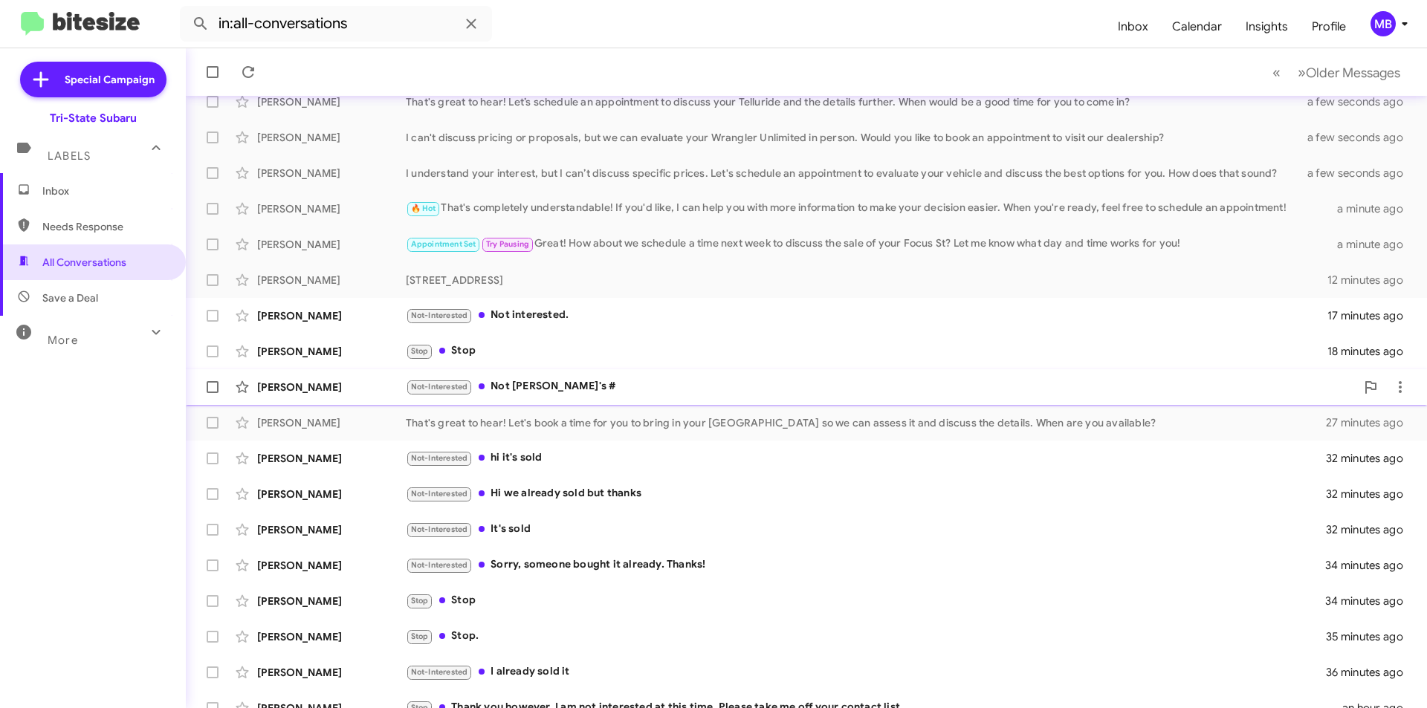
scroll to position [155, 0]
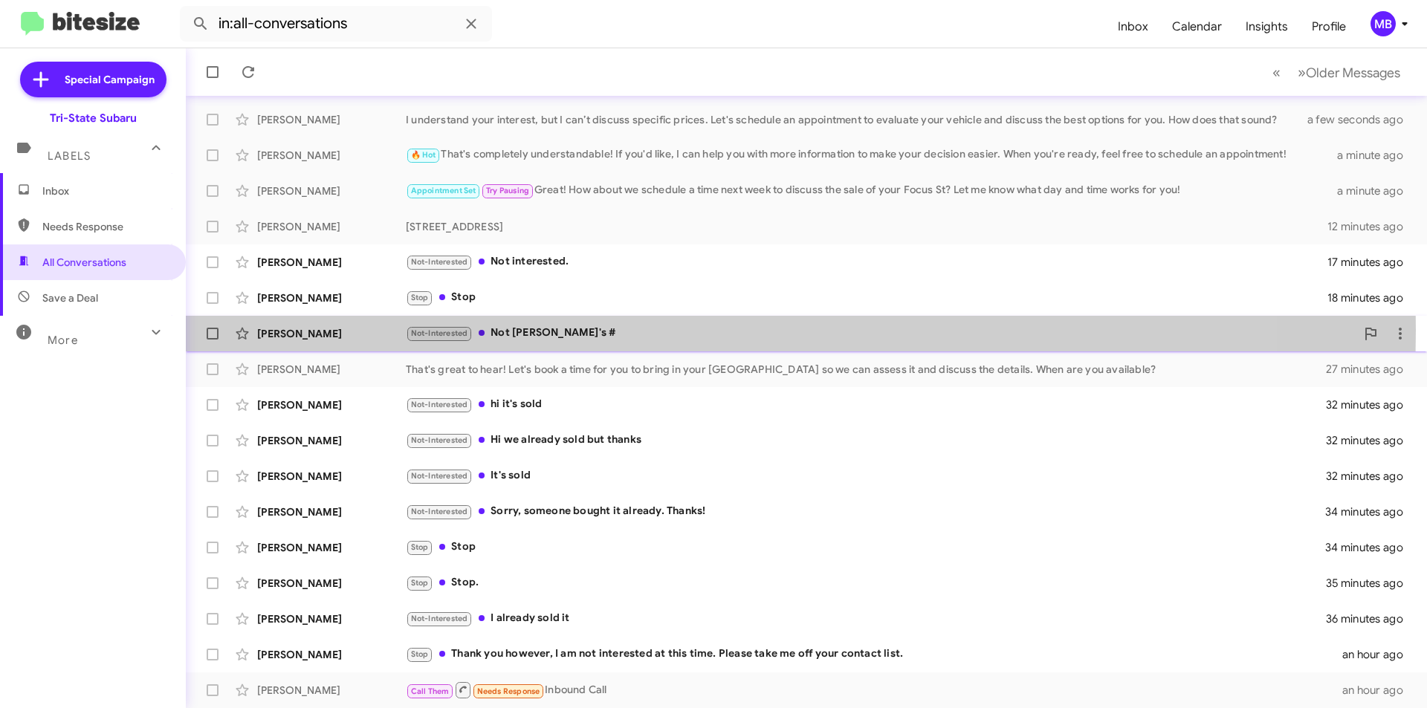
click at [591, 330] on div "Not-Interested Not [PERSON_NAME]'s #" at bounding box center [881, 333] width 950 height 17
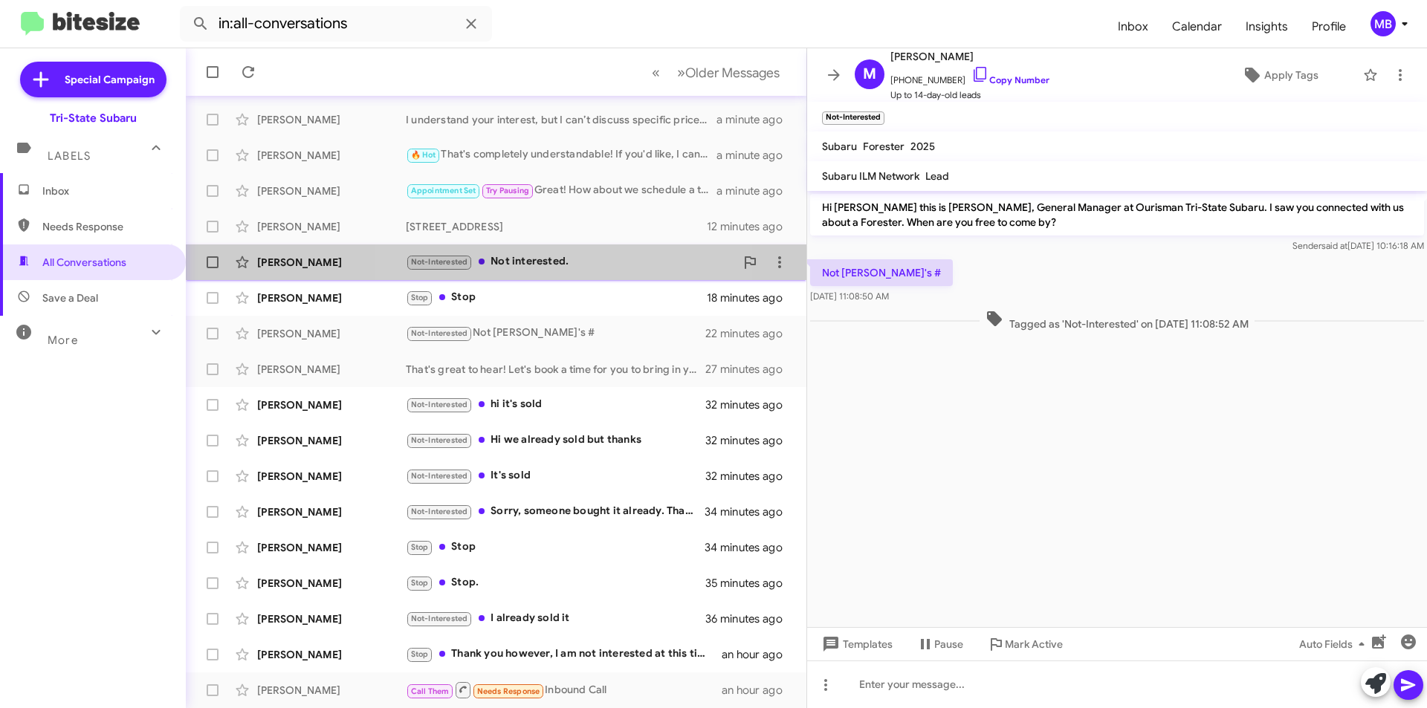
click at [509, 262] on div "Not-Interested Not interested." at bounding box center [570, 261] width 329 height 17
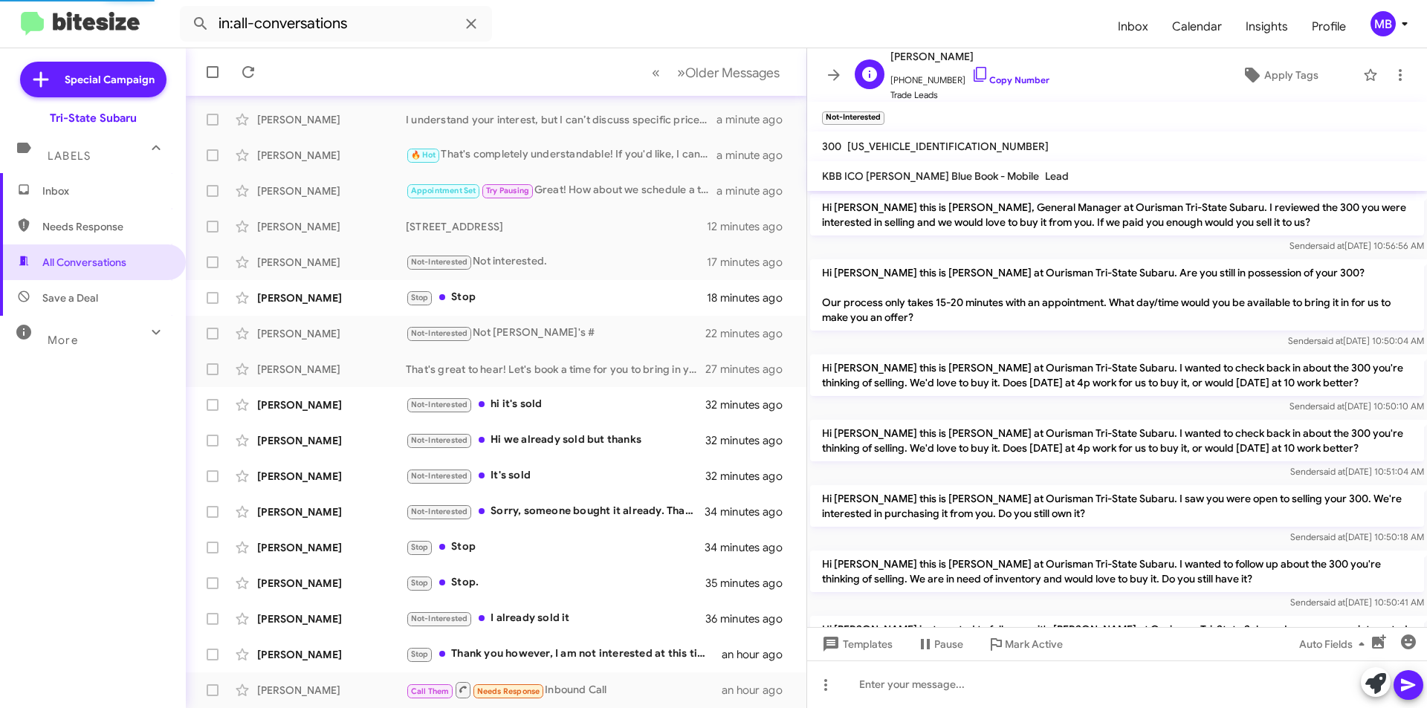
scroll to position [607, 0]
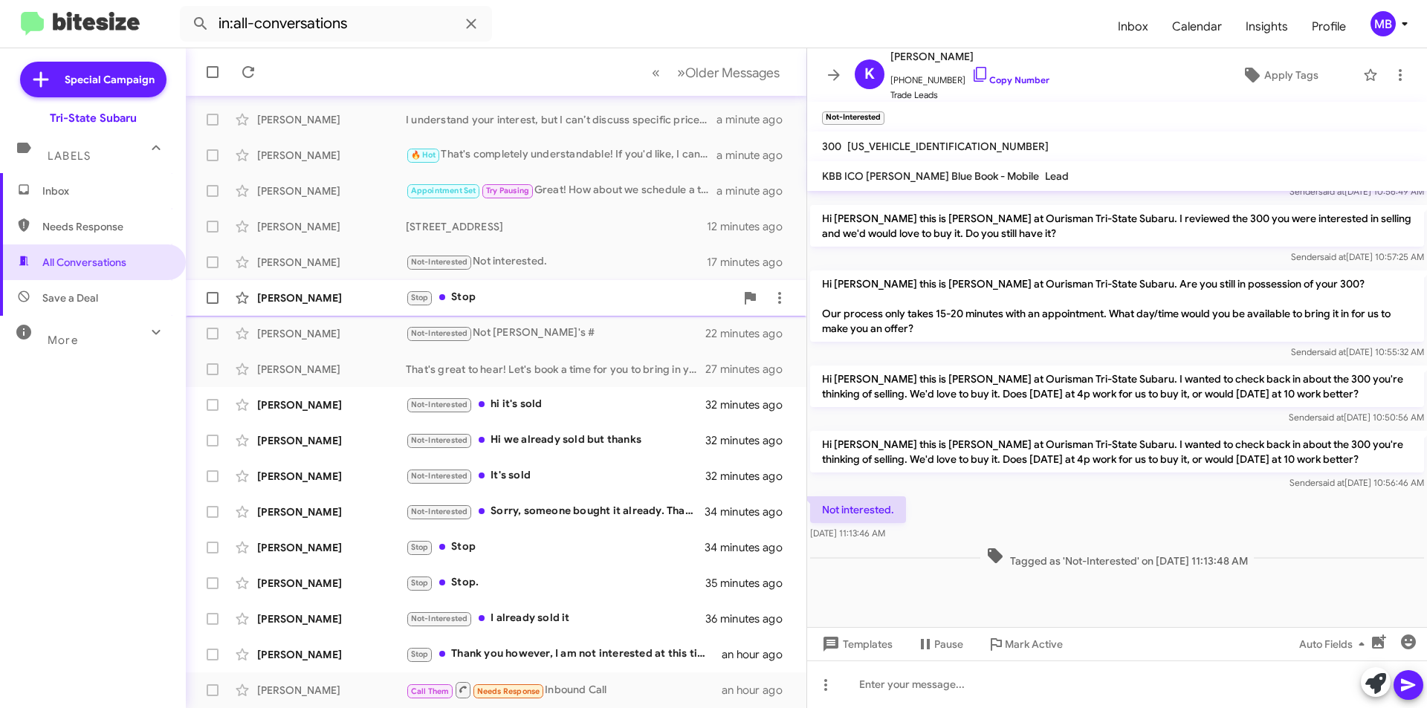
click at [595, 306] on div "Stop Stop" at bounding box center [570, 297] width 329 height 17
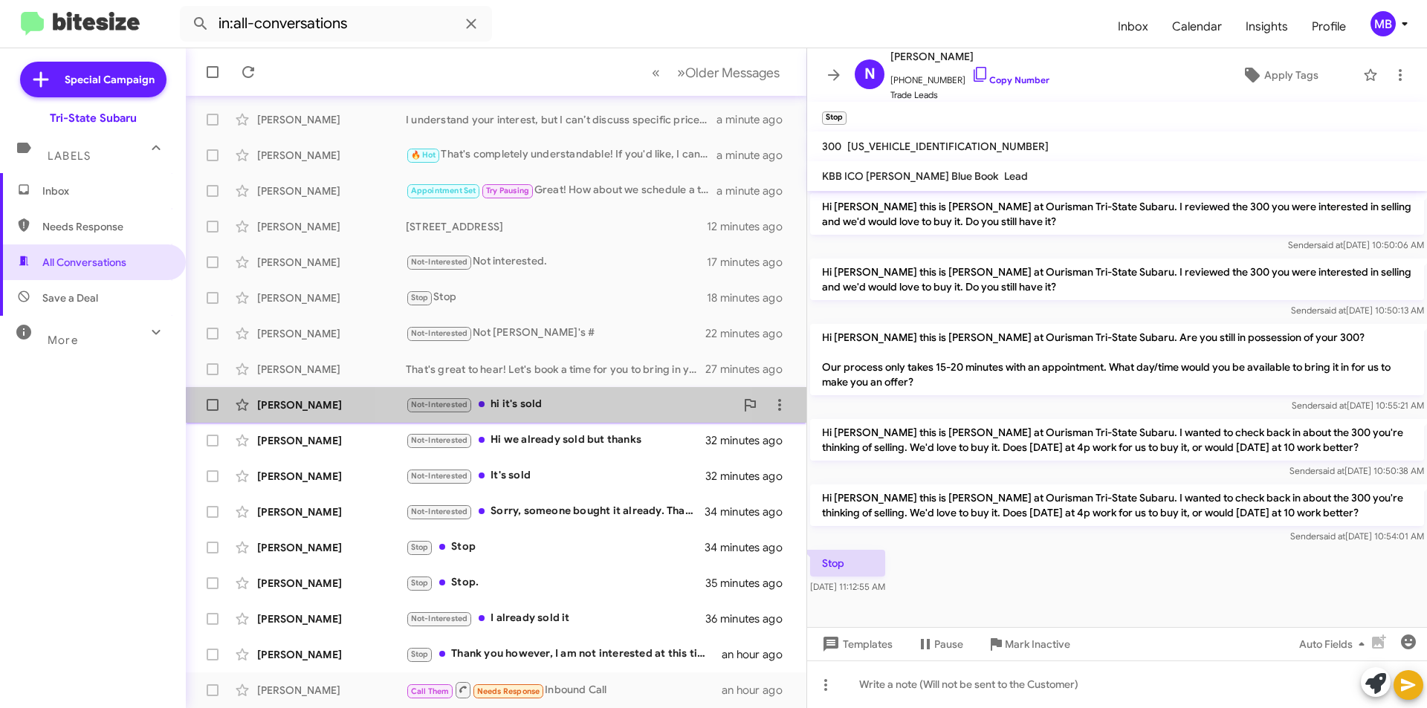
click at [530, 410] on div "Not-Interested hi it's sold" at bounding box center [570, 404] width 329 height 17
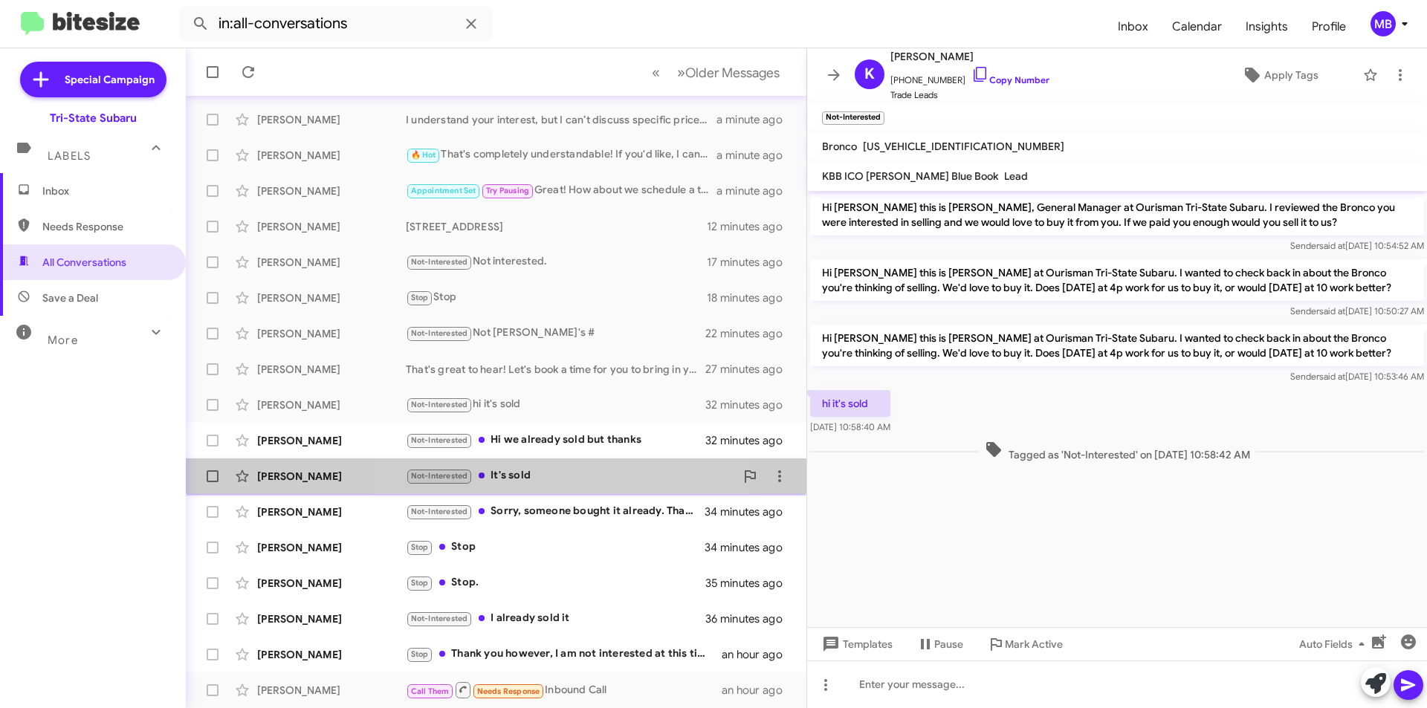
click at [568, 464] on div "[PERSON_NAME] Not-Interested It's sold 32 minutes ago" at bounding box center [496, 476] width 597 height 30
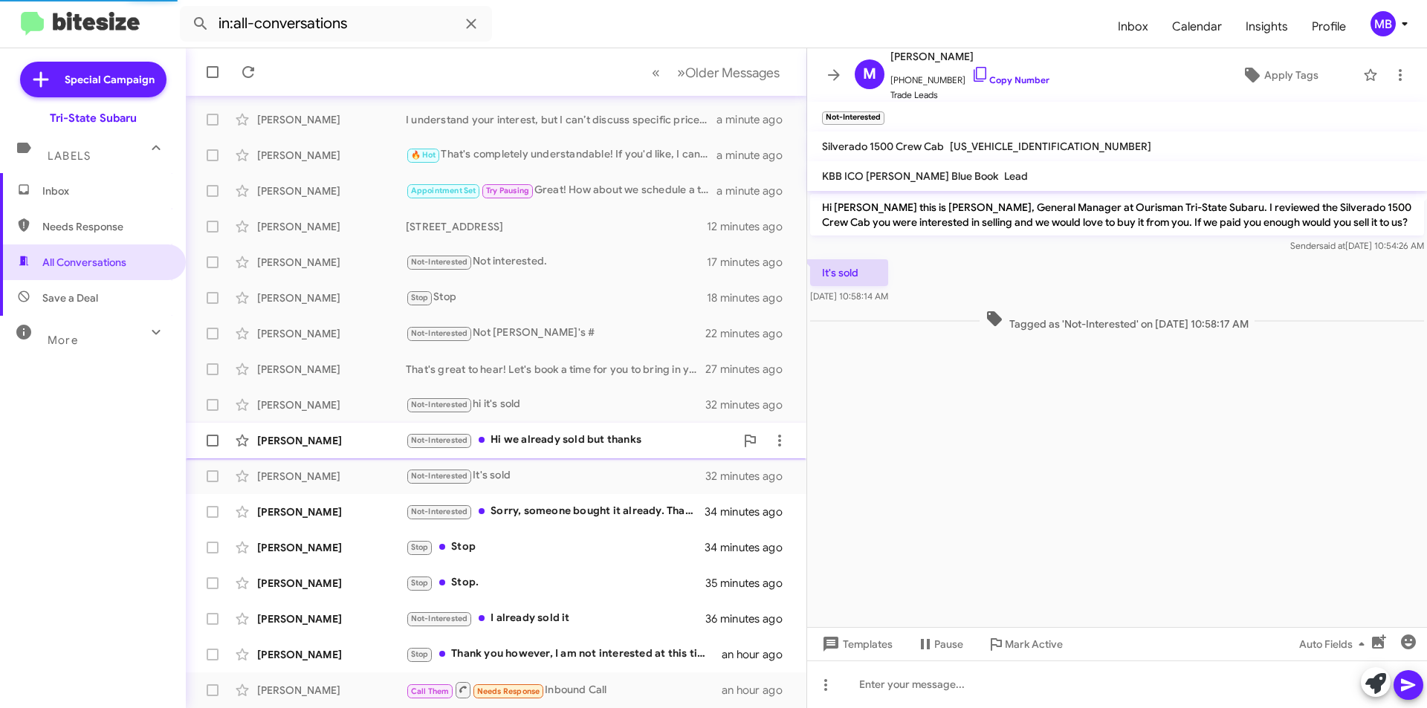
click at [623, 438] on div "Not-Interested Hi we already sold but thanks" at bounding box center [570, 440] width 329 height 17
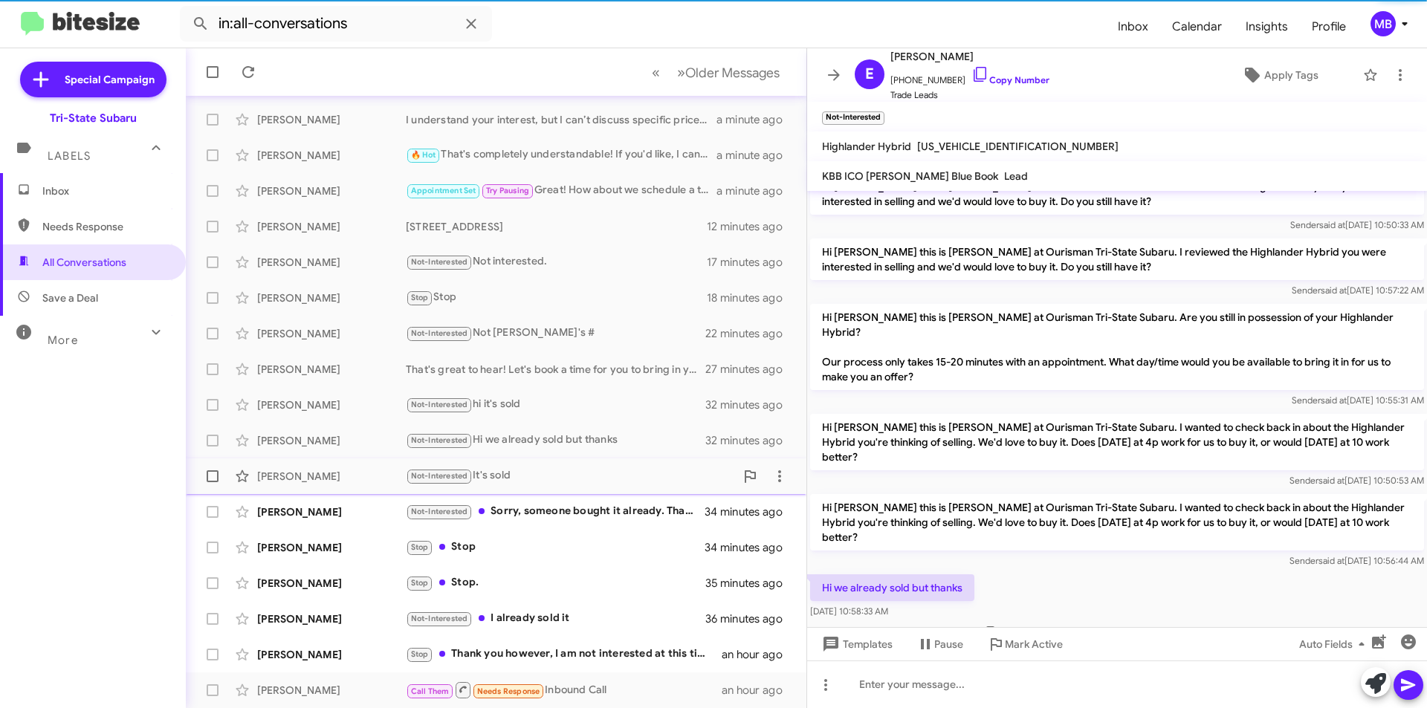
click at [605, 487] on div "[PERSON_NAME] Not-Interested It's sold 32 minutes ago" at bounding box center [496, 476] width 597 height 30
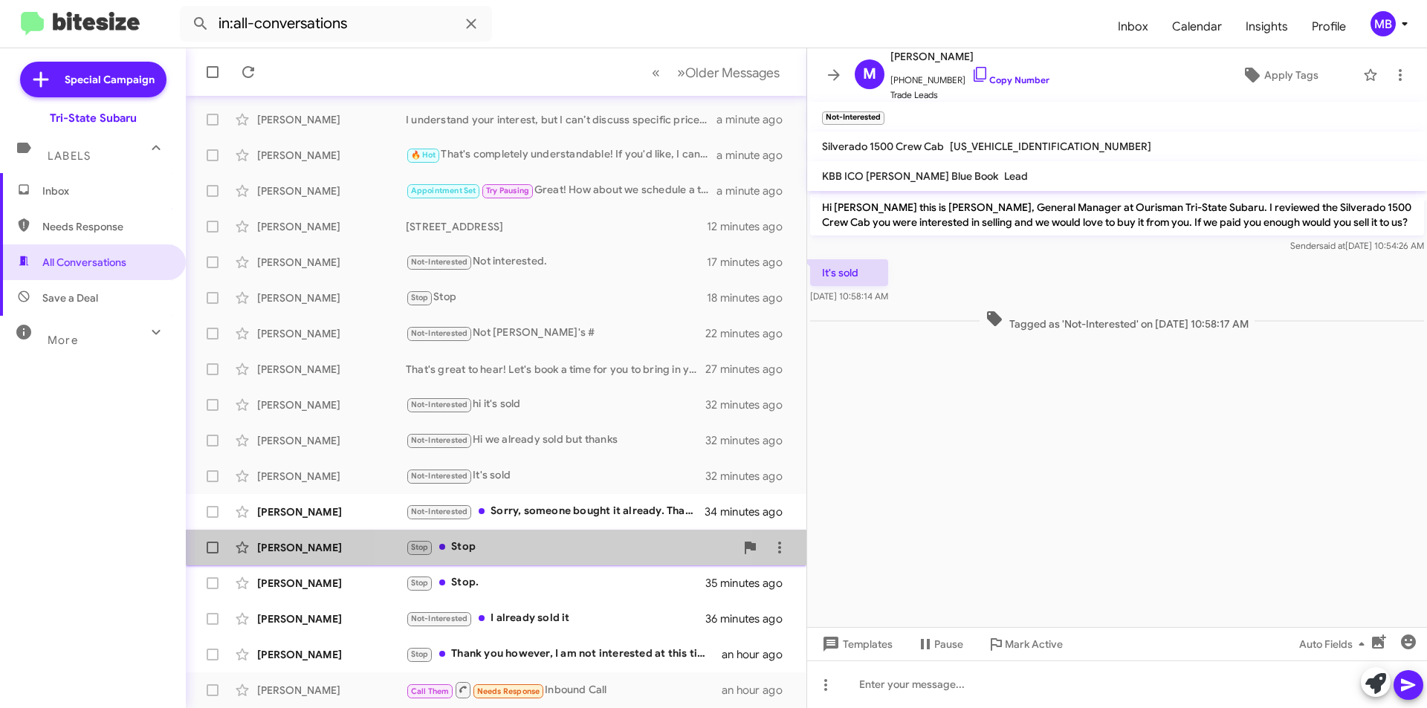
click at [569, 548] on div "Stop Stop" at bounding box center [570, 547] width 329 height 17
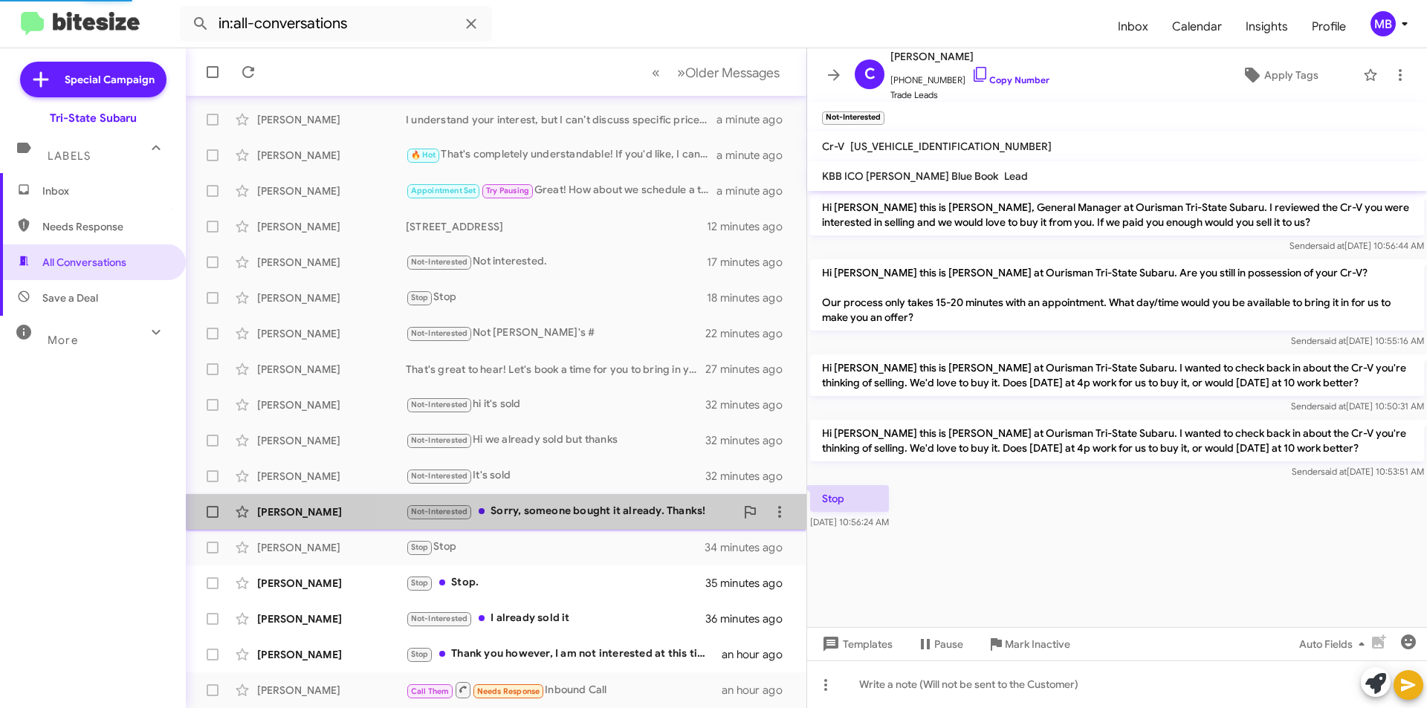
click at [627, 508] on div "Not-Interested Sorry, someone bought it already. Thanks!" at bounding box center [570, 511] width 329 height 17
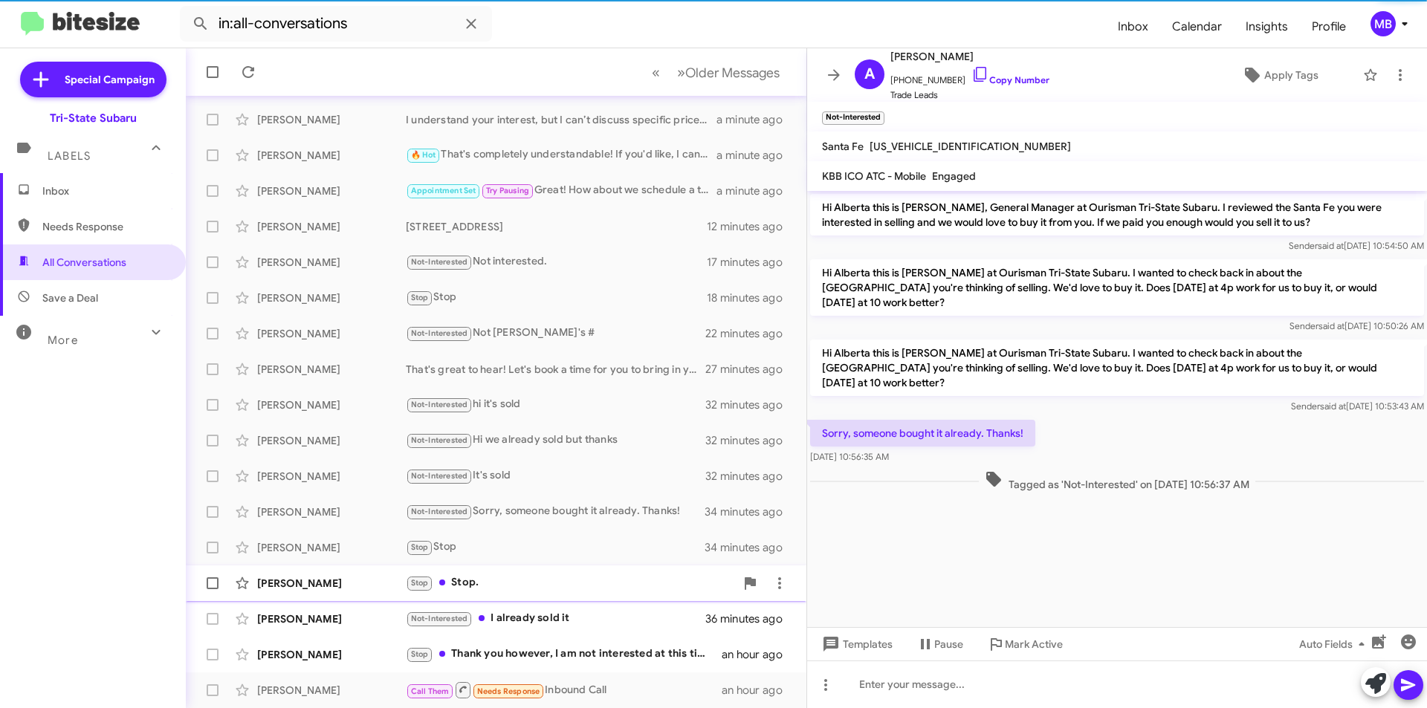
click at [548, 574] on div "[PERSON_NAME] Stop Stop. 35 minutes ago" at bounding box center [496, 583] width 597 height 30
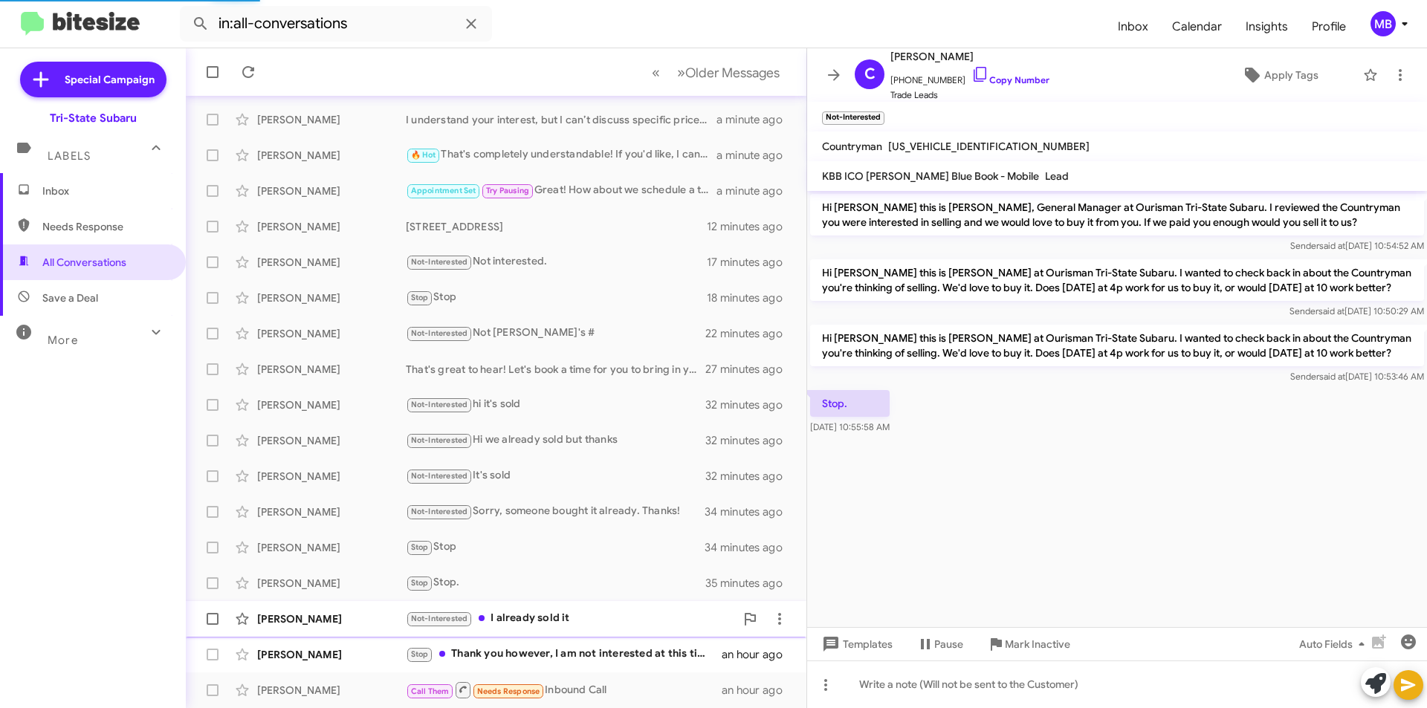
click at [604, 610] on div "Not-Interested I already sold it" at bounding box center [570, 618] width 329 height 17
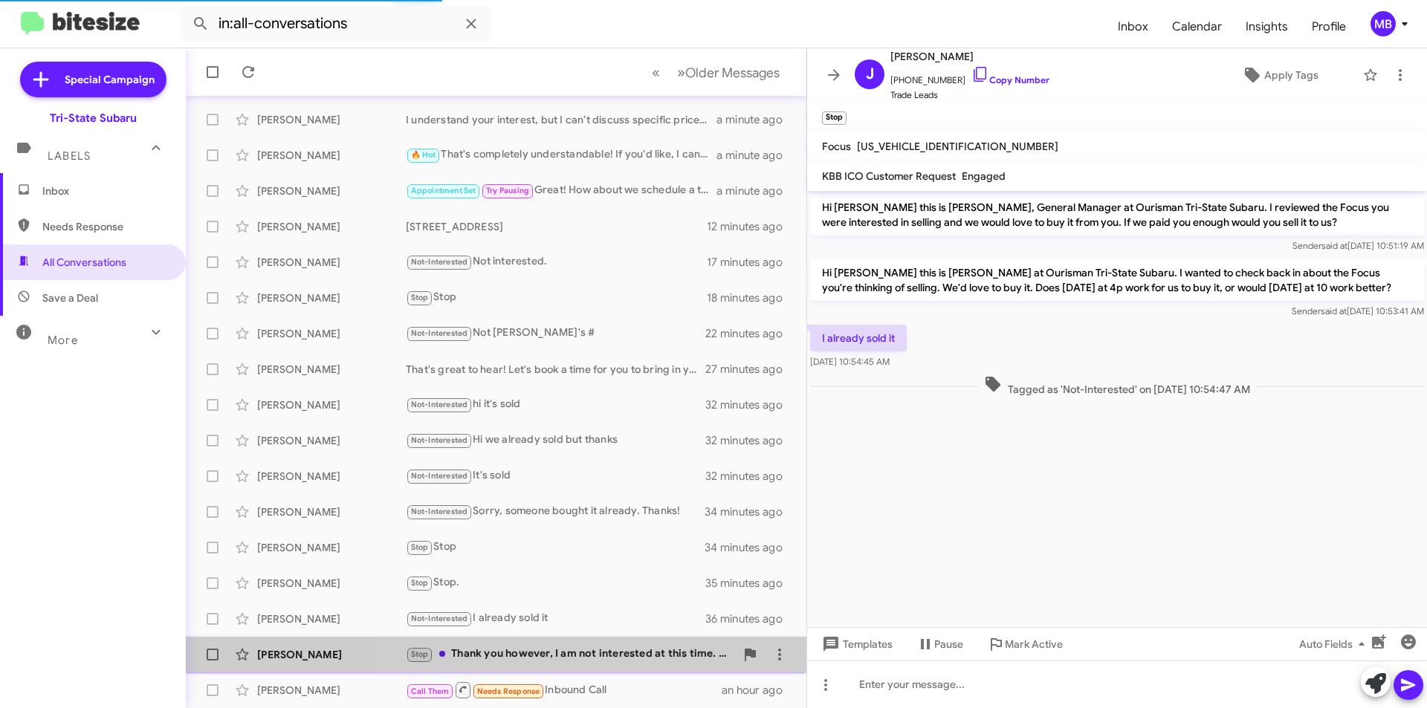
click at [635, 662] on div "Stop Thank you however, I am not interested at this time. Please take me off yo…" at bounding box center [570, 654] width 329 height 17
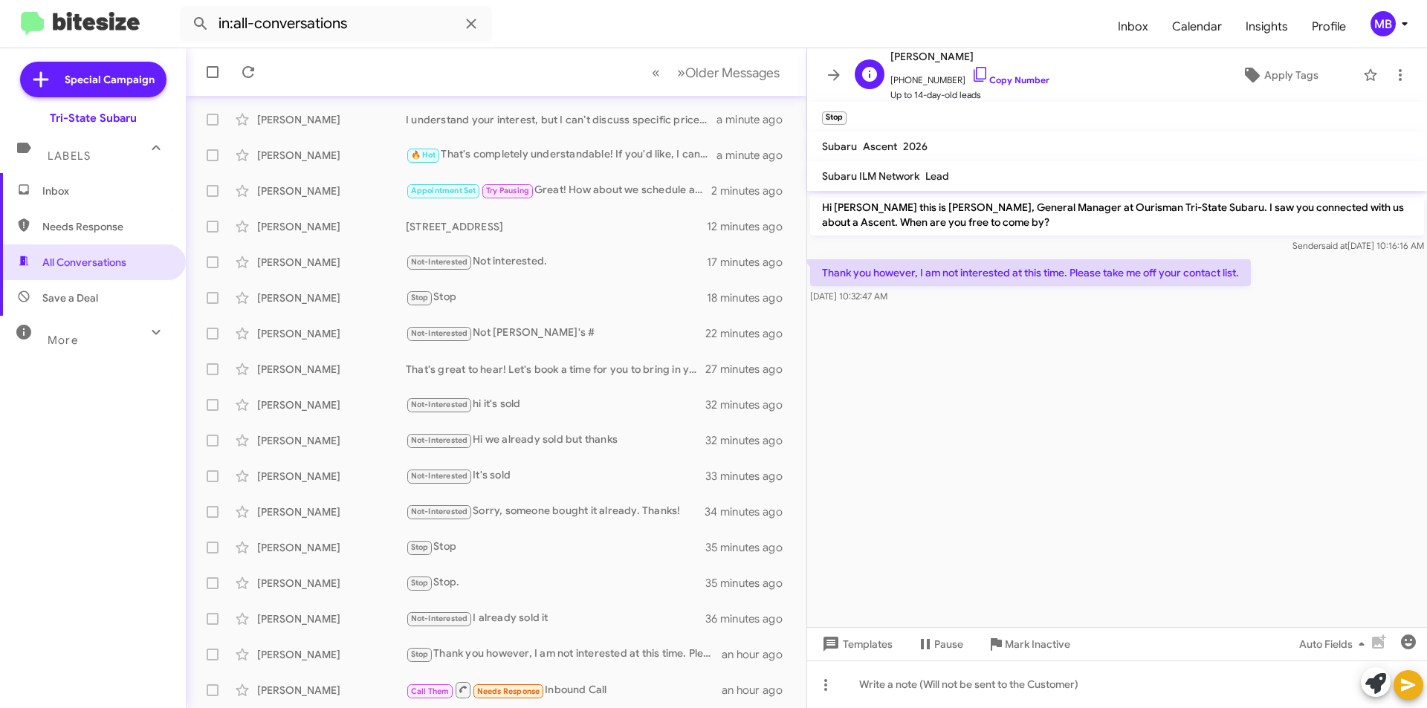
click at [1003, 73] on span "[PHONE_NUMBER] Copy Number" at bounding box center [969, 76] width 159 height 22
click at [1009, 80] on link "Copy Number" at bounding box center [1010, 79] width 78 height 11
drag, startPoint x: 1246, startPoint y: 269, endPoint x: 813, endPoint y: 273, distance: 433.2
click at [813, 273] on p "Thank you however, I am not interested at this time. Please take me off your co…" at bounding box center [1030, 272] width 441 height 27
copy p "Thank you however, I am not interested at this time. Please take me off your co…"
